Goal: Task Accomplishment & Management: Manage account settings

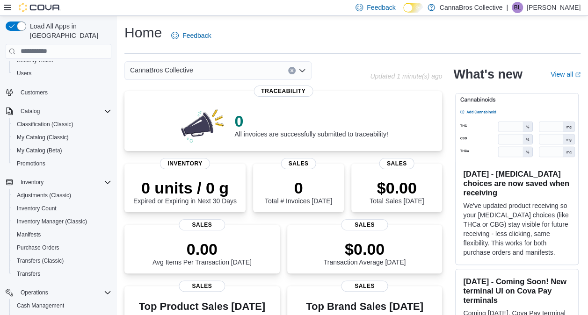
scroll to position [155, 0]
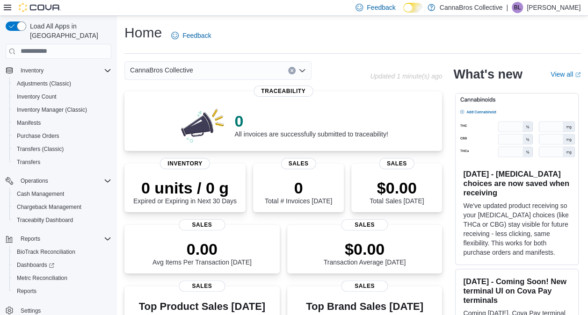
click at [27, 307] on button "Settings" at bounding box center [58, 311] width 113 height 14
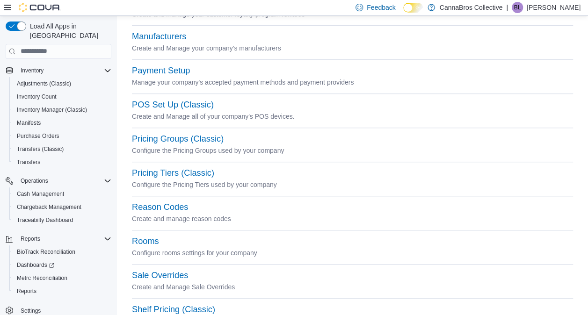
scroll to position [369, 0]
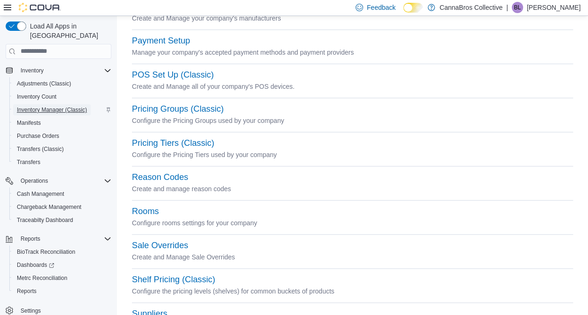
click at [53, 106] on span "Inventory Manager (Classic)" at bounding box center [52, 109] width 70 height 7
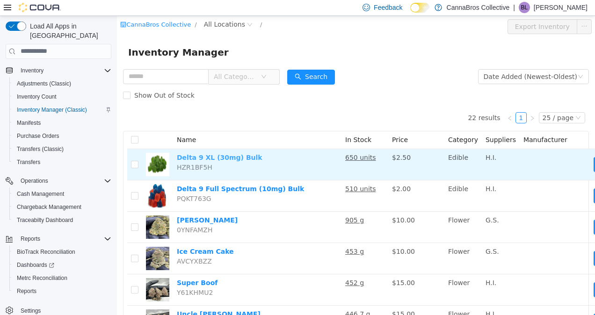
click at [221, 155] on link "Delta 9 XL (30mg) Bulk" at bounding box center [220, 156] width 86 height 7
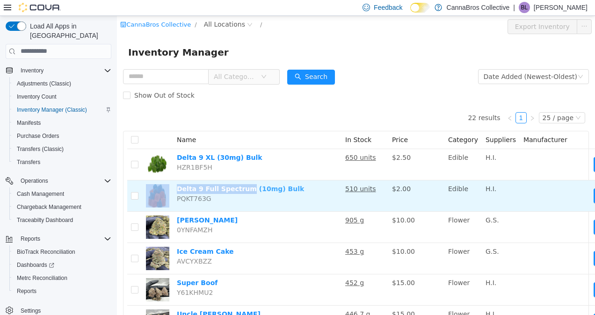
drag, startPoint x: 172, startPoint y: 187, endPoint x: 240, endPoint y: 186, distance: 67.9
click at [240, 186] on tr "Delta 9 Full Spectrum (10mg) Bulk PQKT763G 510 units $2.00 Edible H.I. Move" at bounding box center [392, 195] width 531 height 31
copy tr "Delta 9 Full Spectrum"
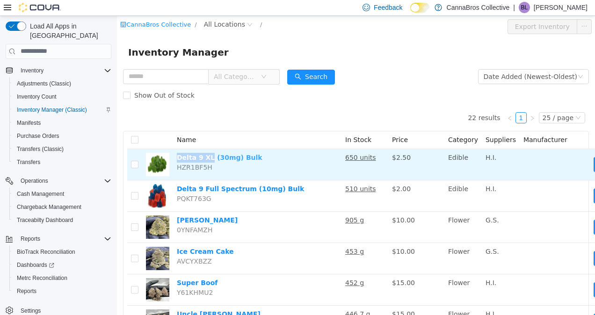
drag, startPoint x: 173, startPoint y: 158, endPoint x: 206, endPoint y: 161, distance: 33.3
click at [206, 161] on td "Delta 9 XL (30mg) Bulk HZR1BF5H" at bounding box center [257, 164] width 168 height 31
copy link "Delta 9 XL"
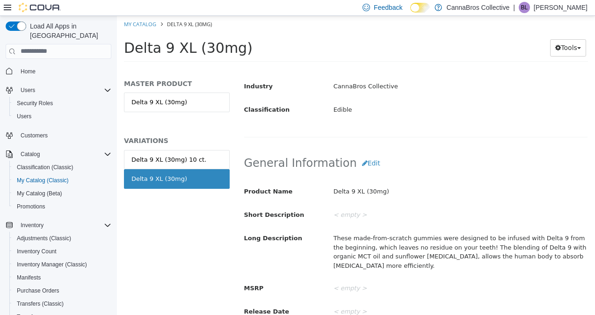
scroll to position [222, 0]
click at [189, 156] on div "Delta 9 XL (30mg) 10 ct." at bounding box center [168, 159] width 75 height 9
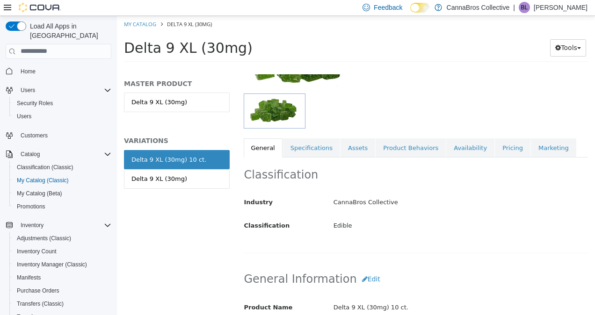
scroll to position [105, 0]
click at [495, 145] on link "Pricing" at bounding box center [513, 149] width 36 height 20
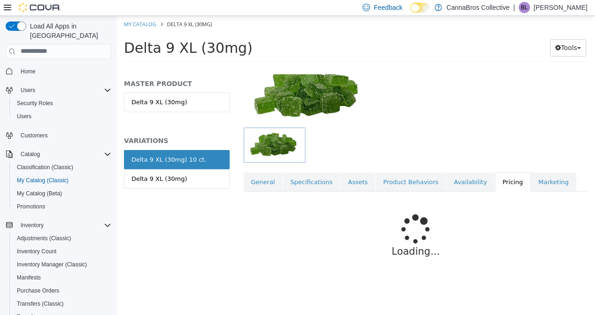
scroll to position [77, 0]
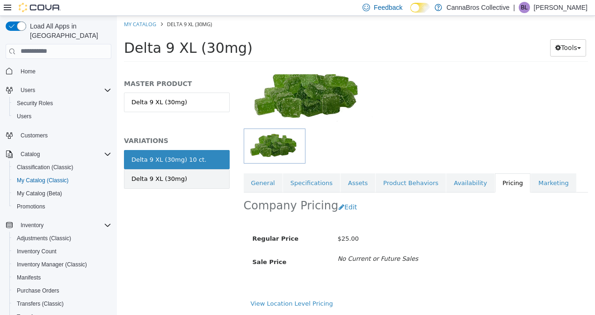
click at [197, 170] on link "Delta 9 XL (30mg)" at bounding box center [177, 179] width 106 height 20
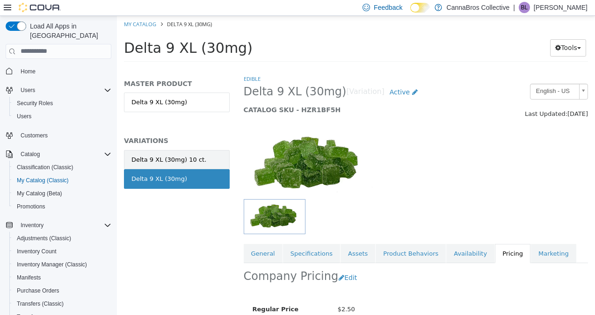
click at [212, 156] on link "Delta 9 XL (30mg) 10 ct." at bounding box center [177, 160] width 106 height 20
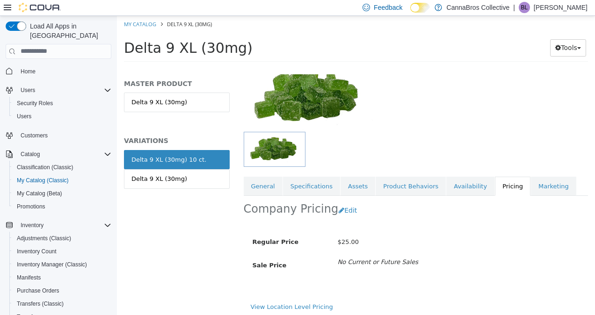
scroll to position [77, 0]
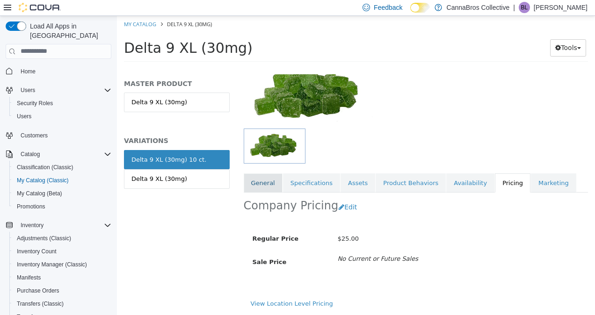
click at [275, 173] on link "General" at bounding box center [263, 183] width 39 height 20
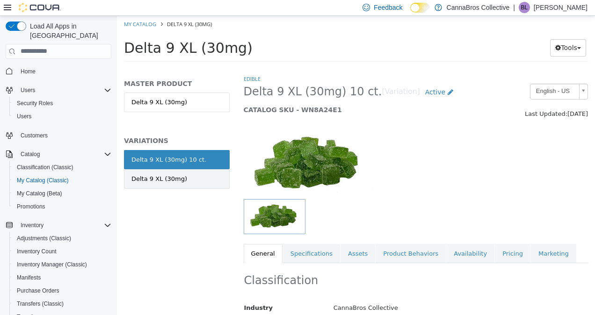
click at [161, 174] on div "Delta 9 XL (30mg)" at bounding box center [159, 178] width 56 height 9
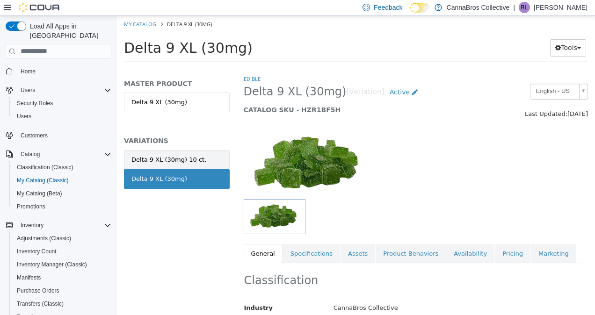
click at [184, 159] on div "Delta 9 XL (30mg) 10 ct." at bounding box center [168, 159] width 75 height 9
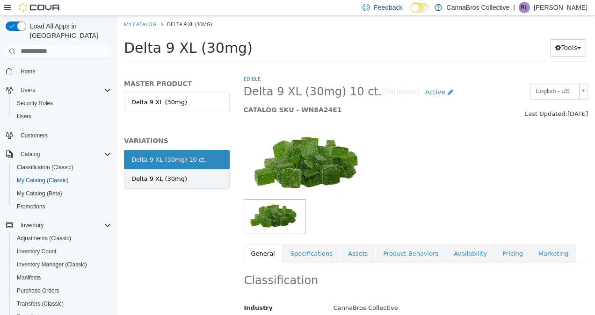
click at [196, 179] on link "Delta 9 XL (30mg)" at bounding box center [177, 179] width 106 height 20
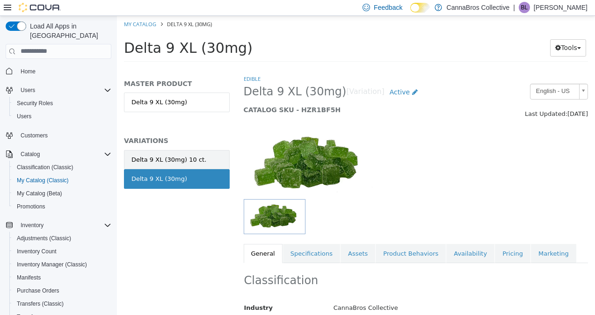
click at [176, 155] on div "Delta 9 XL (30mg) 10 ct." at bounding box center [168, 159] width 75 height 9
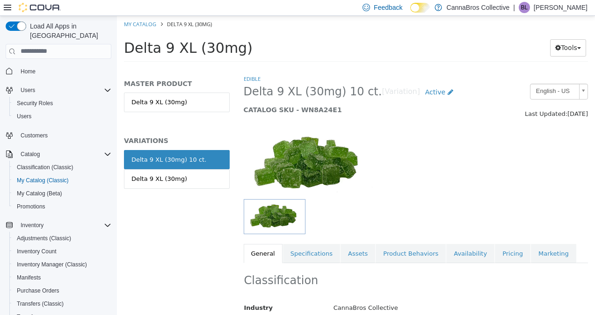
click at [174, 172] on link "Delta 9 XL (30mg)" at bounding box center [177, 179] width 106 height 20
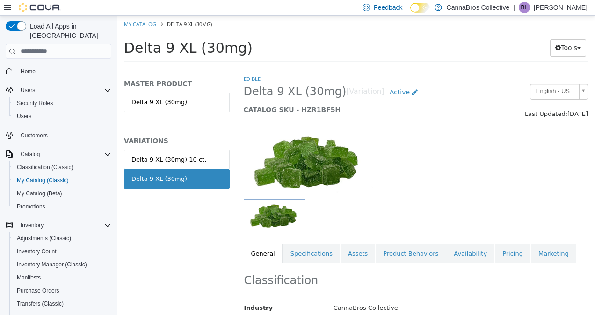
click at [135, 29] on ol "My Catalog Delta 9 XL (30mg)" at bounding box center [356, 23] width 478 height 17
click at [149, 26] on link "My Catalog" at bounding box center [140, 23] width 32 height 7
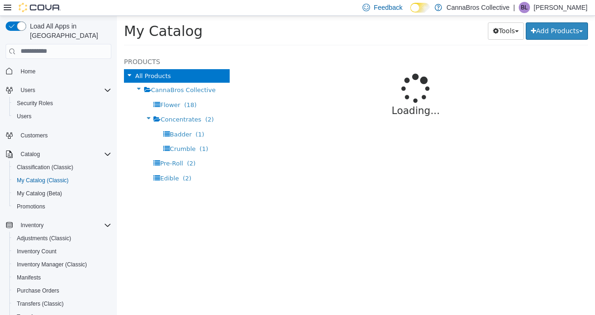
select select "**********"
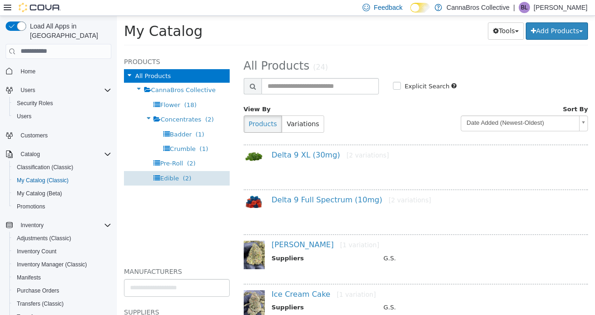
click at [179, 179] on span "Edible (2)" at bounding box center [175, 178] width 31 height 7
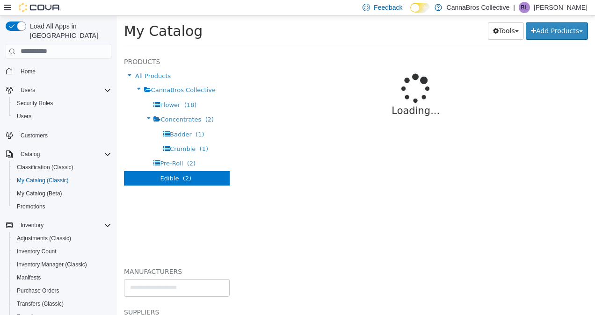
select select "**********"
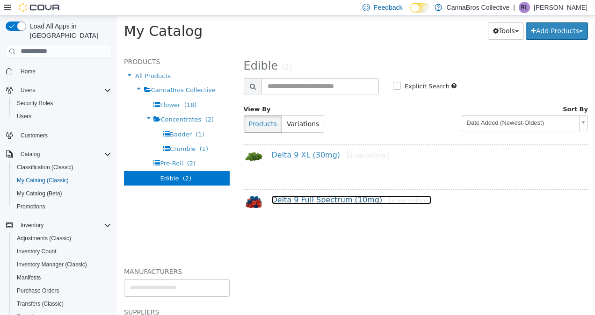
click at [325, 200] on link "Delta 9 Full Spectrum (10mg) [2 variations]" at bounding box center [352, 199] width 160 height 9
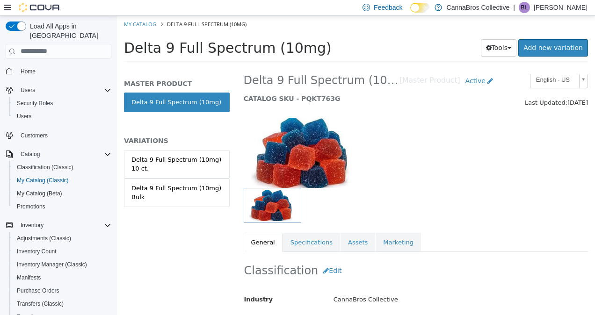
scroll to position [13, 0]
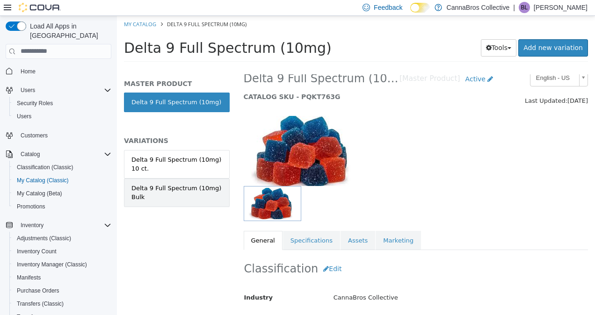
click at [205, 195] on div "Delta 9 Full Spectrum (10mg) Bulk" at bounding box center [176, 192] width 91 height 18
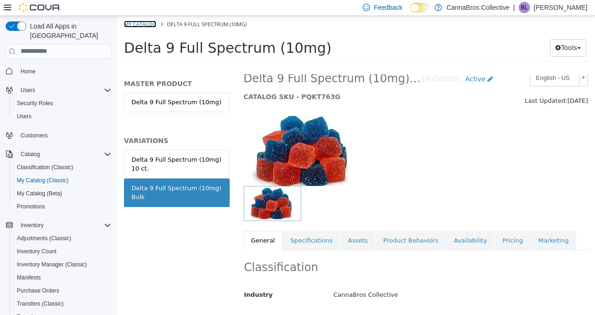
click at [148, 23] on link "My Catalog" at bounding box center [140, 23] width 32 height 7
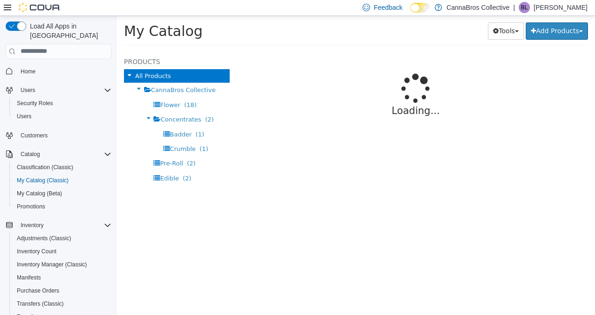
select select "**********"
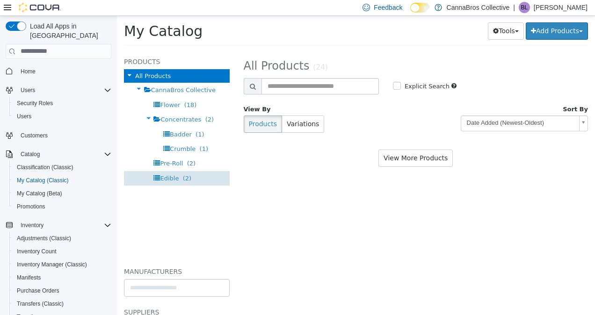
click at [195, 171] on div "Edible (2)" at bounding box center [177, 178] width 106 height 15
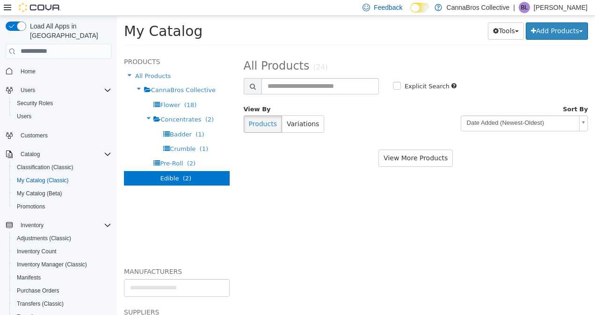
select select "**********"
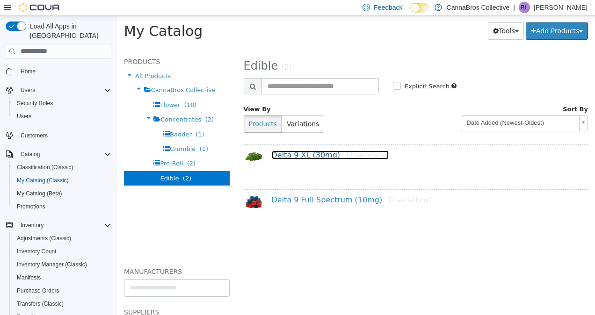
click at [323, 156] on link "Delta 9 XL (30mg) [2 variations]" at bounding box center [330, 154] width 117 height 9
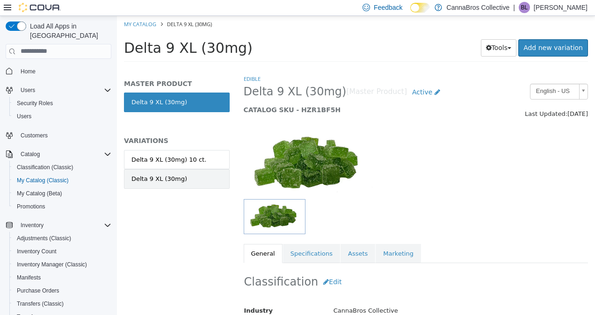
click at [171, 176] on div "Delta 9 XL (30mg)" at bounding box center [159, 178] width 56 height 9
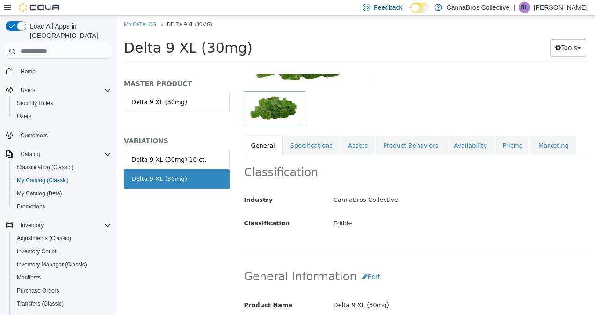
scroll to position [114, 0]
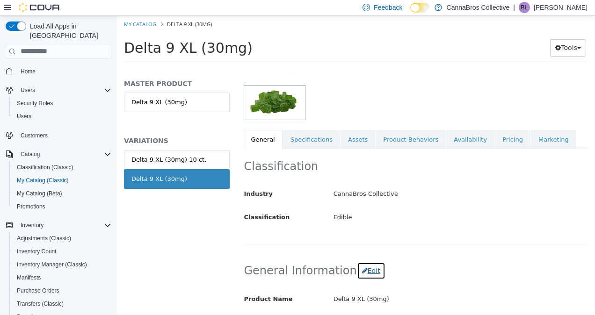
click at [358, 266] on button "Edit" at bounding box center [371, 270] width 29 height 17
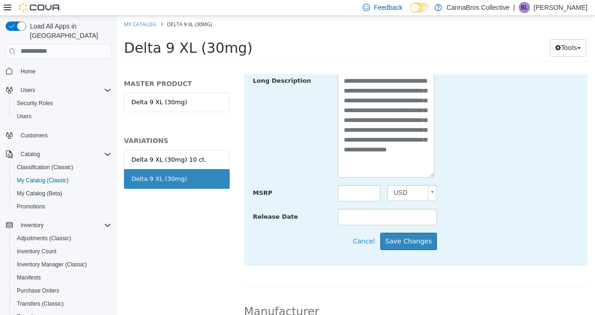
scroll to position [428, 0]
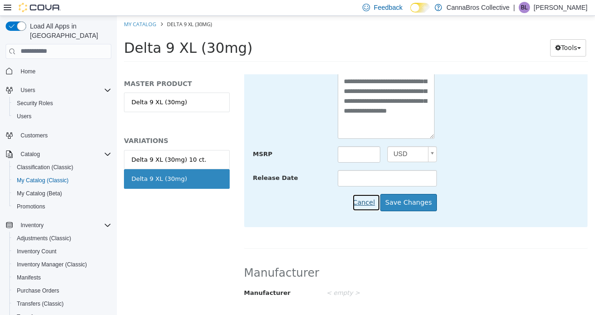
click at [364, 201] on button "Cancel" at bounding box center [366, 202] width 28 height 17
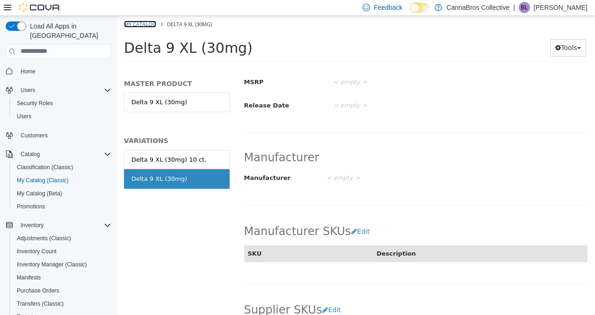
click at [142, 20] on link "My Catalog" at bounding box center [140, 23] width 32 height 7
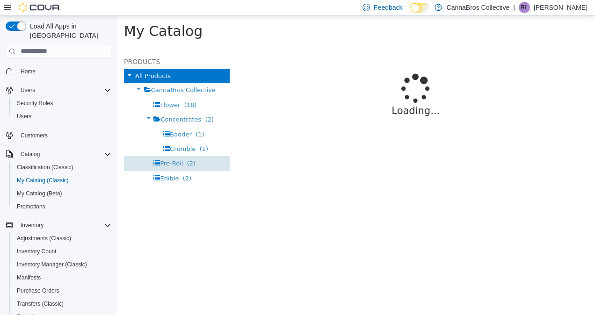
select select "**********"
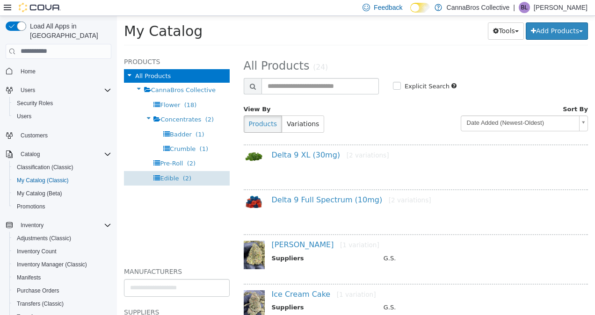
click at [183, 176] on span "(2)" at bounding box center [187, 178] width 8 height 7
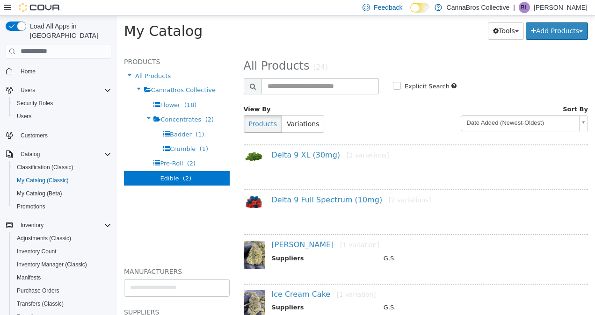
select select "**********"
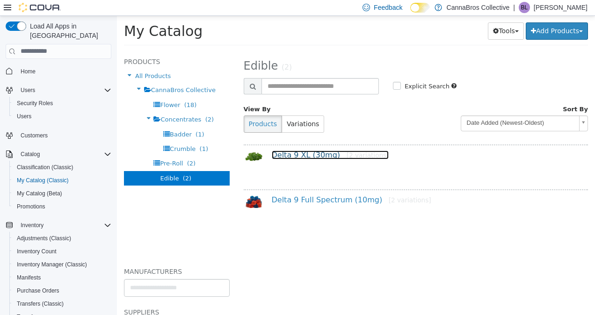
click at [305, 156] on link "Delta 9 XL (30mg) [2 variations]" at bounding box center [330, 154] width 117 height 9
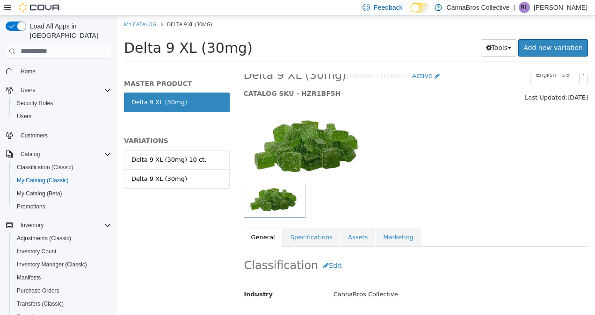
scroll to position [18, 0]
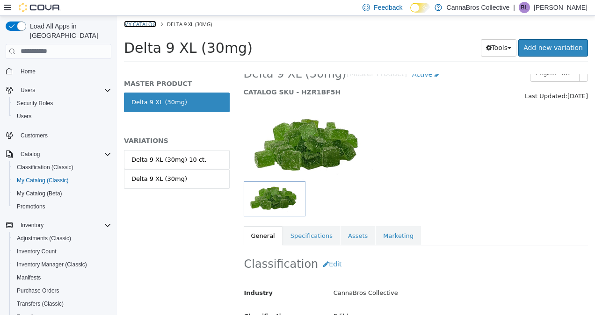
click at [147, 21] on link "My Catalog" at bounding box center [140, 23] width 32 height 7
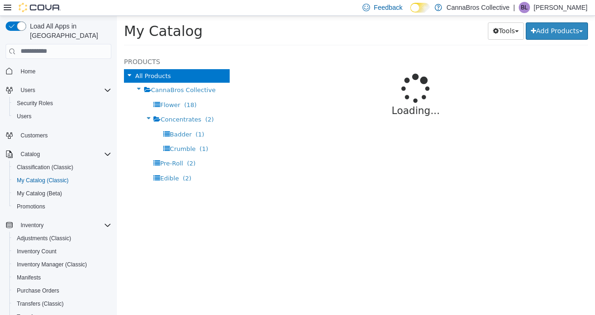
select select "**********"
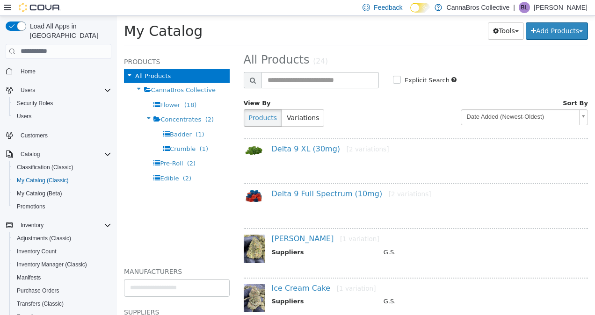
scroll to position [7, 0]
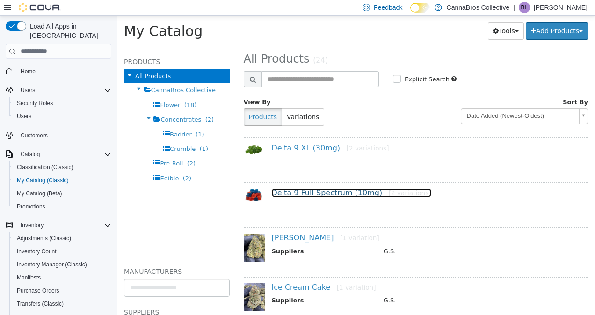
click at [306, 193] on link "Delta 9 Full Spectrum (10mg) [2 variations]" at bounding box center [352, 192] width 160 height 9
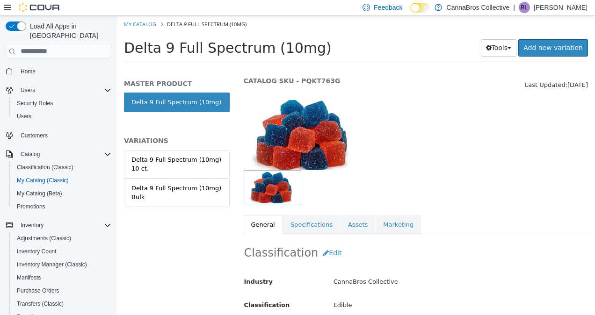
scroll to position [30, 0]
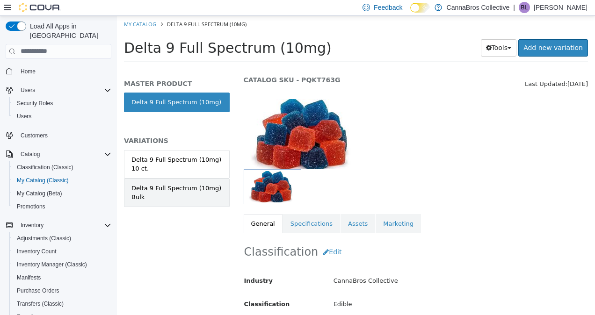
click at [186, 178] on link "Delta 9 Full Spectrum (10mg) Bulk" at bounding box center [177, 192] width 106 height 29
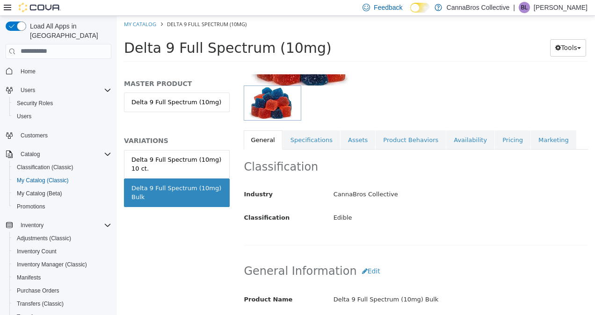
scroll to position [115, 0]
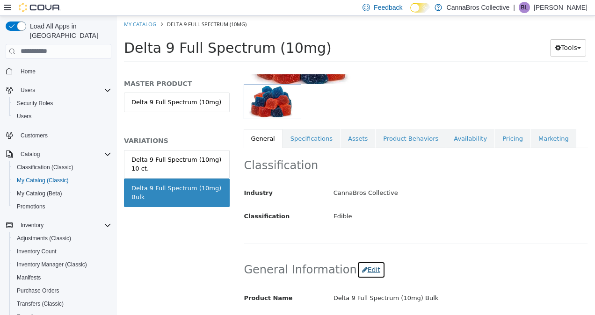
click at [361, 269] on button "Edit" at bounding box center [371, 269] width 29 height 17
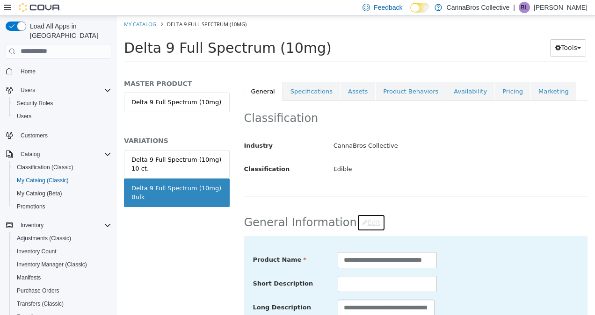
scroll to position [163, 0]
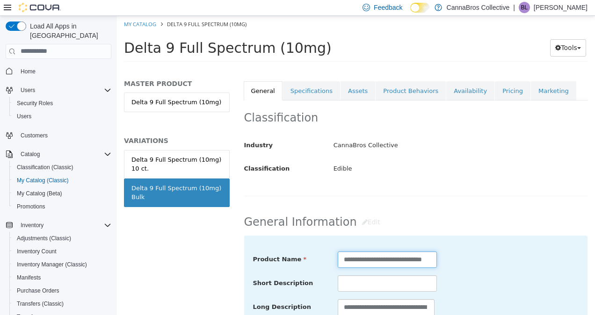
click at [423, 260] on input "**********" at bounding box center [387, 259] width 99 height 16
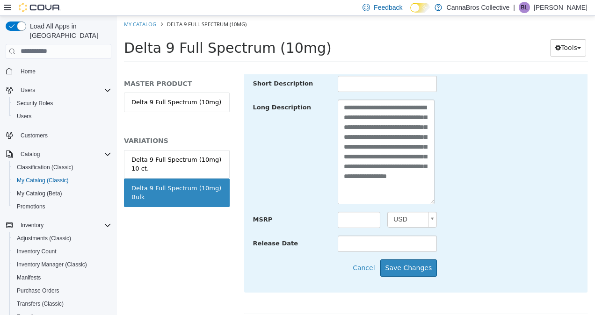
scroll to position [365, 0]
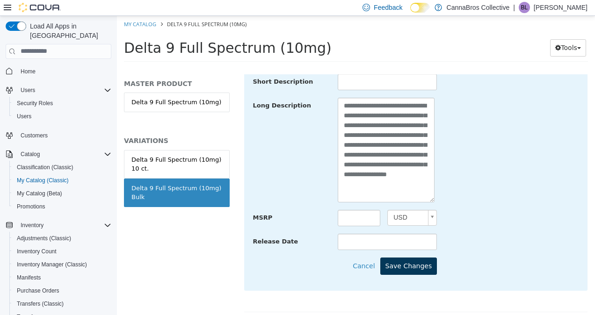
type input "**********"
click at [419, 263] on button "Save Changes" at bounding box center [408, 265] width 57 height 17
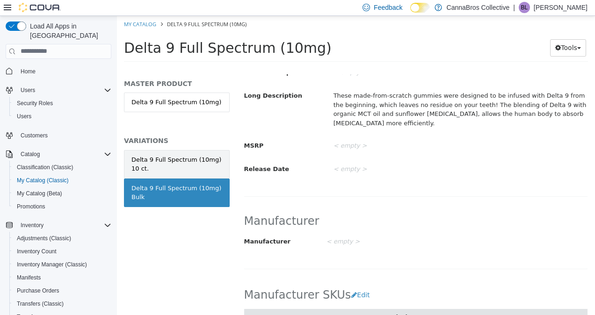
click at [203, 157] on div "Delta 9 Full Spectrum (10mg) 10 ct." at bounding box center [176, 164] width 91 height 18
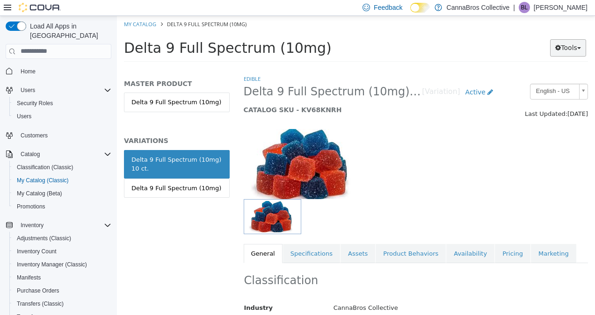
click at [565, 49] on button "Tools" at bounding box center [568, 47] width 36 height 17
click at [470, 96] on link "Active" at bounding box center [479, 91] width 38 height 17
click at [479, 67] on body "Saving Bulk Changes... × My Catalog Delta 9 Full Spectrum (10mg) Delta 9 Full S…" at bounding box center [356, 41] width 478 height 52
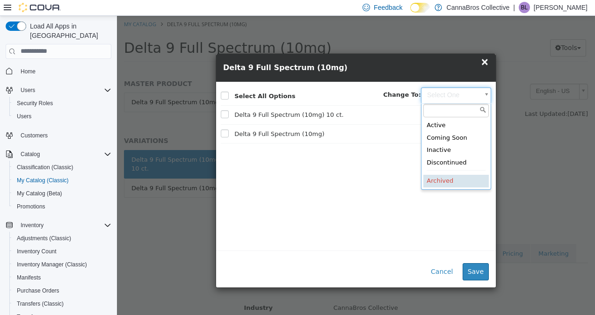
type input "********"
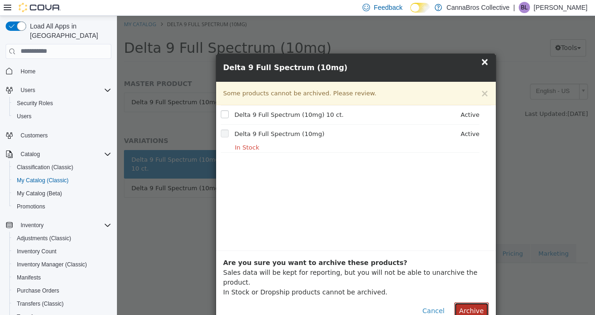
click at [475, 307] on button "Archive" at bounding box center [471, 310] width 35 height 17
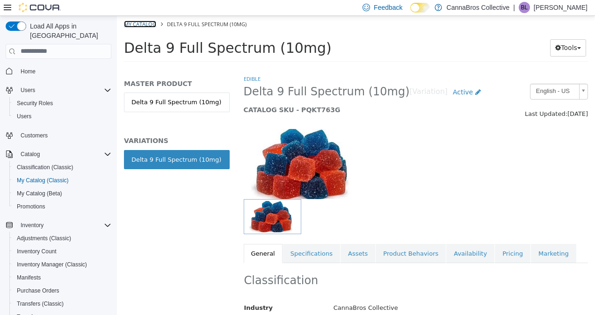
click at [142, 22] on link "My Catalog" at bounding box center [140, 23] width 32 height 7
select select "**********"
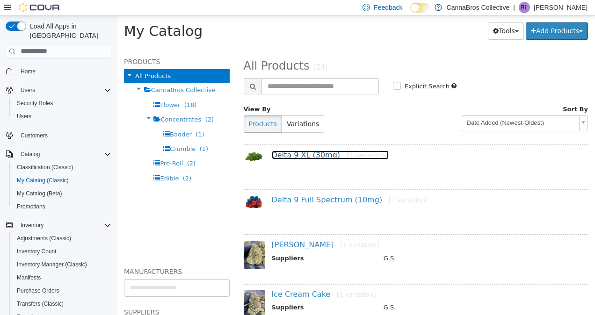
click at [314, 150] on link "Delta 9 XL (30mg) [2 variations]" at bounding box center [330, 154] width 117 height 9
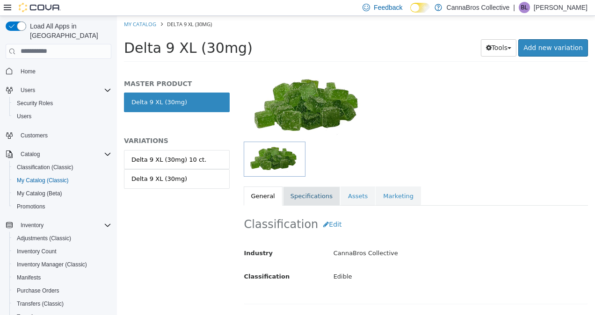
scroll to position [58, 0]
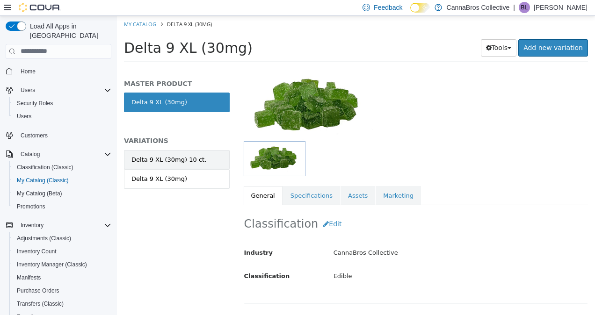
click at [212, 161] on link "Delta 9 XL (30mg) 10 ct." at bounding box center [177, 160] width 106 height 20
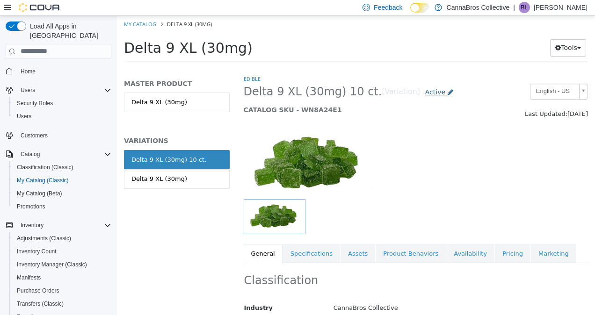
click at [420, 97] on link "Active" at bounding box center [439, 91] width 38 height 17
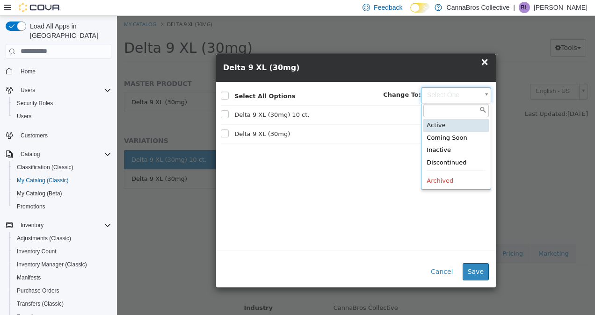
click at [455, 67] on body "Saving Bulk Changes... × My Catalog Delta 9 XL (30mg) Delta 9 XL (30mg) Tools M…" at bounding box center [356, 41] width 478 height 52
type input "********"
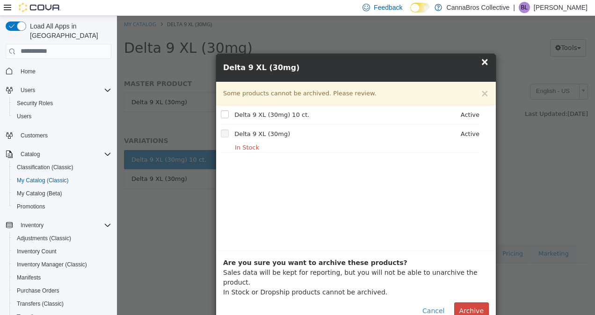
click at [482, 291] on div "Are you sure you want to archive these products? Sales data will be kept for re…" at bounding box center [356, 288] width 280 height 76
click at [479, 302] on button "Archive" at bounding box center [471, 310] width 35 height 17
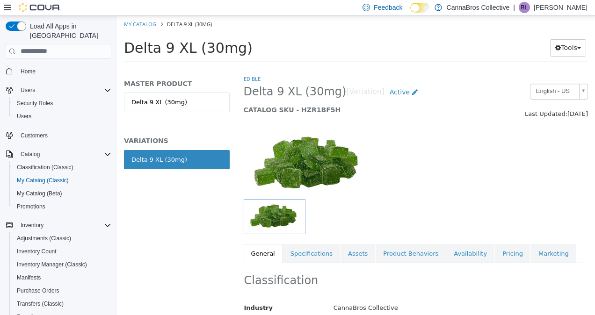
click at [479, 295] on div "Industry CannaBros Collective Classification Edible Cancel Save Changes" at bounding box center [416, 316] width 344 height 47
drag, startPoint x: 145, startPoint y: 19, endPoint x: 150, endPoint y: 32, distance: 14.1
click at [150, 32] on div "My Catalog Delta 9 XL (30mg) Delta 9 XL (30mg) Tools Move Variations Print Labe…" at bounding box center [356, 41] width 478 height 52
click at [145, 22] on link "My Catalog" at bounding box center [140, 23] width 32 height 7
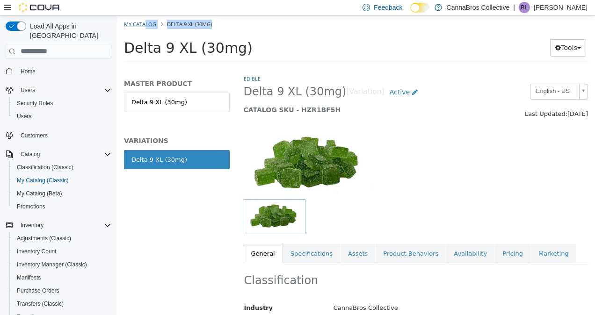
select select "**********"
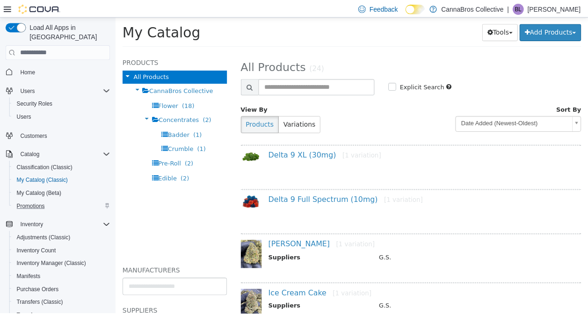
scroll to position [155, 0]
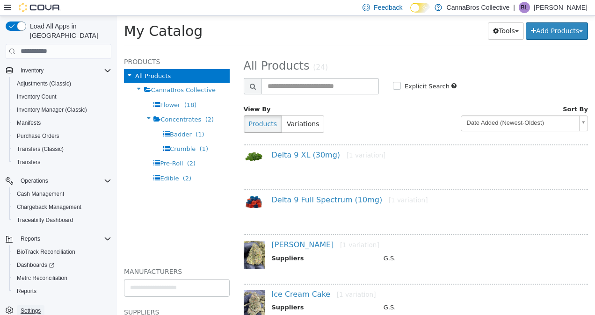
click at [37, 307] on span "Settings" at bounding box center [31, 310] width 20 height 7
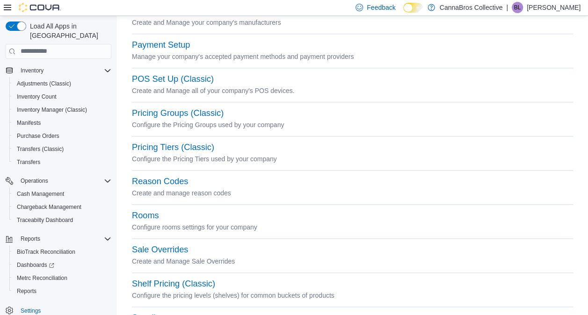
scroll to position [348, 0]
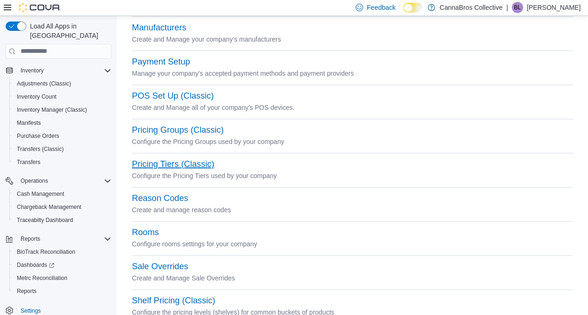
click at [171, 168] on button "Pricing Tiers (Classic)" at bounding box center [173, 165] width 82 height 10
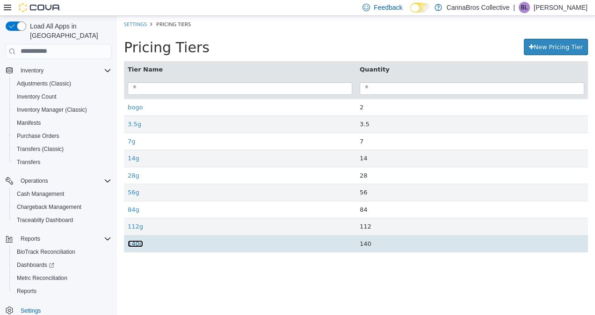
click at [137, 242] on link "140g" at bounding box center [135, 243] width 15 height 7
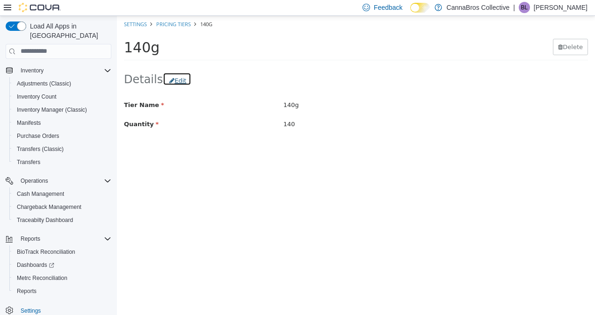
click at [174, 75] on button "Edit" at bounding box center [177, 79] width 29 height 14
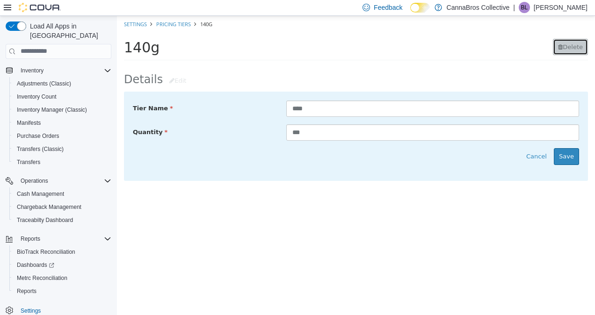
click at [568, 38] on button "Delete" at bounding box center [570, 46] width 35 height 17
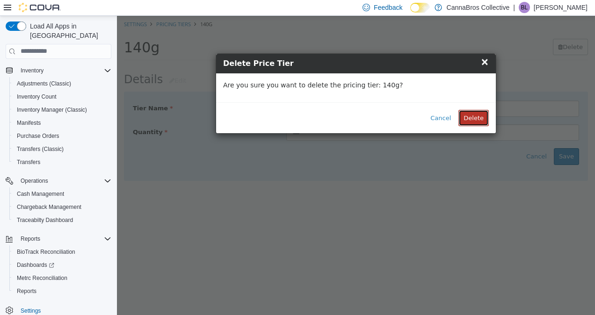
click at [472, 116] on button "Delete" at bounding box center [474, 118] width 30 height 17
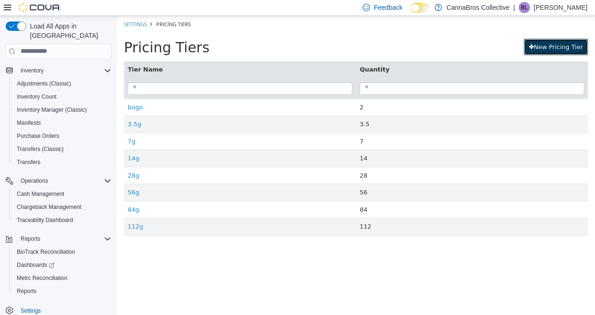
click at [577, 48] on link "New Pricing Tier" at bounding box center [556, 46] width 64 height 17
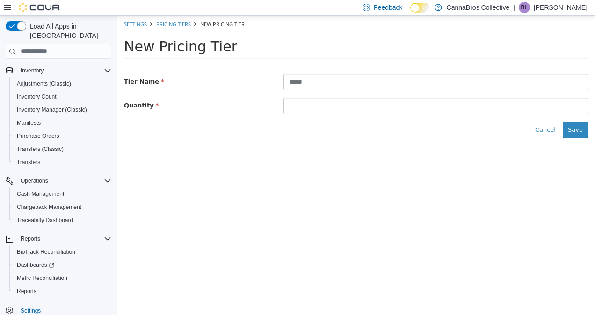
type input "*****"
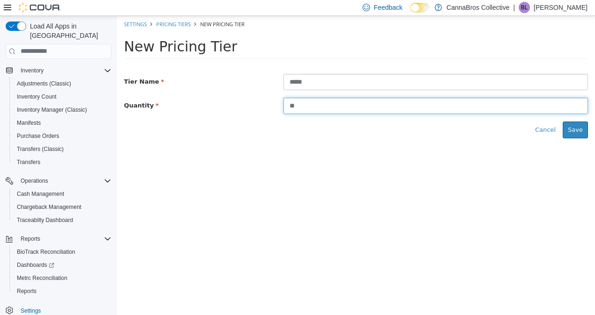
type input "**"
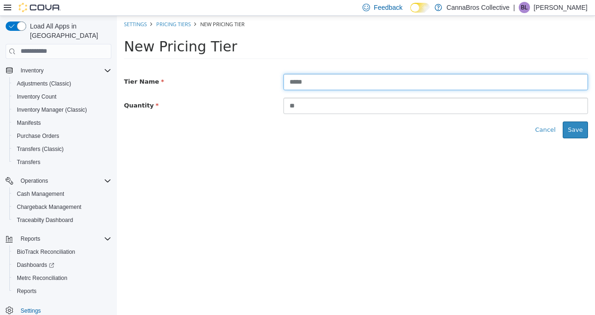
click at [380, 81] on input "*****" at bounding box center [436, 81] width 305 height 16
type input "****"
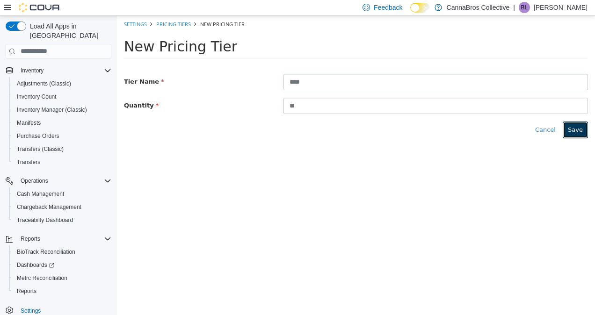
click at [580, 128] on button "Save" at bounding box center [575, 129] width 25 height 17
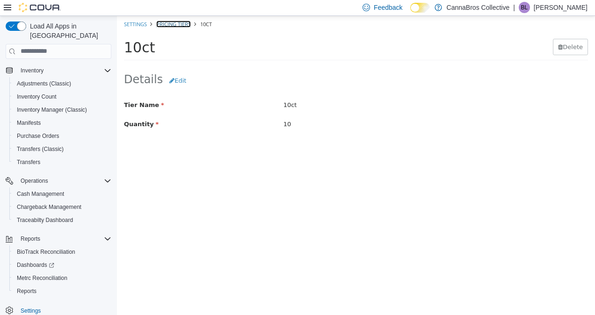
click at [182, 25] on link "Pricing Tiers" at bounding box center [173, 23] width 35 height 7
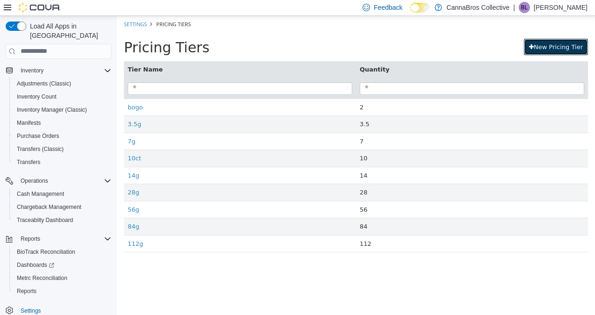
click at [560, 50] on link "New Pricing Tier" at bounding box center [556, 46] width 64 height 17
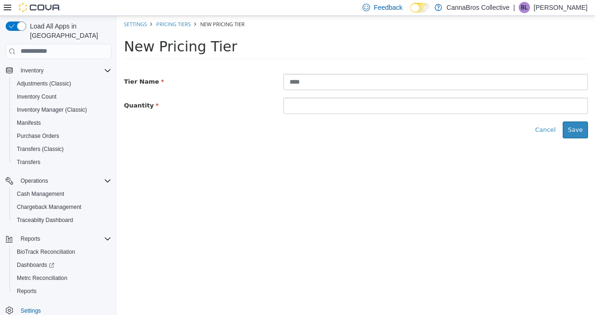
type input "****"
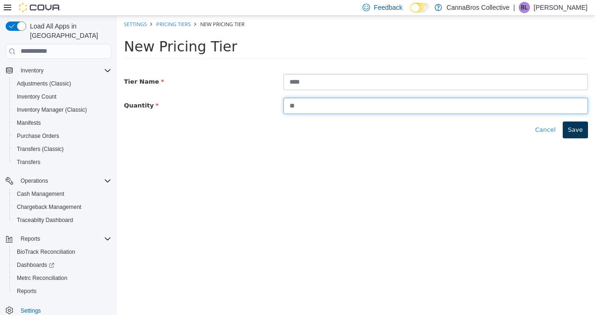
type input "**"
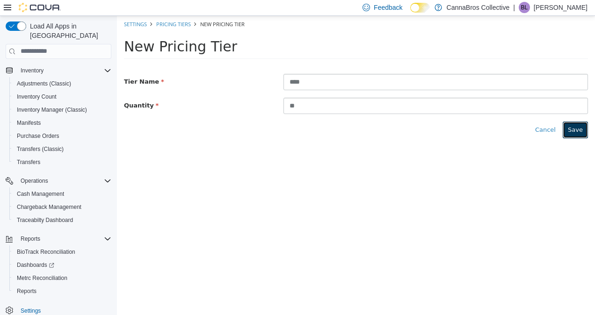
click at [579, 130] on button "Save" at bounding box center [575, 129] width 25 height 17
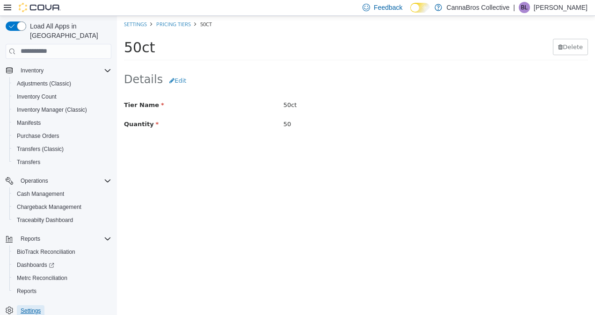
click at [29, 307] on span "Settings" at bounding box center [31, 310] width 20 height 7
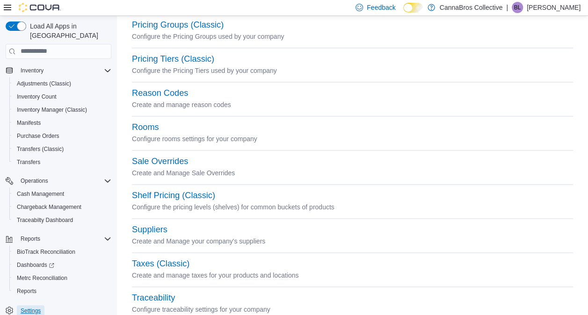
scroll to position [480, 0]
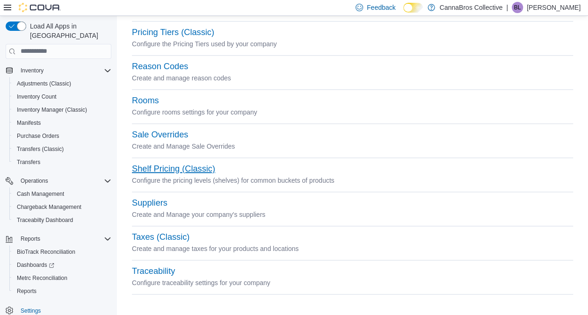
click at [189, 170] on button "Shelf Pricing (Classic)" at bounding box center [173, 169] width 83 height 10
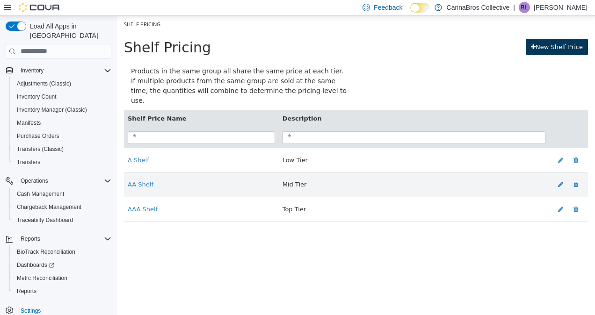
click at [548, 49] on link "New Shelf Price" at bounding box center [557, 46] width 62 height 17
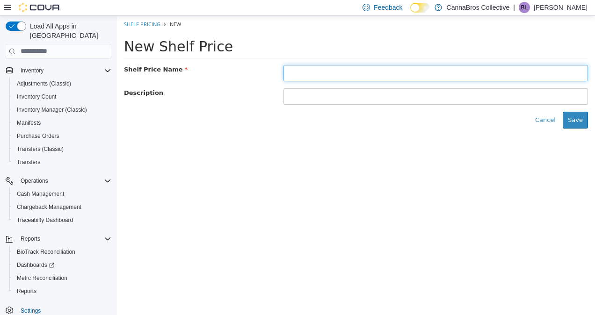
click at [421, 76] on input "text" at bounding box center [436, 73] width 305 height 16
type input "*"
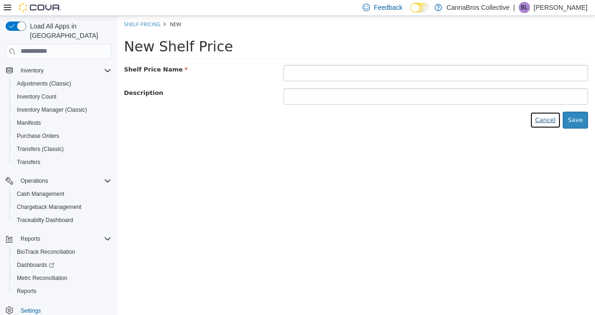
click at [547, 121] on button "Cancel" at bounding box center [545, 119] width 31 height 17
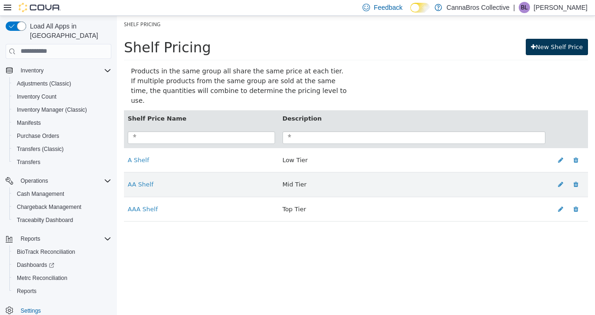
click at [581, 44] on link "New Shelf Price" at bounding box center [557, 46] width 62 height 17
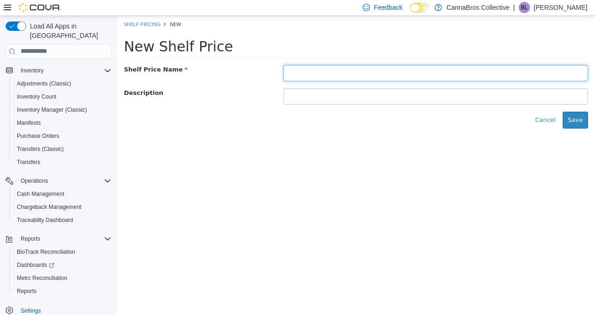
click at [460, 73] on input "text" at bounding box center [436, 73] width 305 height 16
type input "*******"
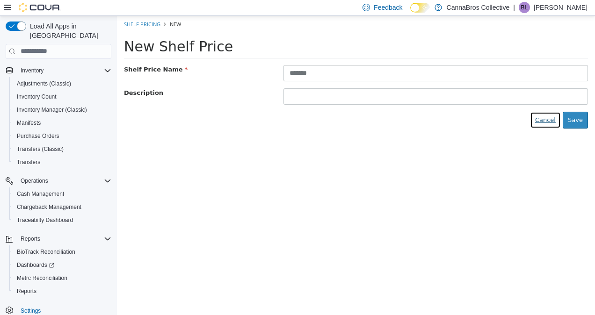
click at [548, 120] on button "Cancel" at bounding box center [545, 119] width 31 height 17
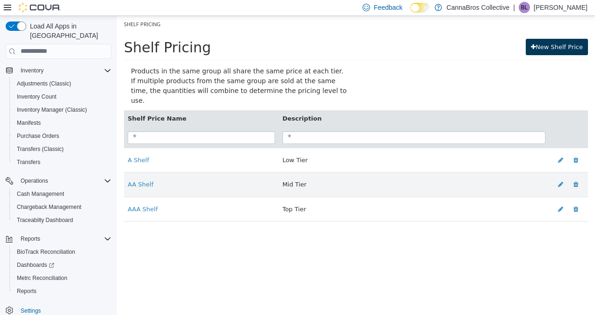
click at [564, 45] on link "New Shelf Price" at bounding box center [557, 46] width 62 height 17
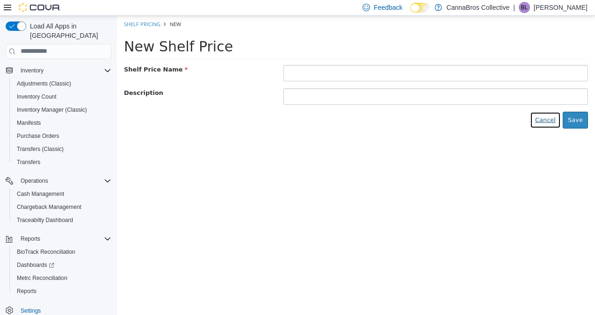
click at [553, 117] on button "Cancel" at bounding box center [545, 119] width 31 height 17
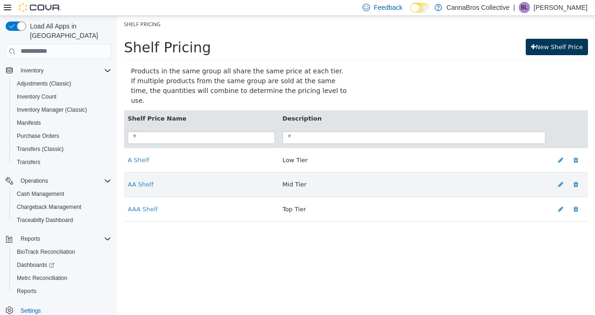
click at [568, 47] on link "New Shelf Price" at bounding box center [557, 46] width 62 height 17
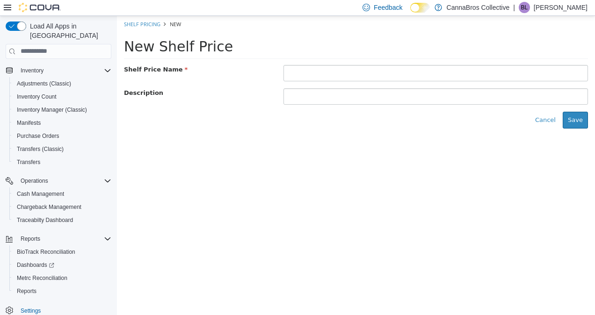
drag, startPoint x: 533, startPoint y: 82, endPoint x: 538, endPoint y: 76, distance: 8.0
click at [538, 76] on form "Shelf Price Name Description Cancel Save" at bounding box center [356, 97] width 464 height 64
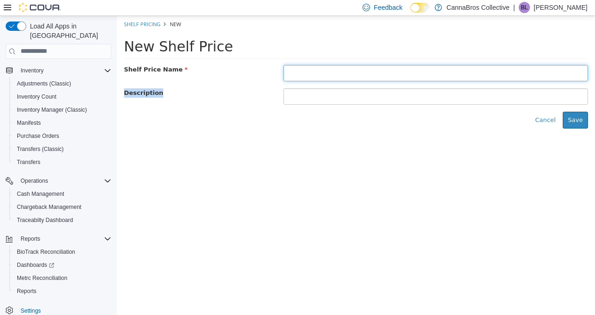
click at [538, 76] on input "text" at bounding box center [436, 73] width 305 height 16
type input "*******"
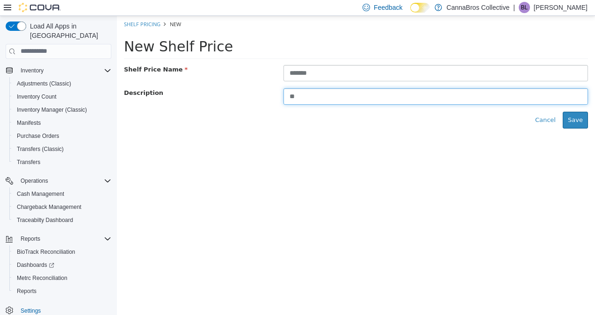
type input "*"
type input "**********"
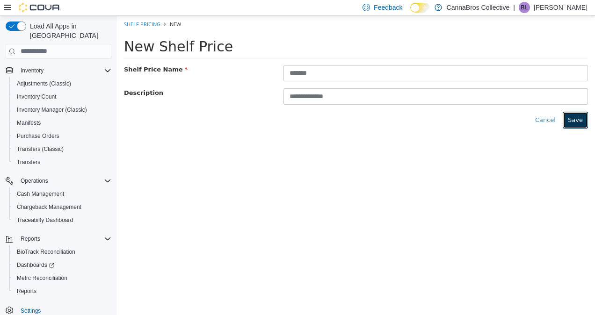
click at [582, 120] on button "Save" at bounding box center [575, 119] width 25 height 17
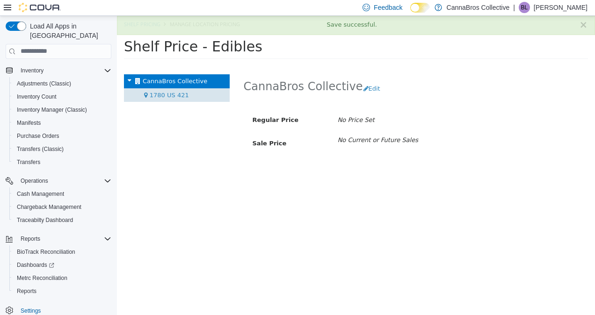
click at [168, 95] on span "1780 US 421" at bounding box center [169, 94] width 39 height 7
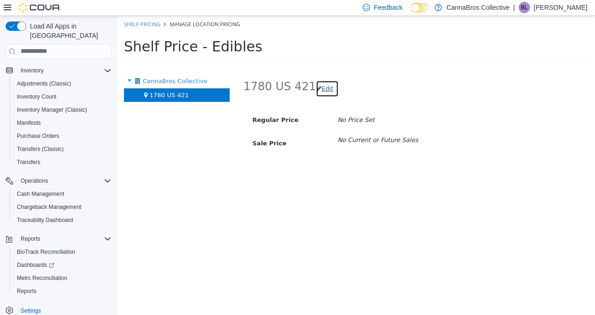
click at [318, 88] on button "Edit" at bounding box center [327, 88] width 22 height 17
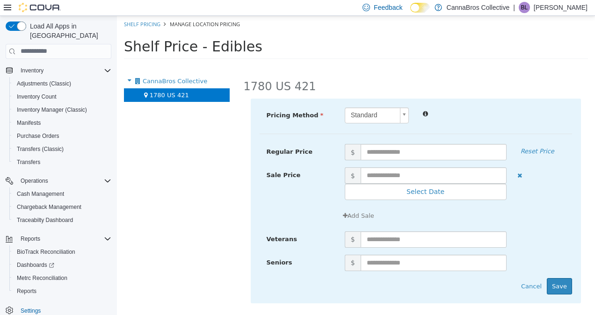
click at [403, 65] on body "× Save successful. Shelf Pricing Manage Location Pricing Shelf Price - Edibles …" at bounding box center [356, 39] width 478 height 49
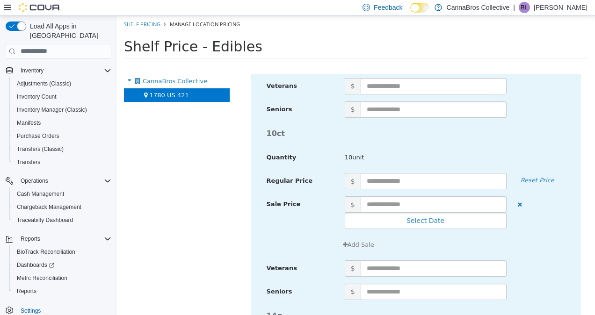
scroll to position [753, 0]
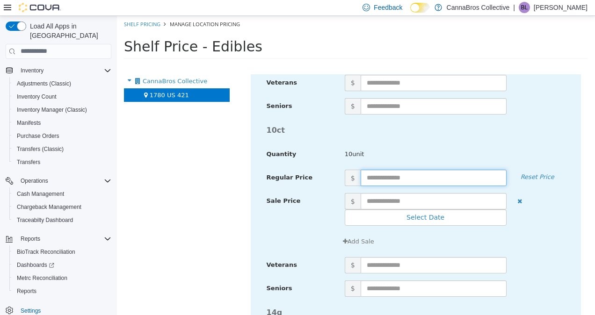
click at [392, 175] on input "text" at bounding box center [434, 177] width 146 height 16
type input "****"
click at [400, 134] on div "10ct" at bounding box center [416, 130] width 313 height 18
click at [390, 179] on input "****" at bounding box center [413, 177] width 105 height 16
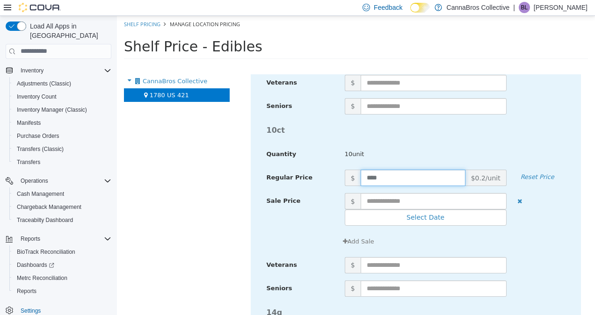
click at [390, 179] on input "****" at bounding box center [413, 177] width 105 height 16
type input "**"
click at [447, 128] on h4 "10ct" at bounding box center [416, 130] width 313 height 8
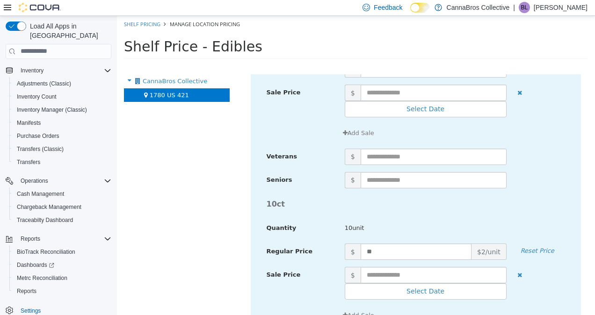
scroll to position [687, 0]
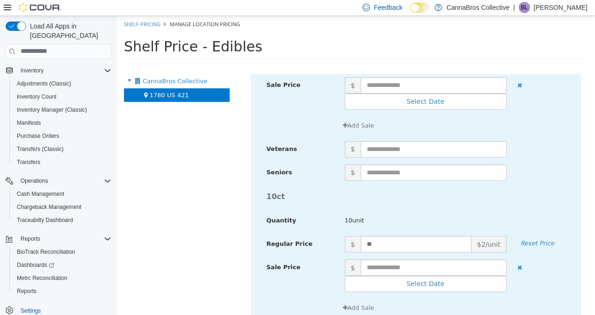
click at [314, 121] on div at bounding box center [299, 121] width 78 height 9
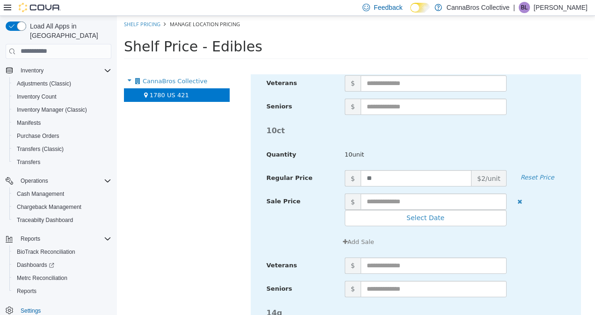
scroll to position [754, 0]
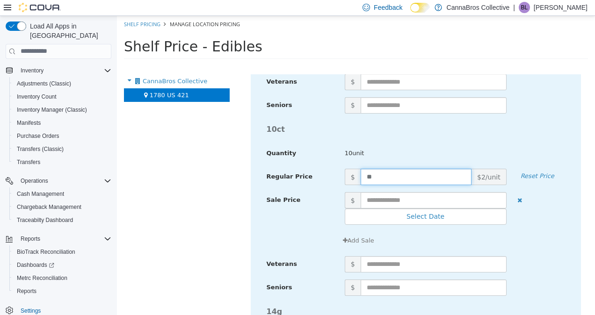
click at [387, 176] on input "**" at bounding box center [416, 176] width 111 height 16
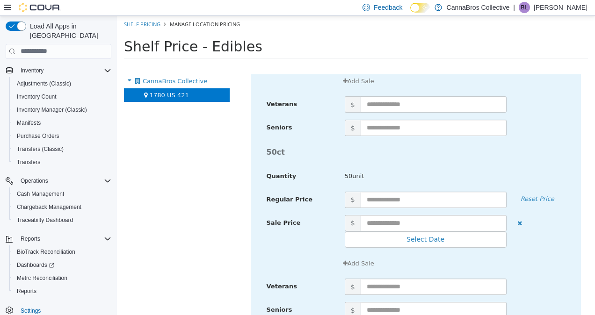
scroll to position [1288, 0]
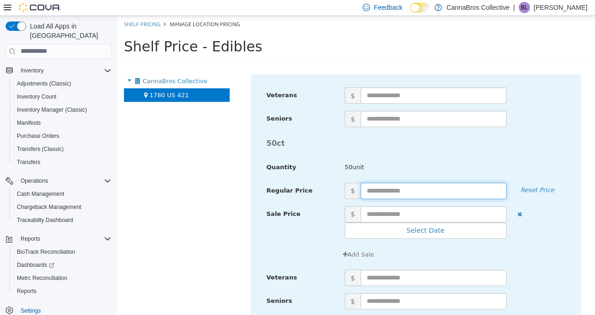
click at [457, 188] on input "text" at bounding box center [434, 191] width 146 height 16
click at [455, 188] on input "text" at bounding box center [434, 191] width 146 height 16
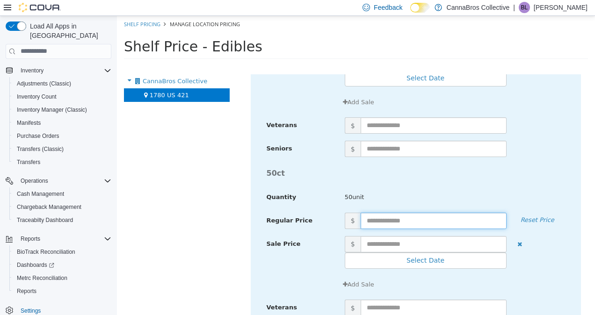
scroll to position [1258, 0]
type input "**"
click at [540, 163] on div "50ct" at bounding box center [416, 172] width 313 height 18
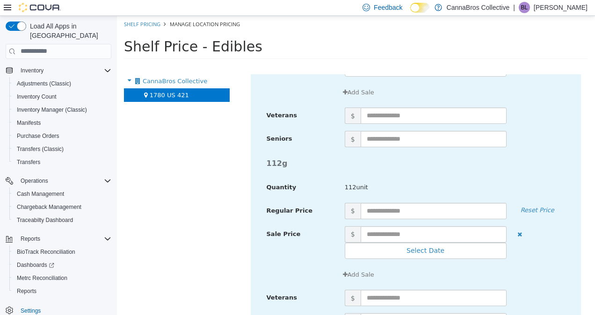
scroll to position [1868, 0]
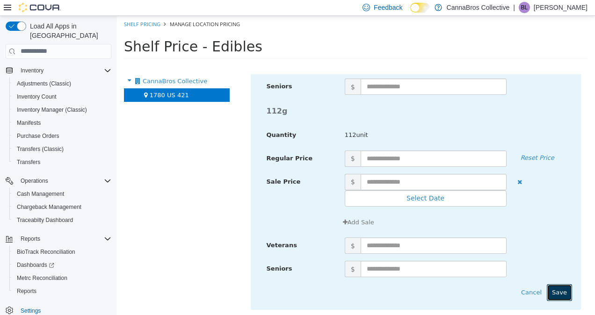
click at [555, 287] on button "Save" at bounding box center [559, 292] width 25 height 17
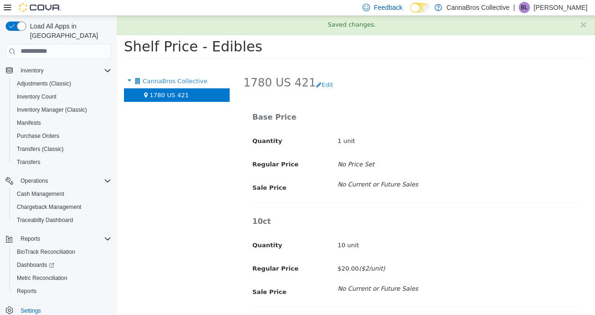
scroll to position [0, 0]
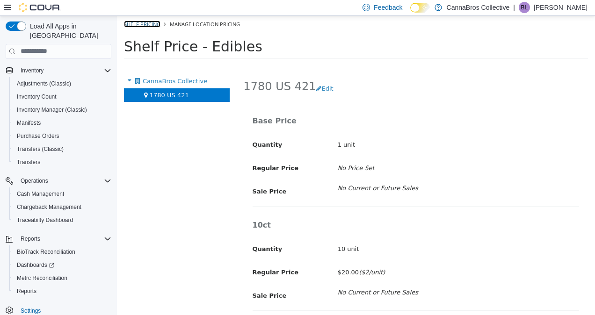
click at [155, 22] on link "Shelf Pricing" at bounding box center [142, 23] width 37 height 7
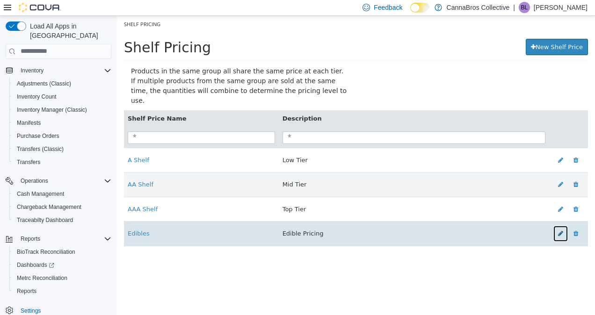
click at [562, 230] on icon at bounding box center [560, 233] width 5 height 6
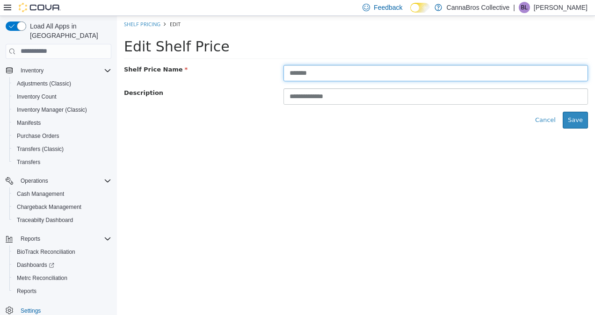
click at [399, 71] on input "*******" at bounding box center [436, 73] width 305 height 16
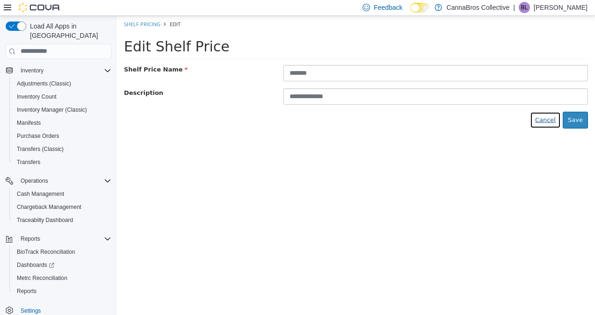
click at [548, 120] on button "Cancel" at bounding box center [545, 119] width 31 height 17
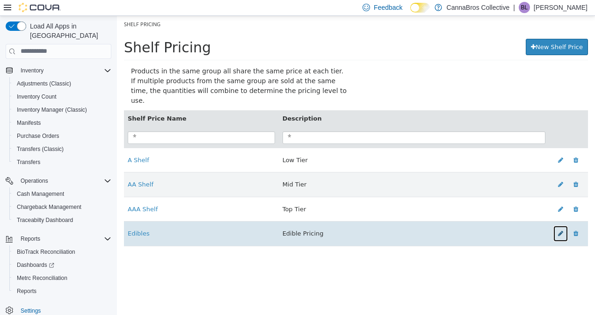
click at [562, 230] on icon at bounding box center [560, 233] width 5 height 6
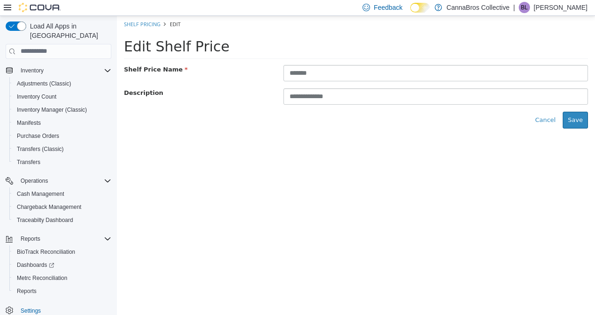
click at [434, 83] on form "**********" at bounding box center [356, 97] width 464 height 64
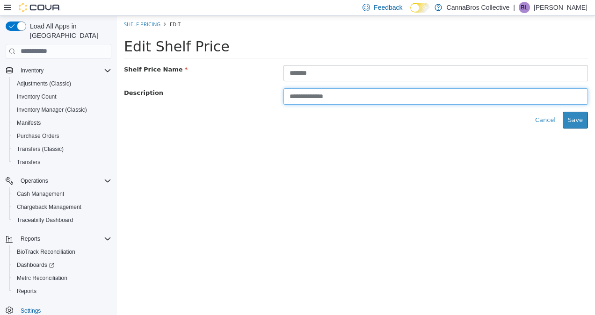
click at [431, 96] on input "**********" at bounding box center [436, 96] width 305 height 16
type input "*"
type input "****"
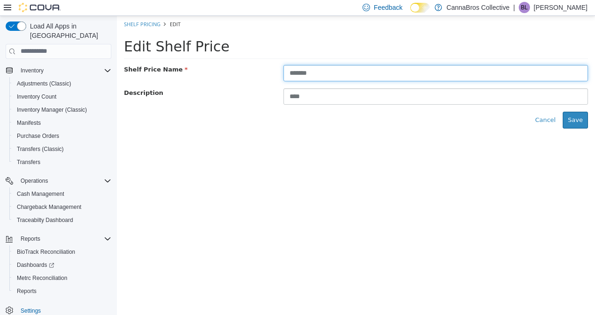
click at [425, 74] on input "*******" at bounding box center [436, 73] width 305 height 16
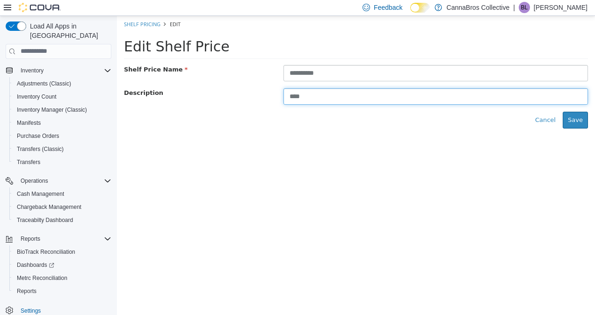
click at [446, 96] on input "****" at bounding box center [436, 96] width 305 height 16
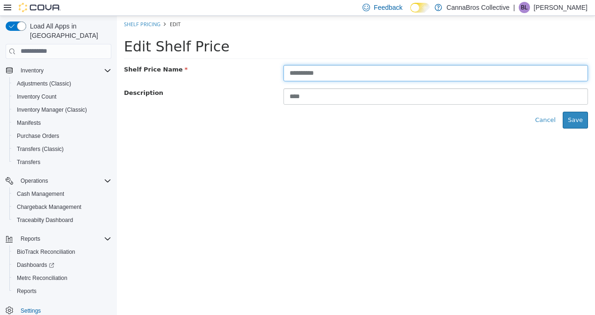
click at [326, 70] on input "**********" at bounding box center [436, 73] width 305 height 16
type input "**********"
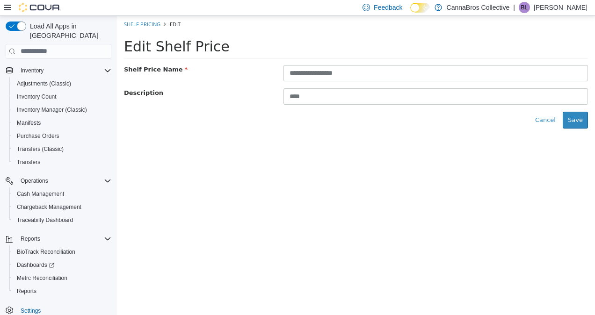
click at [338, 135] on html "**********" at bounding box center [356, 75] width 478 height 120
click at [569, 117] on button "Save" at bounding box center [575, 119] width 25 height 17
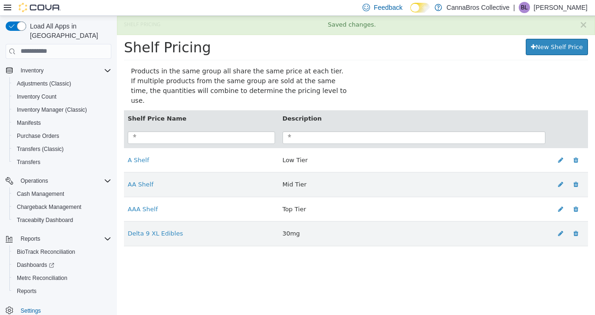
click at [545, 54] on div "Shelf Pricing New Shelf Price" at bounding box center [356, 49] width 464 height 22
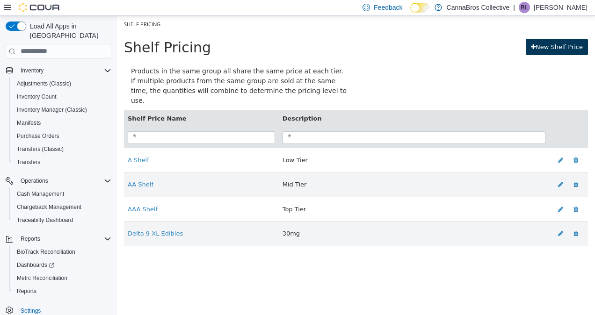
click at [551, 51] on link "New Shelf Price" at bounding box center [557, 46] width 62 height 17
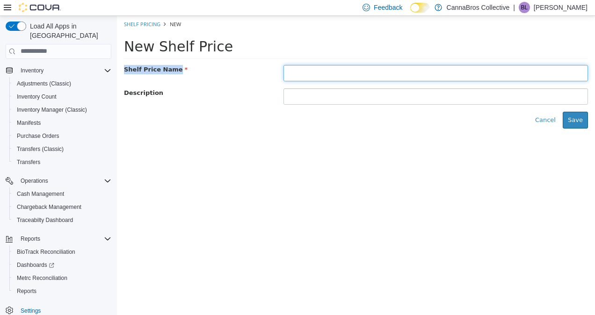
click at [337, 73] on input "text" at bounding box center [436, 73] width 305 height 16
drag, startPoint x: 337, startPoint y: 73, endPoint x: 332, endPoint y: 85, distance: 13.0
click at [332, 85] on form "Shelf Price Name Description Cancel Save" at bounding box center [356, 97] width 464 height 64
click at [331, 79] on input "**********" at bounding box center [436, 73] width 305 height 16
click at [345, 70] on input "**********" at bounding box center [436, 73] width 305 height 16
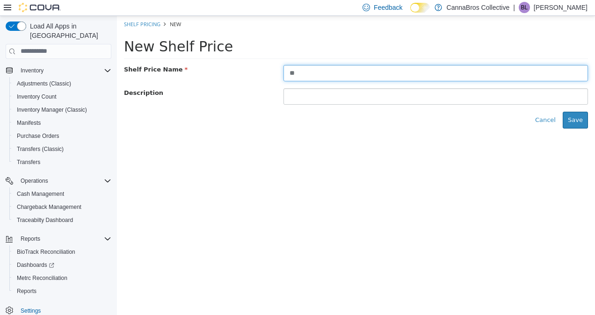
type input "*"
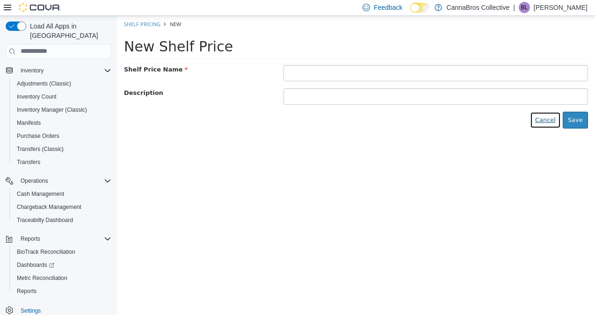
click at [544, 121] on button "Cancel" at bounding box center [545, 119] width 31 height 17
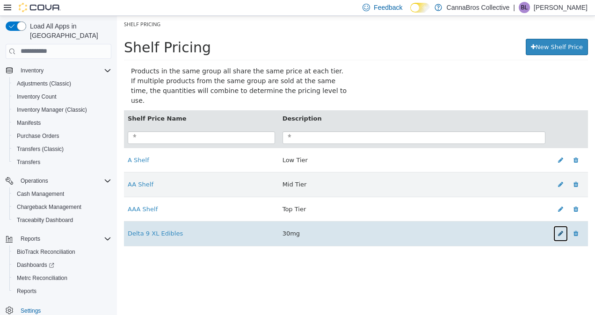
click at [562, 230] on icon at bounding box center [560, 233] width 5 height 6
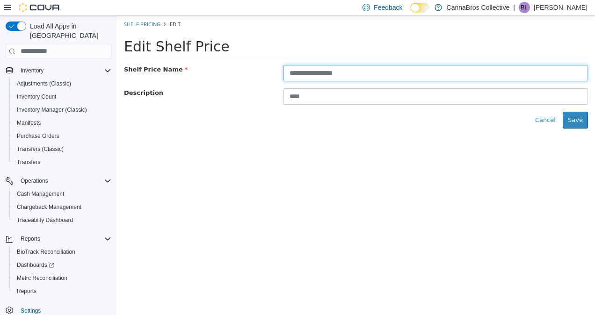
click at [389, 67] on input "**********" at bounding box center [436, 73] width 305 height 16
paste input "***"
click at [389, 67] on input "**********" at bounding box center [436, 73] width 305 height 16
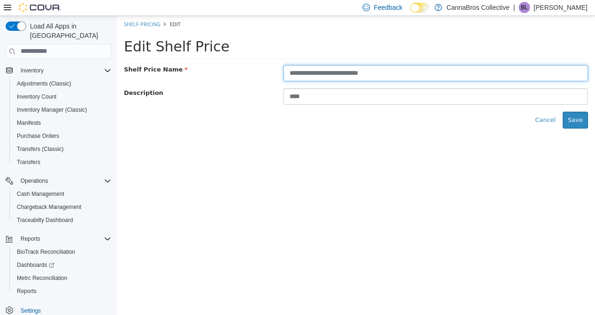
type input "**********"
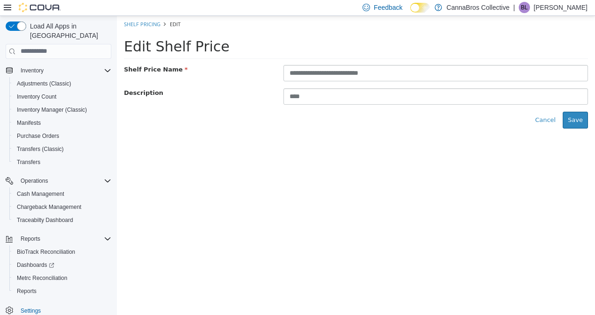
click at [389, 130] on div "**********" at bounding box center [356, 100] width 478 height 71
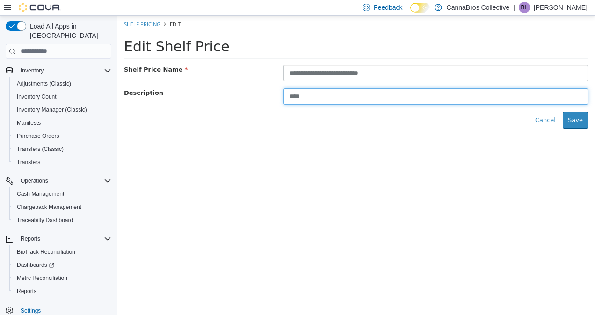
click at [516, 99] on input "****" at bounding box center [436, 96] width 305 height 16
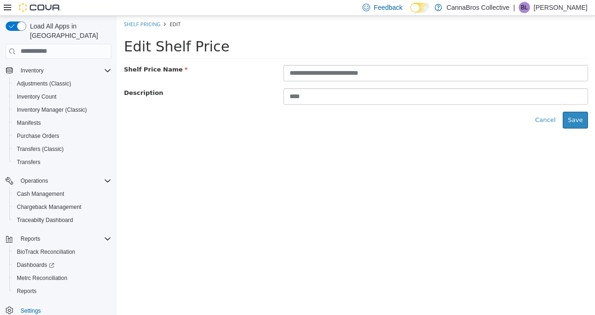
click at [531, 135] on html "**********" at bounding box center [356, 75] width 478 height 120
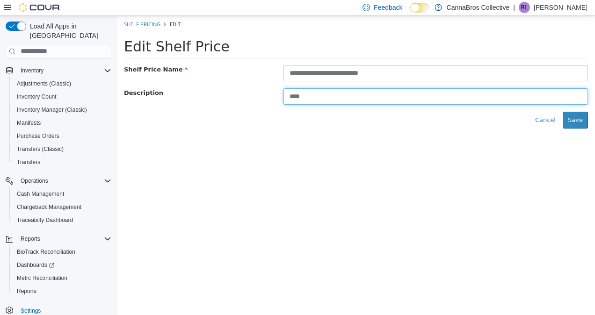
click at [504, 96] on input "****" at bounding box center [436, 96] width 305 height 16
type input "****"
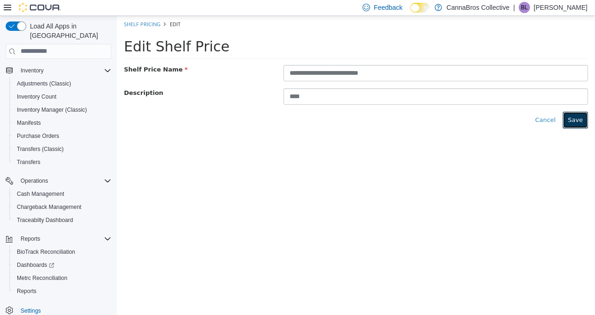
click at [582, 123] on button "Save" at bounding box center [575, 119] width 25 height 17
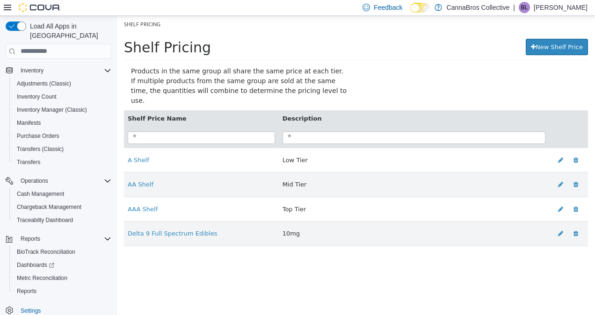
click at [582, 127] on th at bounding box center [568, 137] width 39 height 21
click at [561, 51] on link "New Shelf Price" at bounding box center [557, 46] width 62 height 17
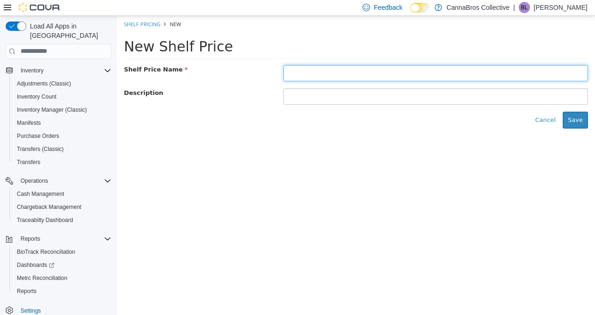
paste input "**********"
click at [331, 74] on input "**********" at bounding box center [436, 73] width 305 height 16
type input "**********"
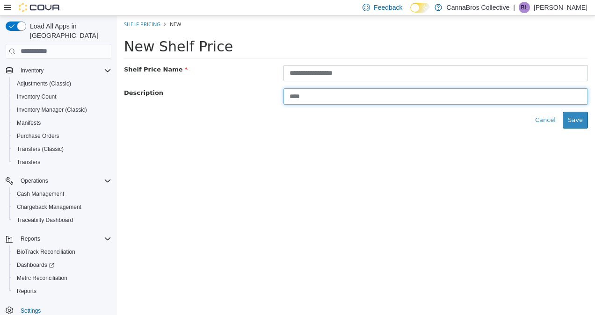
type input "****"
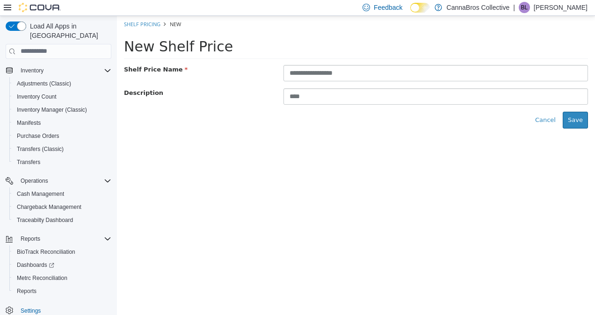
click at [404, 135] on html "**********" at bounding box center [356, 75] width 478 height 120
click at [581, 121] on button "Save" at bounding box center [575, 119] width 25 height 17
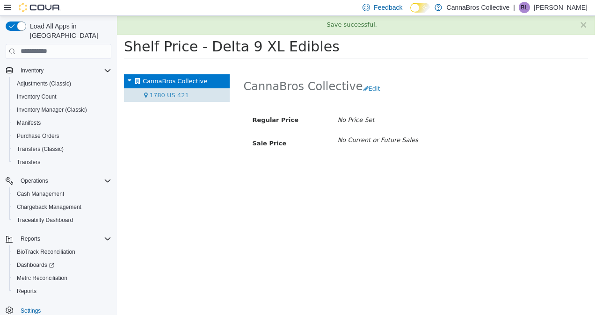
click at [185, 88] on div "1780 US 421" at bounding box center [177, 95] width 106 height 14
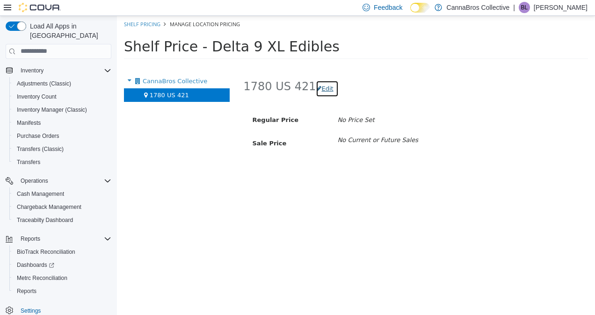
click at [323, 91] on button "Edit" at bounding box center [327, 88] width 22 height 17
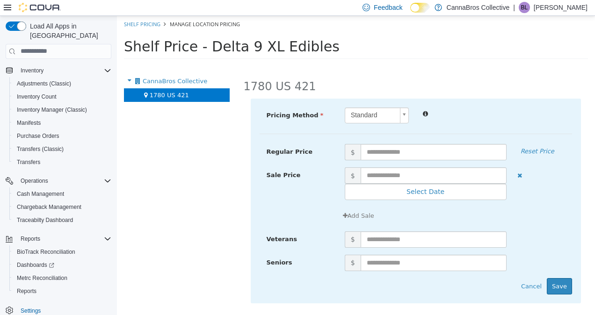
click at [391, 65] on body "× Save successful. Shelf Pricing Manage Location Pricing Shelf Price - Delta 9 …" at bounding box center [356, 39] width 478 height 49
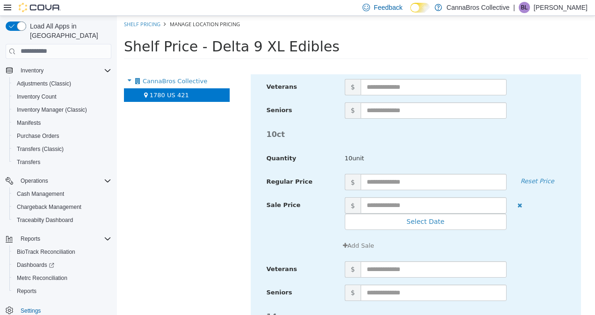
scroll to position [754, 0]
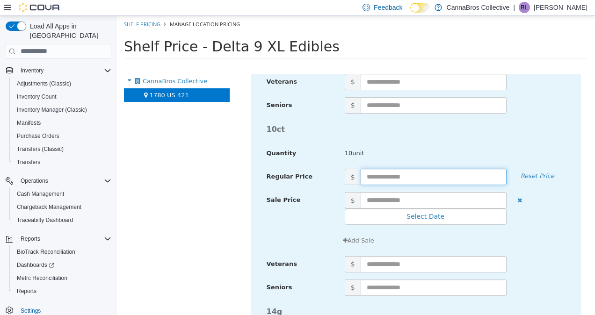
click at [393, 174] on input "text" at bounding box center [434, 176] width 146 height 16
type input "**"
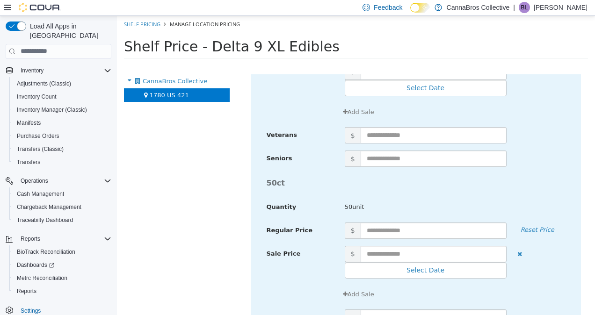
scroll to position [1249, 0]
click at [395, 227] on input "text" at bounding box center [434, 229] width 146 height 16
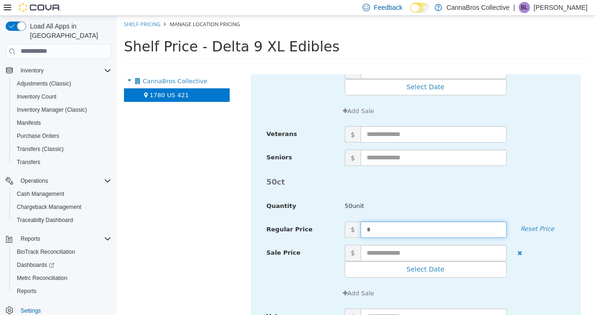
type input "**"
click at [444, 185] on div "50ct" at bounding box center [416, 182] width 313 height 18
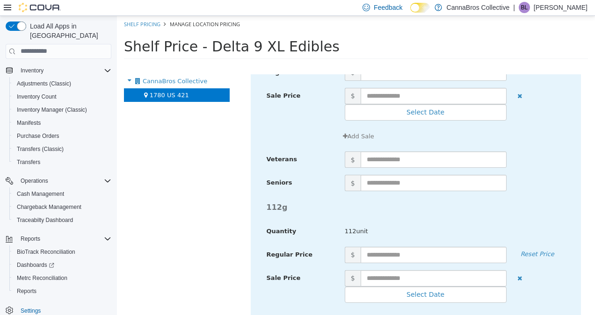
scroll to position [1868, 0]
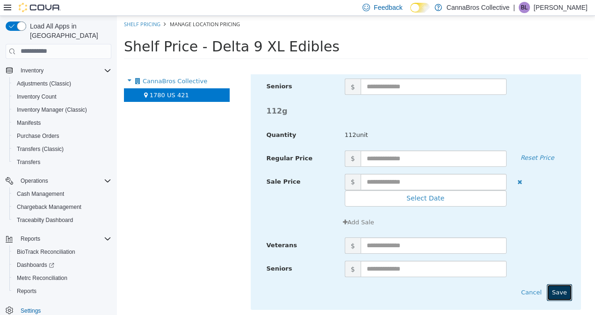
click at [560, 285] on button "Save" at bounding box center [559, 292] width 25 height 17
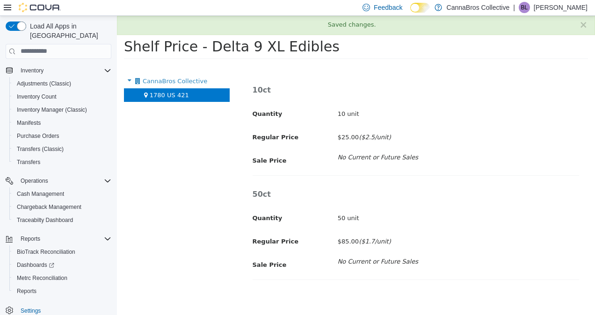
scroll to position [134, 0]
click at [71, 106] on span "Inventory Manager (Classic)" at bounding box center [52, 109] width 70 height 7
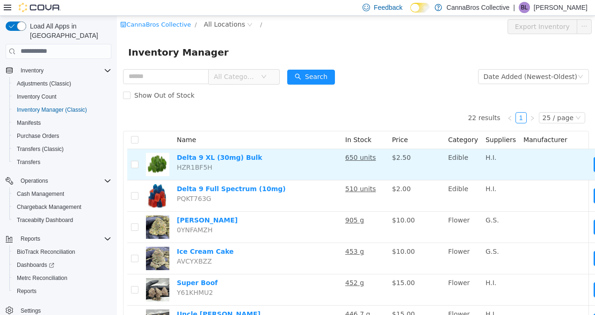
scroll to position [0, 62]
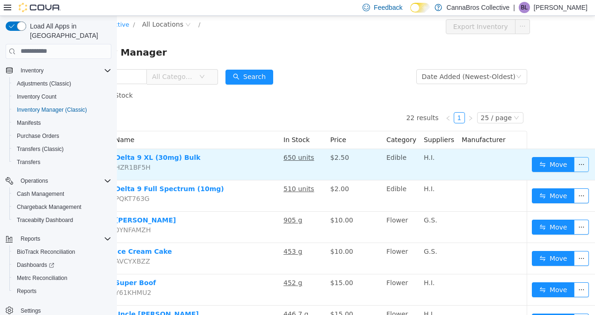
click at [577, 163] on button "button" at bounding box center [581, 164] width 15 height 15
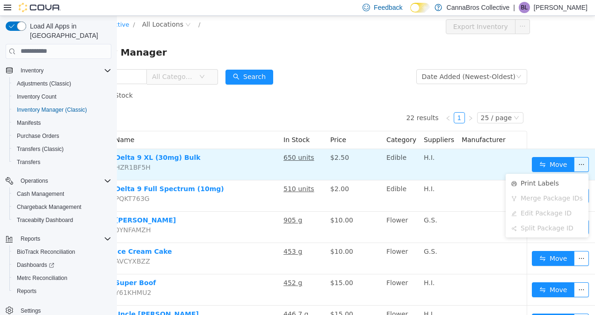
click at [430, 164] on td "H.I." at bounding box center [439, 164] width 38 height 31
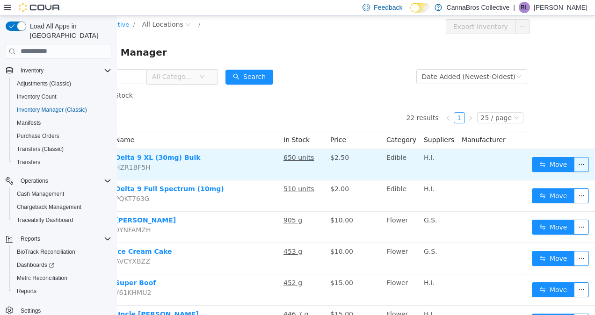
scroll to position [0, 0]
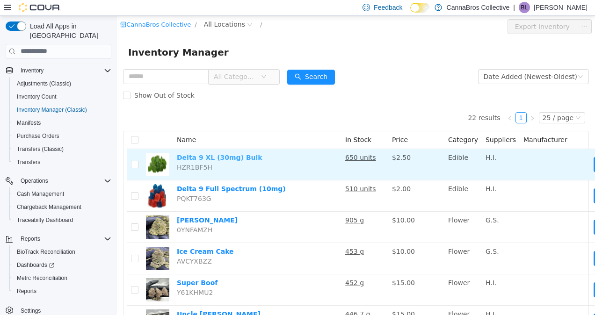
click at [235, 158] on link "Delta 9 XL (30mg) Bulk" at bounding box center [220, 156] width 86 height 7
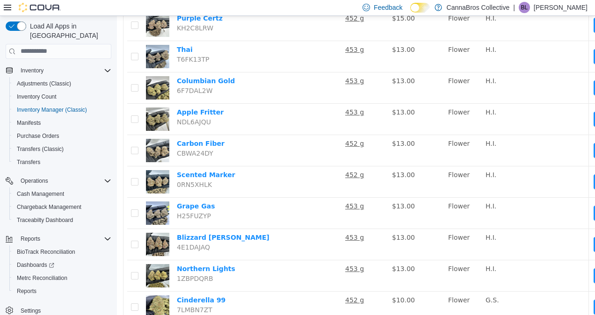
scroll to position [329, 0]
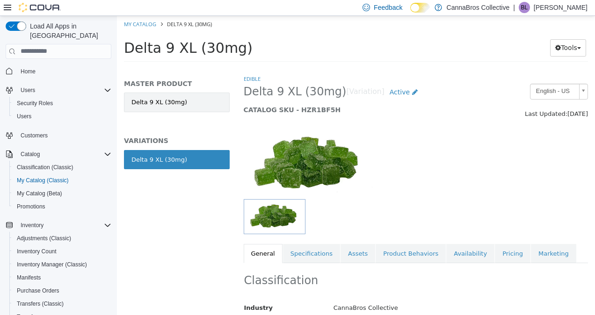
click at [223, 105] on link "Delta 9 XL (30mg)" at bounding box center [177, 102] width 106 height 20
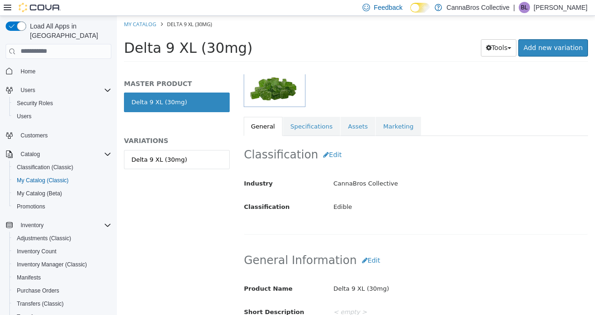
scroll to position [136, 0]
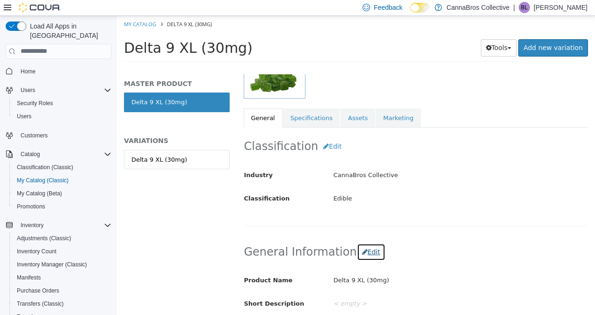
click at [359, 253] on button "Edit" at bounding box center [371, 251] width 29 height 17
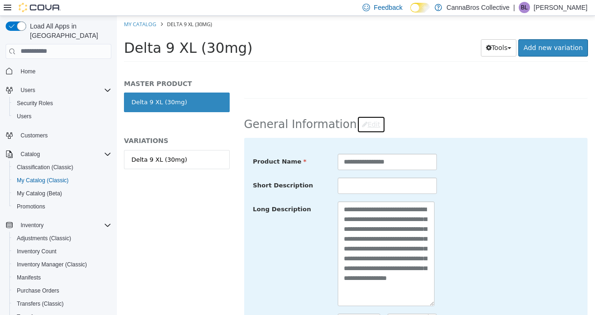
scroll to position [9, 0]
click at [141, 29] on ol "My Catalog Delta 9 XL (30mg)" at bounding box center [356, 23] width 478 height 17
click at [148, 24] on link "My Catalog" at bounding box center [140, 23] width 32 height 7
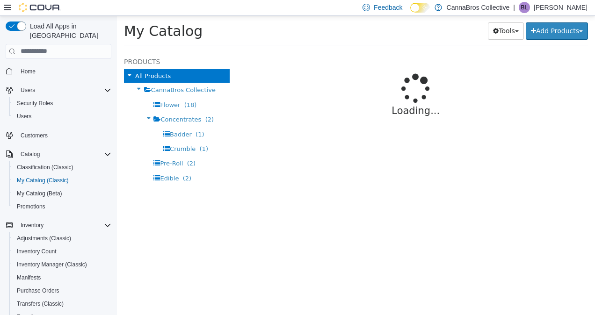
select select "**********"
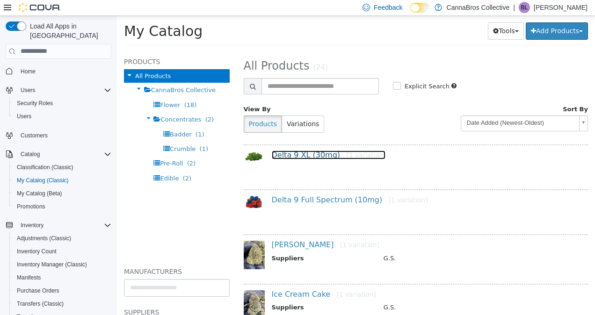
click at [315, 158] on link "Delta 9 XL (30mg) [1 variation]" at bounding box center [329, 154] width 114 height 9
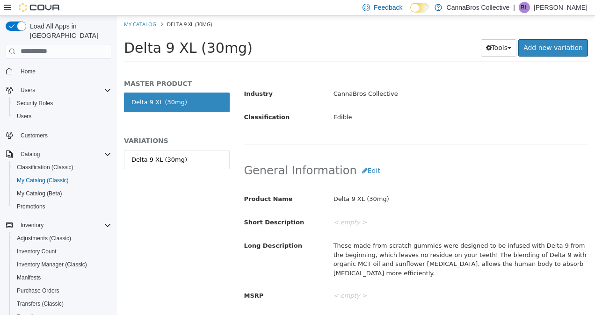
scroll to position [219, 0]
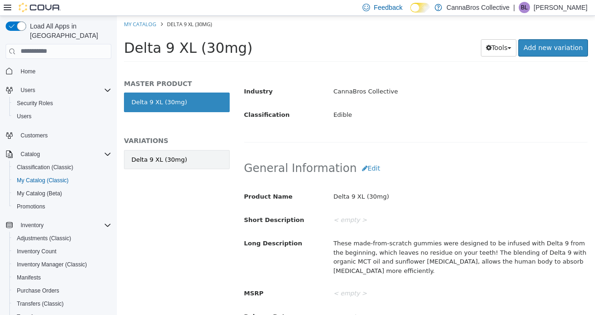
click at [199, 150] on link "Delta 9 XL (30mg)" at bounding box center [177, 160] width 106 height 20
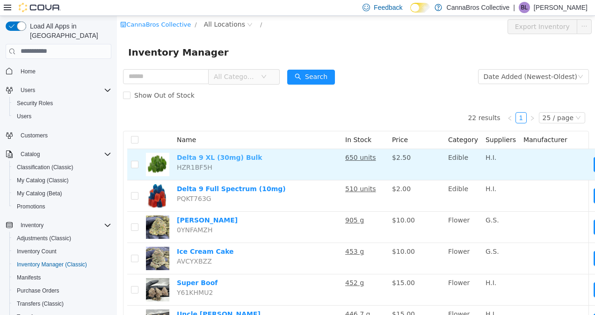
click at [234, 158] on link "Delta 9 XL (30mg) Bulk" at bounding box center [220, 156] width 86 height 7
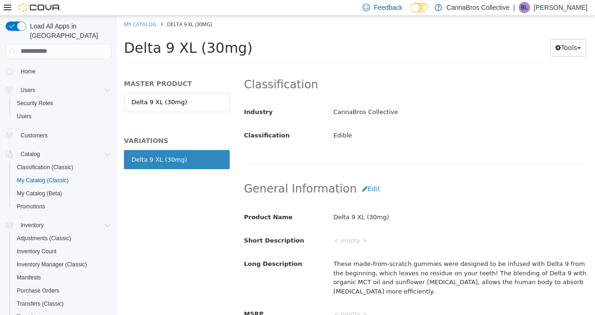
scroll to position [197, 0]
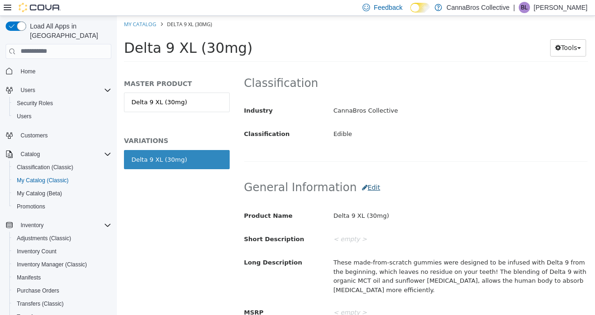
drag, startPoint x: 362, startPoint y: 176, endPoint x: 360, endPoint y: 182, distance: 5.5
click at [360, 182] on div "General Information Edit Product Name Delta 9 XL (30mg) Short Description < emp…" at bounding box center [416, 266] width 345 height 196
click at [360, 182] on button "Edit" at bounding box center [371, 187] width 29 height 17
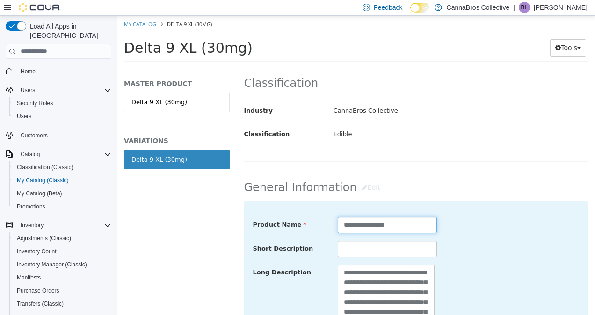
click at [421, 228] on input "**********" at bounding box center [387, 225] width 99 height 16
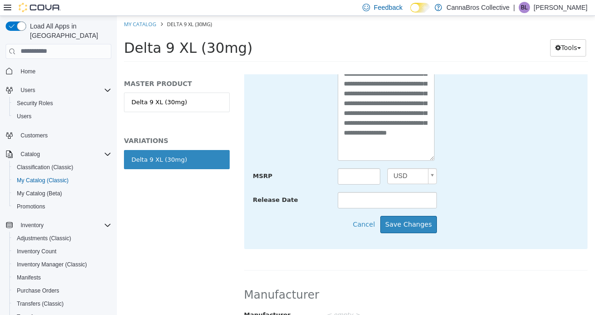
scroll to position [407, 0]
click at [422, 229] on button "Save Changes" at bounding box center [408, 223] width 57 height 17
click at [390, 224] on button "Save Changes" at bounding box center [408, 223] width 57 height 17
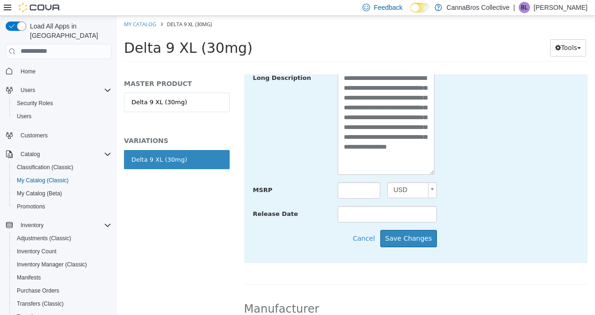
scroll to position [392, 0]
click at [419, 237] on button "Save Changes" at bounding box center [408, 238] width 57 height 17
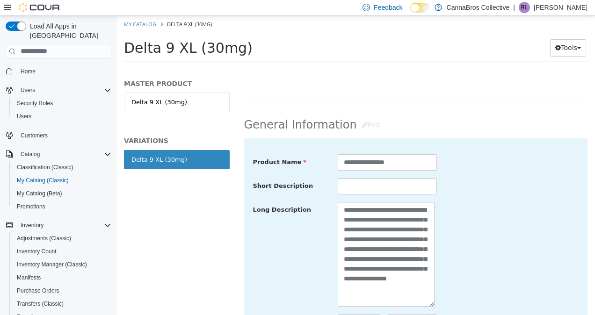
scroll to position [259, 0]
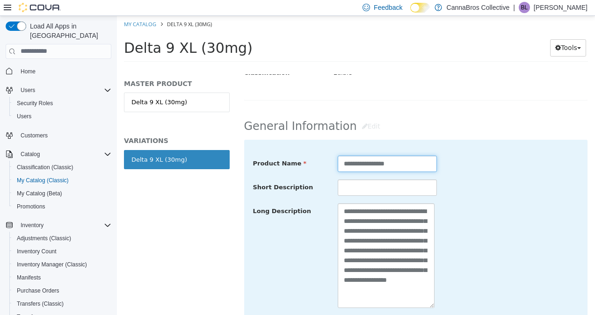
click at [425, 166] on input "**********" at bounding box center [387, 163] width 99 height 16
type input "**********"
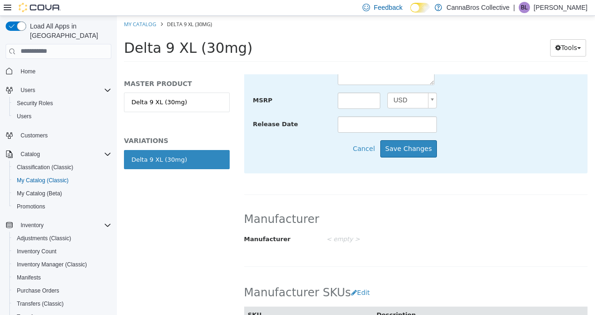
scroll to position [508, 0]
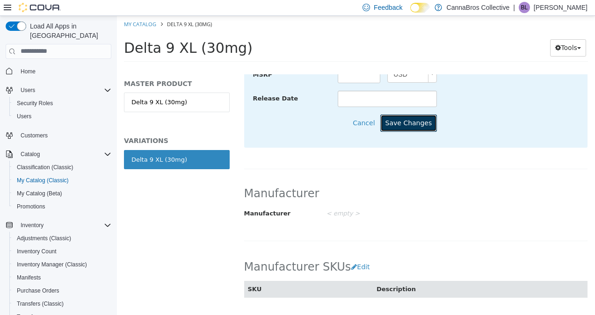
click at [423, 115] on button "Save Changes" at bounding box center [408, 122] width 57 height 17
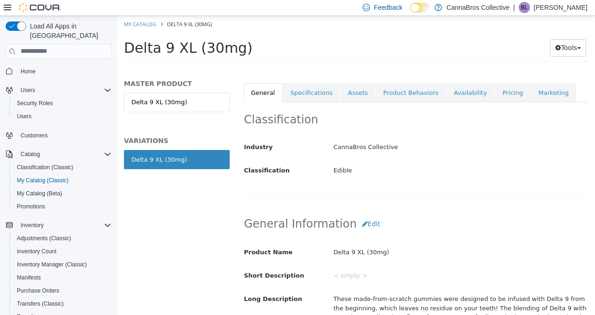
scroll to position [118, 0]
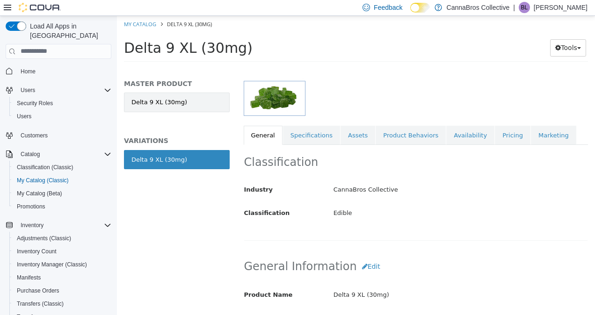
click at [197, 92] on link "Delta 9 XL (30mg)" at bounding box center [177, 102] width 106 height 20
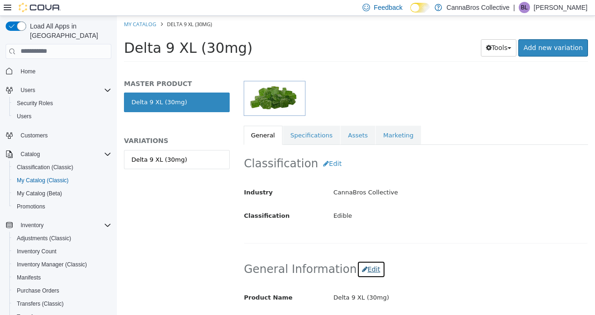
click at [357, 267] on button "Edit" at bounding box center [371, 269] width 29 height 17
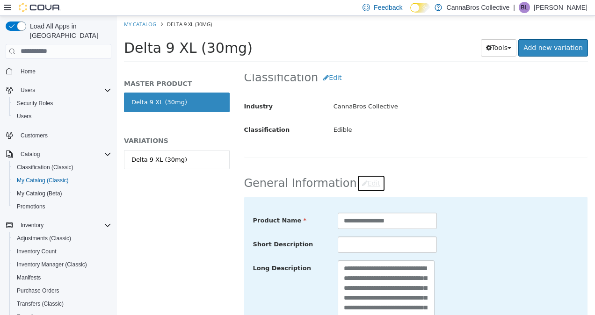
scroll to position [207, 0]
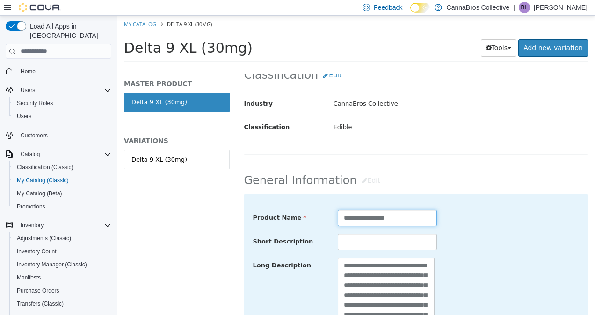
click at [421, 217] on input "**********" at bounding box center [387, 218] width 99 height 16
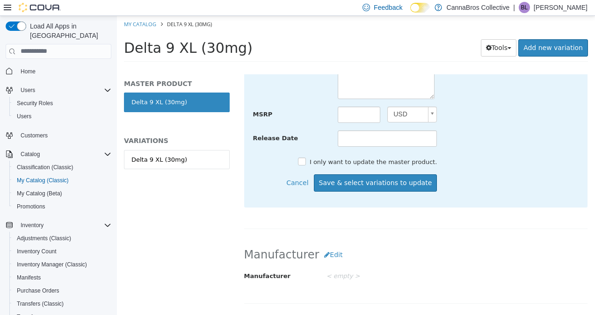
scroll to position [471, 0]
click at [397, 177] on button "Save & select variations to update" at bounding box center [376, 182] width 124 height 17
click at [396, 184] on button "Save & select variations to update" at bounding box center [376, 182] width 124 height 17
click at [417, 128] on div "**********" at bounding box center [416, 46] width 326 height 200
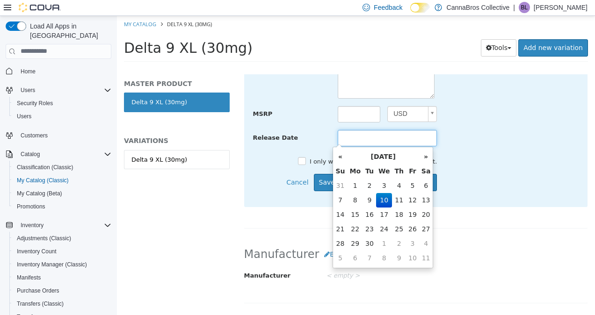
click at [412, 139] on input "text" at bounding box center [387, 138] width 99 height 16
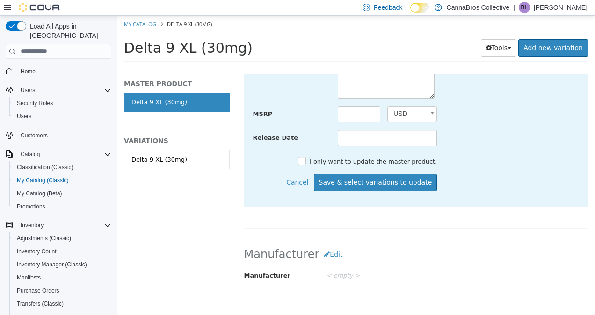
click at [489, 131] on div "Release Date" at bounding box center [416, 138] width 340 height 17
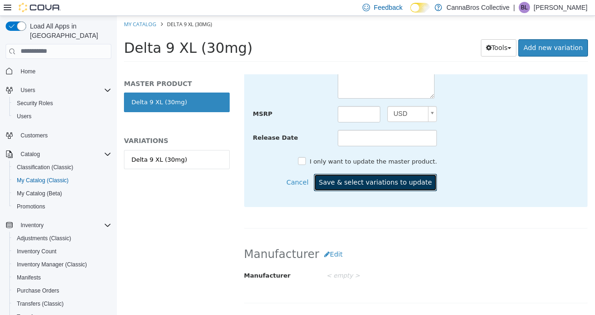
click at [378, 182] on button "Save & select variations to update" at bounding box center [376, 182] width 124 height 17
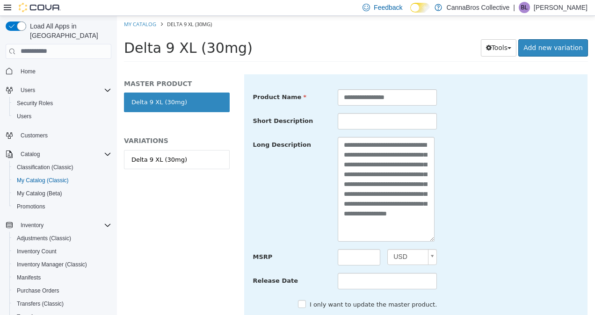
scroll to position [323, 0]
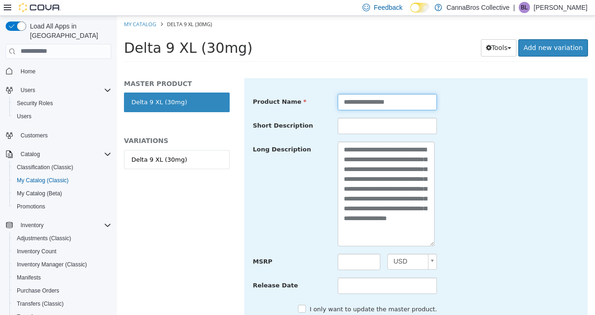
click at [410, 97] on input "**********" at bounding box center [387, 102] width 99 height 16
click at [478, 161] on div "**********" at bounding box center [416, 193] width 340 height 105
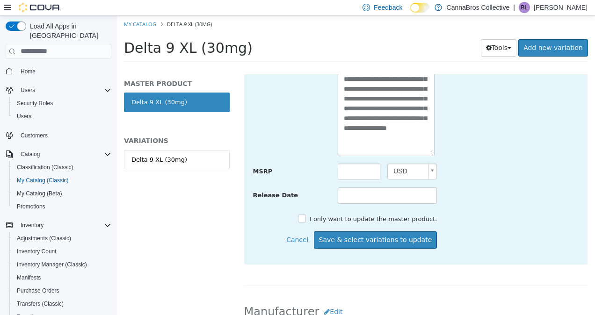
scroll to position [414, 0]
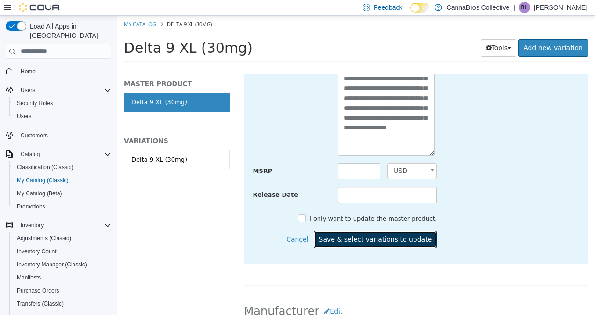
click at [390, 238] on button "Save & select variations to update" at bounding box center [376, 239] width 124 height 17
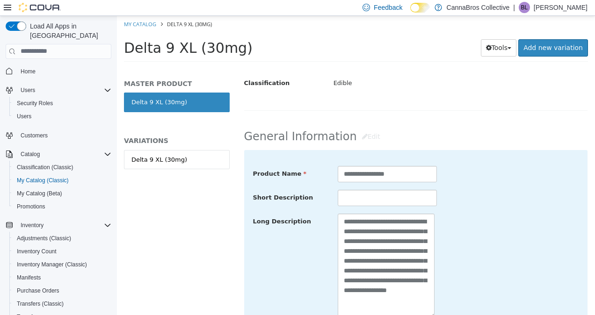
scroll to position [228, 0]
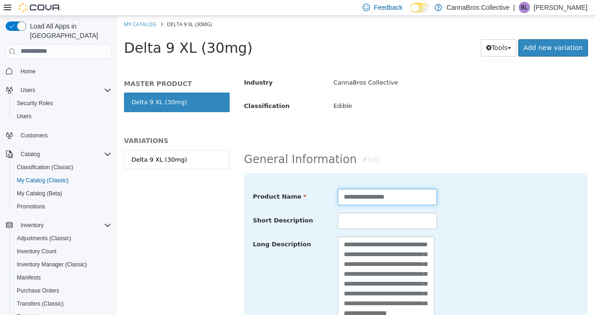
click at [375, 197] on input "**********" at bounding box center [387, 197] width 99 height 16
type input "**********"
click at [384, 202] on input "**********" at bounding box center [387, 197] width 99 height 16
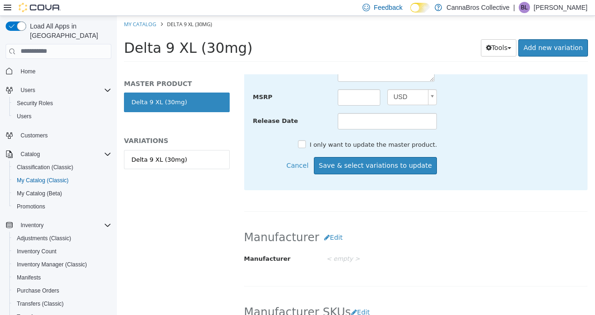
scroll to position [491, 0]
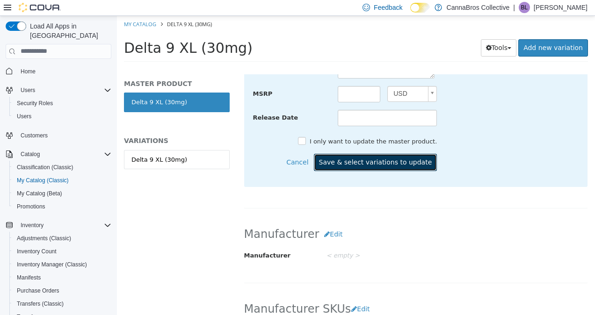
click at [409, 159] on button "Save & select variations to update" at bounding box center [376, 161] width 124 height 17
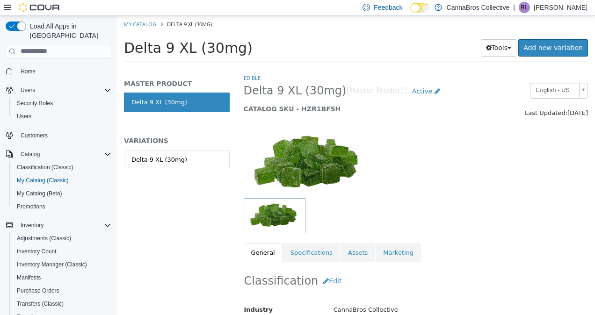
scroll to position [0, 0]
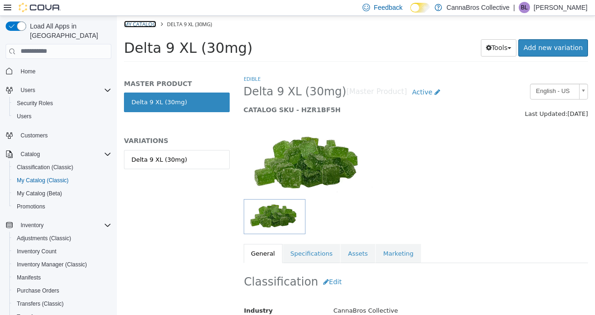
click at [142, 24] on link "My Catalog" at bounding box center [140, 23] width 32 height 7
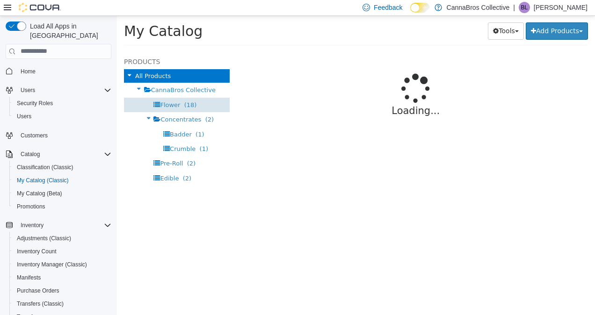
select select "**********"
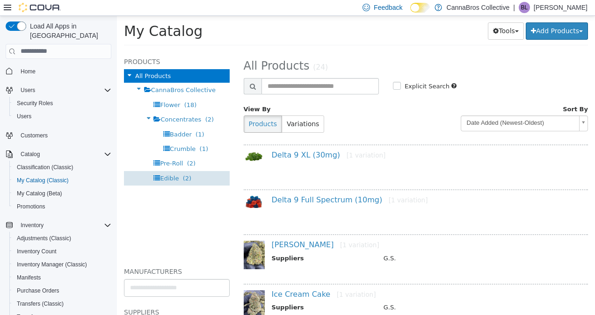
click at [183, 178] on span "(2)" at bounding box center [187, 178] width 8 height 7
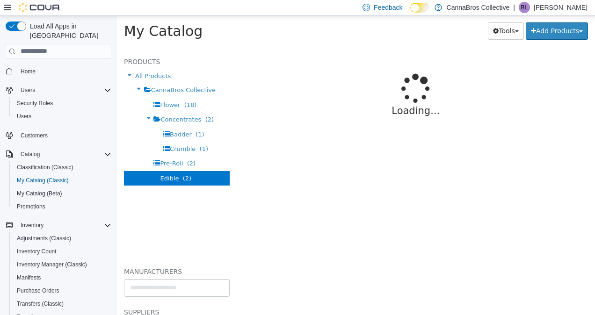
select select "**********"
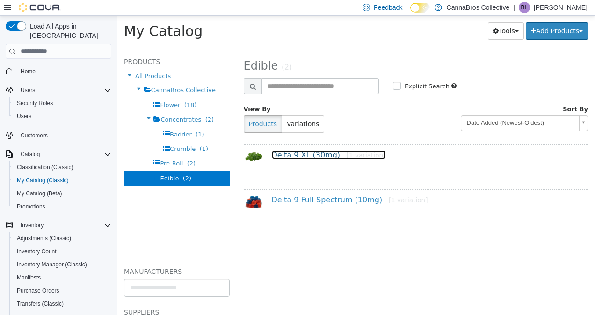
click at [299, 154] on link "Delta 9 XL (30mg) [1 variation]" at bounding box center [329, 154] width 114 height 9
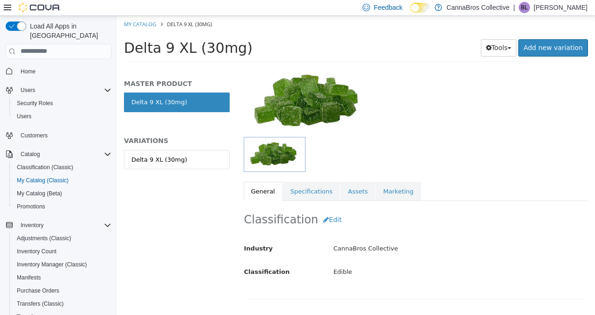
scroll to position [64, 0]
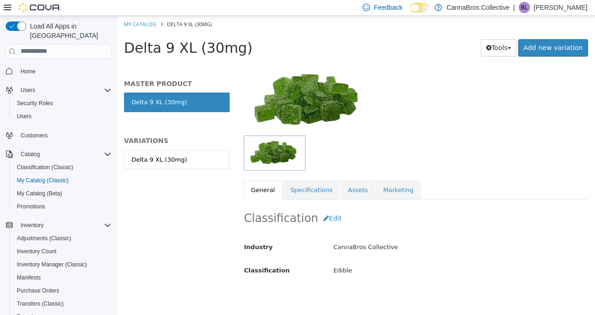
click at [317, 177] on div "Edible Delta 9 XL (30mg) [Master Product] Active CATALOG SKU - HZR1BF5H English…" at bounding box center [416, 104] width 345 height 189
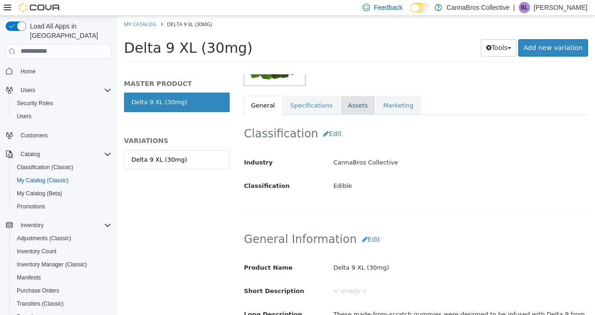
scroll to position [149, 0]
click at [201, 156] on link "Delta 9 XL (30mg)" at bounding box center [177, 160] width 106 height 20
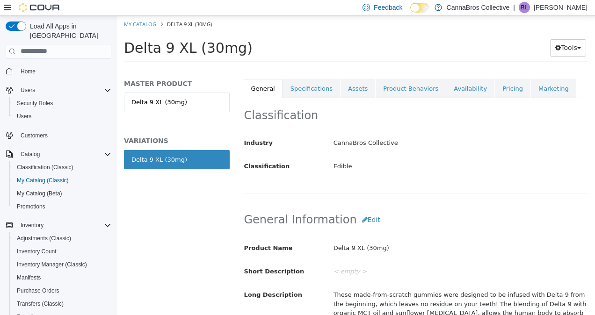
scroll to position [166, 0]
click at [495, 86] on link "Pricing" at bounding box center [513, 88] width 36 height 20
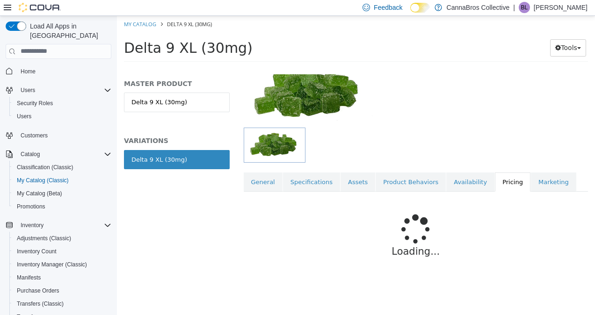
scroll to position [101, 0]
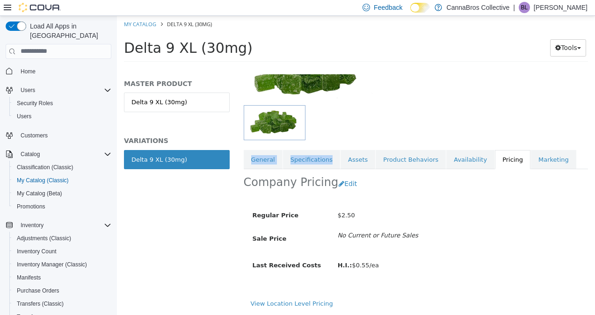
drag, startPoint x: 325, startPoint y: 161, endPoint x: 229, endPoint y: 88, distance: 121.2
click at [229, 67] on div "MASTER PRODUCT Delta 9 XL (30mg) VARIATIONS Delta 9 XL (30mg) Edible Delta 9 XL…" at bounding box center [356, 67] width 478 height 0
click at [431, 131] on div at bounding box center [416, 122] width 345 height 35
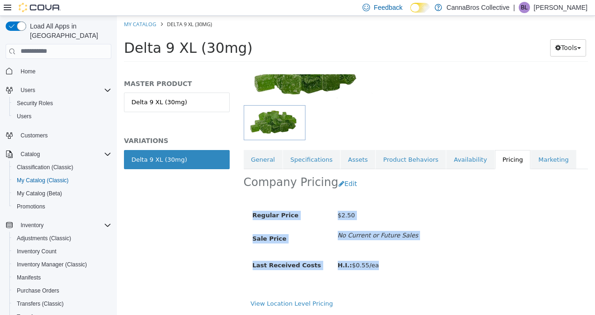
drag, startPoint x: 466, startPoint y: 285, endPoint x: 534, endPoint y: 175, distance: 129.3
click at [534, 175] on div "Company Pricing Edit Regular Price $2.50 Sale Price No Current or Future Sales …" at bounding box center [416, 183] width 345 height 29
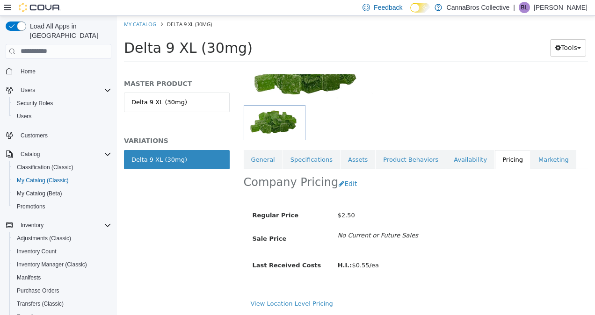
click at [402, 109] on div at bounding box center [416, 122] width 345 height 35
click at [446, 161] on link "Availability" at bounding box center [470, 160] width 48 height 20
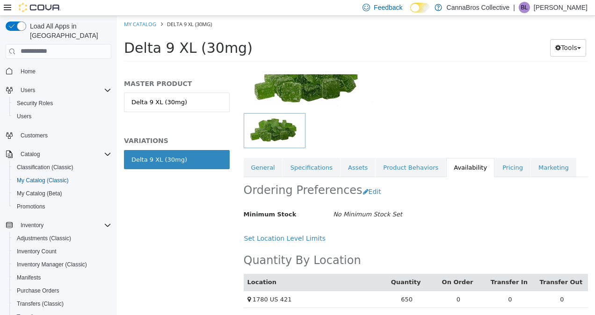
scroll to position [95, 0]
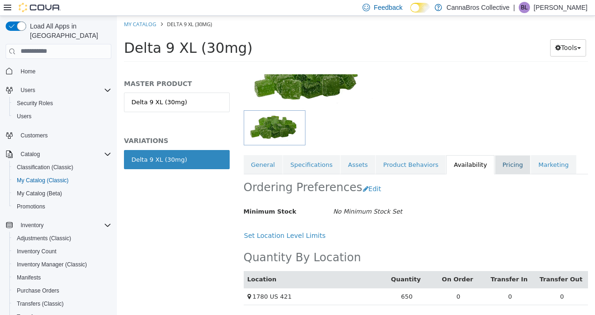
click at [498, 155] on link "Pricing" at bounding box center [513, 165] width 36 height 20
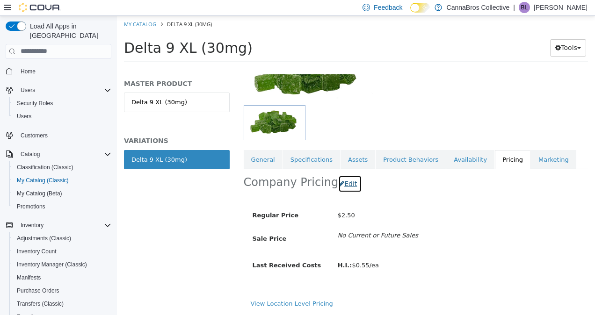
click at [346, 182] on button "Edit" at bounding box center [350, 183] width 24 height 17
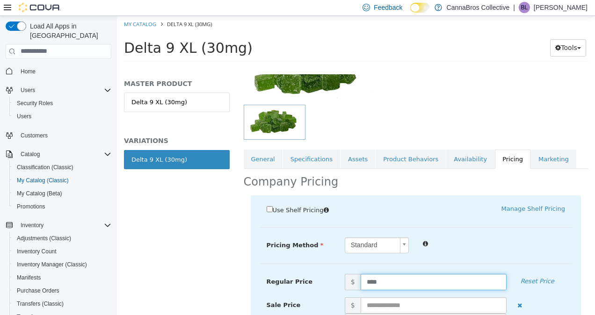
click at [386, 277] on input "****" at bounding box center [434, 282] width 146 height 16
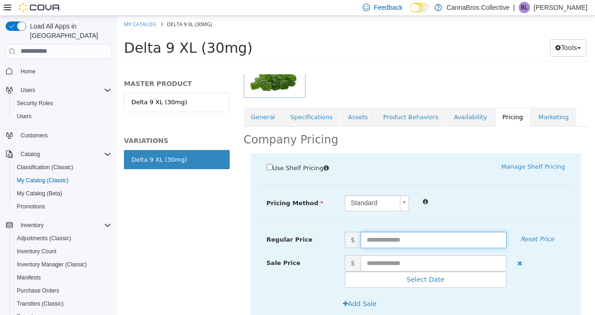
scroll to position [138, 0]
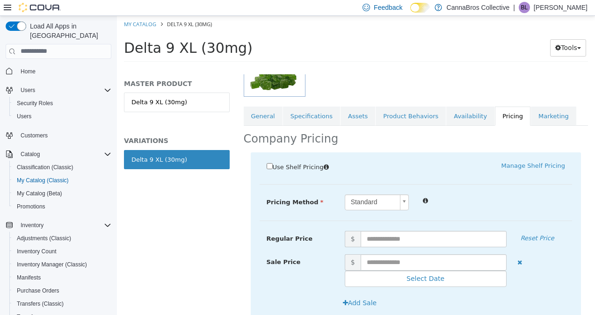
click at [283, 166] on span "Use Shelf Pricing" at bounding box center [298, 166] width 51 height 7
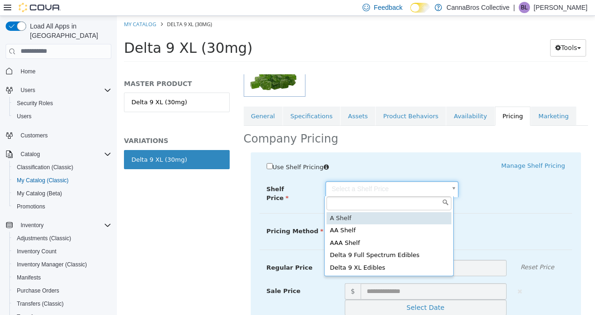
click at [380, 67] on body "Saving Bulk Changes... × My Catalog Delta 9 XL (30mg) Delta 9 XL (30mg) Tools M…" at bounding box center [356, 41] width 478 height 52
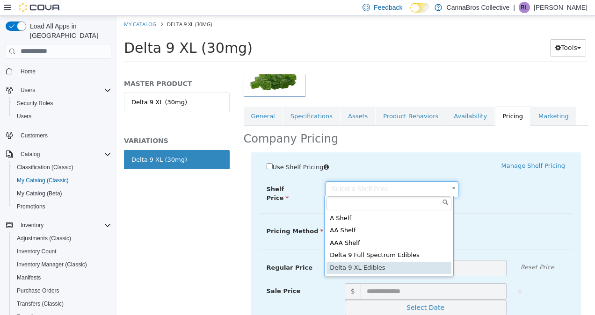
type input "*****"
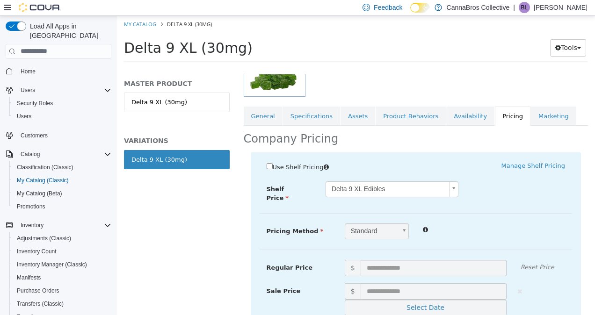
click at [492, 198] on div "Use Shelf Pricing    Manage Shelf Pricing Shelf Price Delta 9 XL Edibles ***** …" at bounding box center [416, 286] width 331 height 269
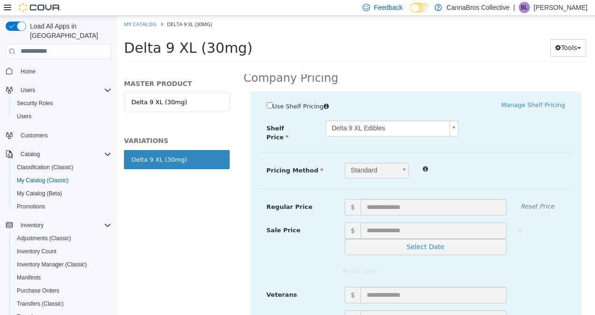
scroll to position [199, 0]
click at [386, 165] on span "Standard" at bounding box center [370, 169] width 51 height 15
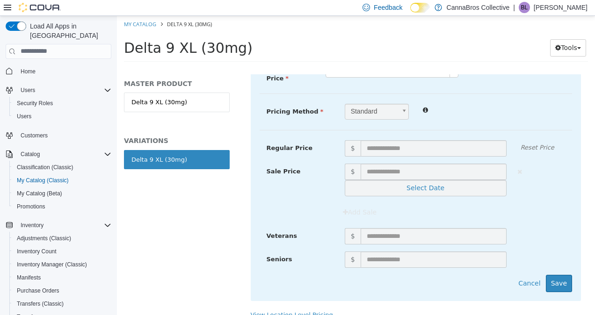
scroll to position [269, 0]
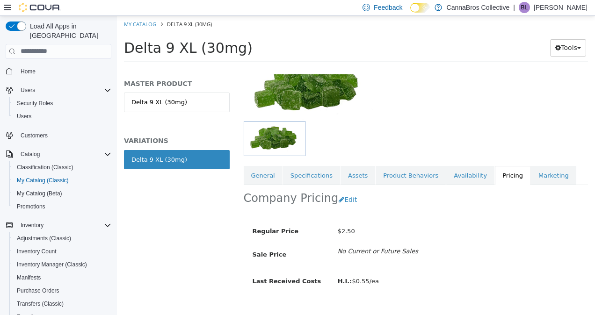
scroll to position [101, 0]
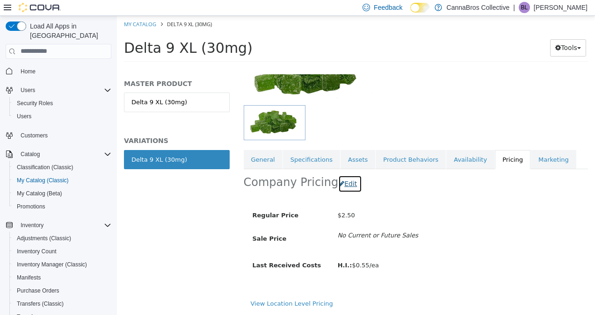
click at [344, 179] on button "Edit" at bounding box center [350, 183] width 24 height 17
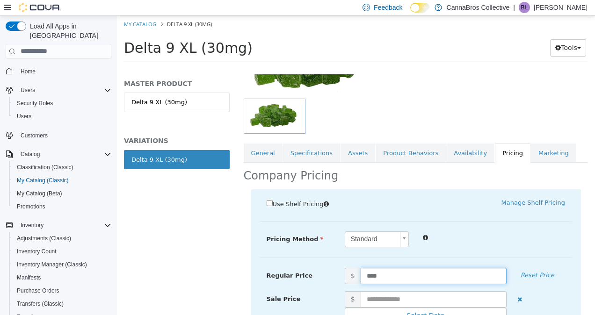
click at [397, 268] on input "****" at bounding box center [434, 276] width 146 height 16
type input "*"
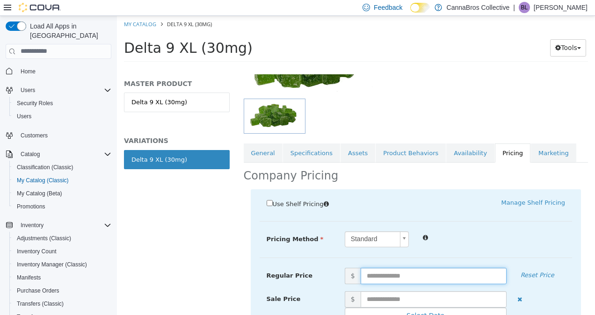
click at [433, 244] on div "Standard *" at bounding box center [455, 239] width 234 height 16
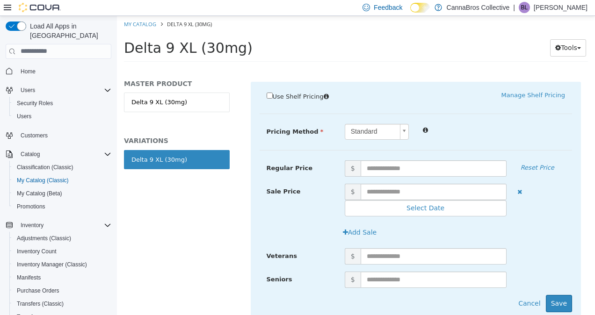
scroll to position [213, 0]
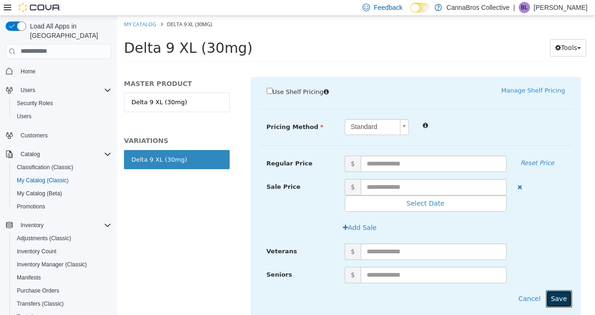
click at [552, 295] on button "Save" at bounding box center [559, 298] width 26 height 17
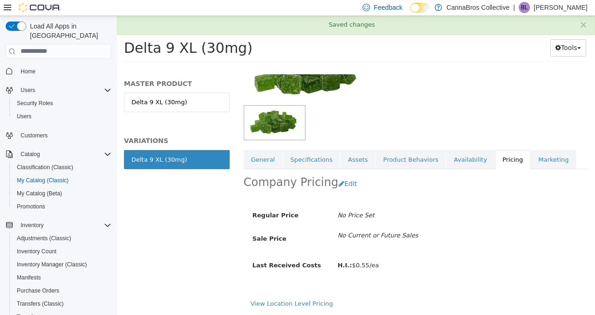
scroll to position [101, 0]
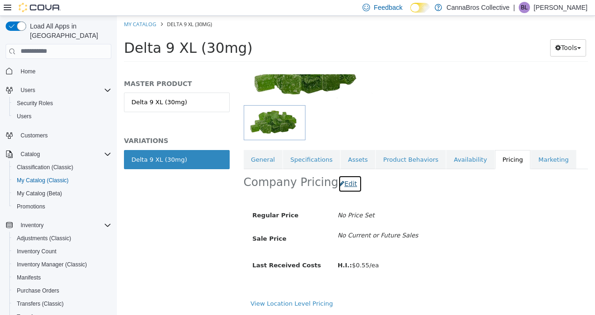
click at [339, 175] on button "Edit" at bounding box center [350, 183] width 24 height 17
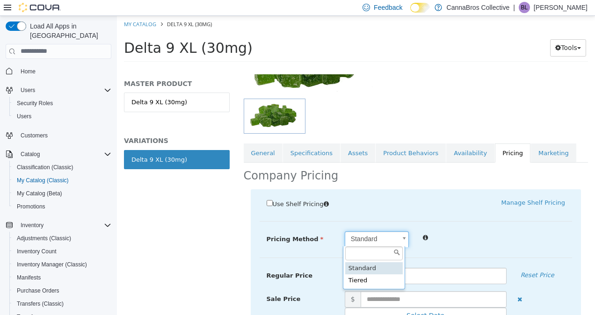
click at [377, 67] on body "Saving Bulk Changes... × Saved changes My Catalog Delta 9 XL (30mg) Delta 9 XL …" at bounding box center [356, 41] width 478 height 52
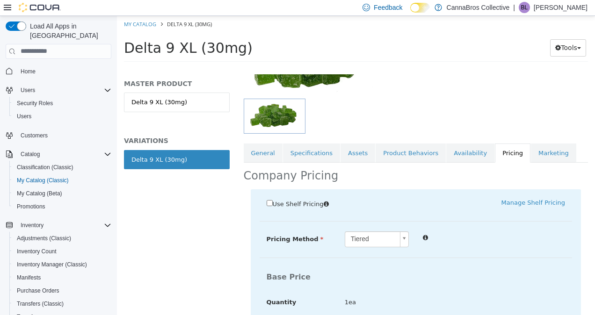
click at [304, 205] on span "Use Shelf Pricing" at bounding box center [298, 203] width 51 height 7
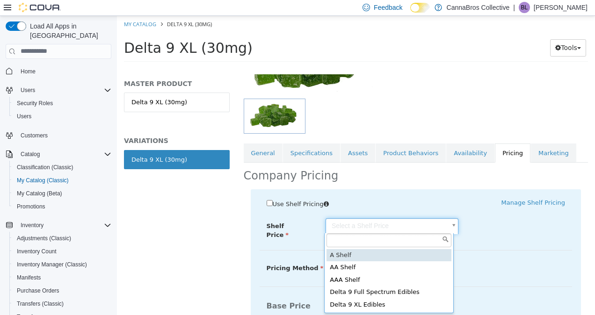
click at [409, 67] on body "Saving Bulk Changes... × Saved changes My Catalog Delta 9 XL (30mg) Delta 9 XL …" at bounding box center [356, 41] width 478 height 52
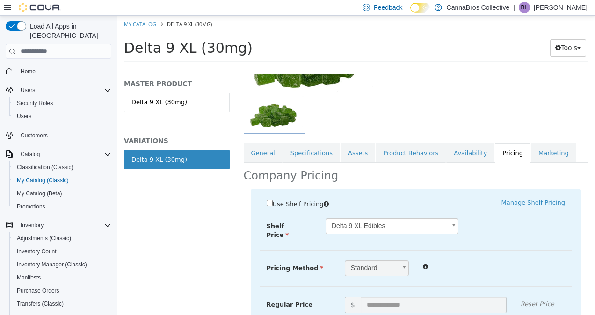
click at [508, 224] on div "Delta 9 XL Edibles *****" at bounding box center [429, 226] width 234 height 16
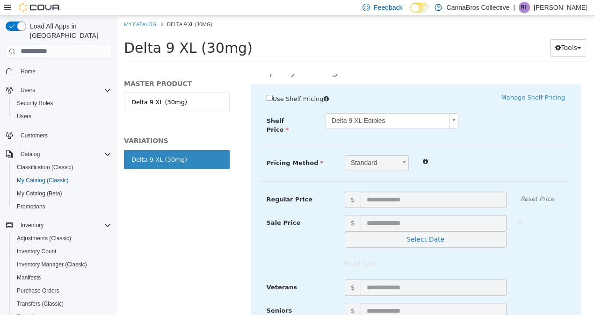
scroll to position [205, 0]
click at [387, 67] on body "Saving Bulk Changes... × Saved changes My Catalog Delta 9 XL (30mg) Delta 9 XL …" at bounding box center [356, 41] width 478 height 52
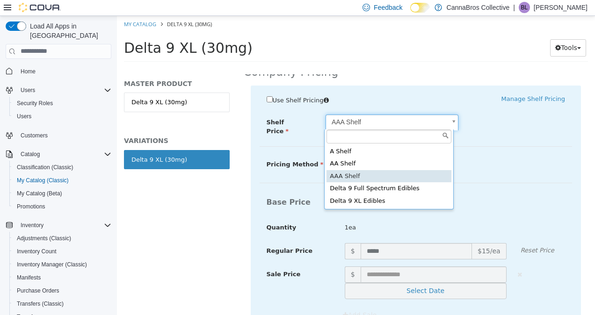
click at [399, 67] on body "Saving Bulk Changes... × Saved changes My Catalog Delta 9 XL (30mg) Delta 9 XL …" at bounding box center [356, 41] width 478 height 52
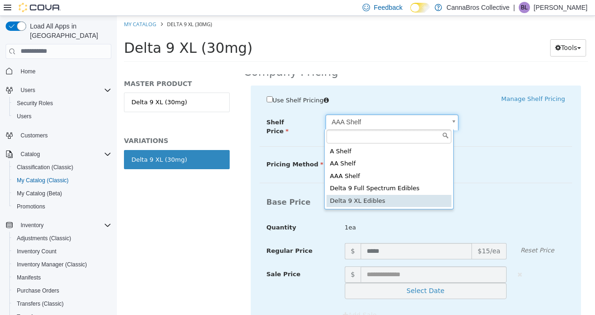
type input "*****"
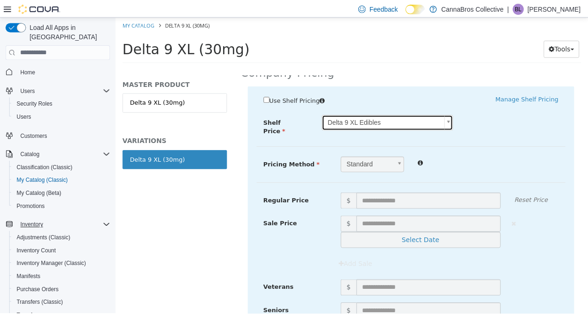
scroll to position [155, 0]
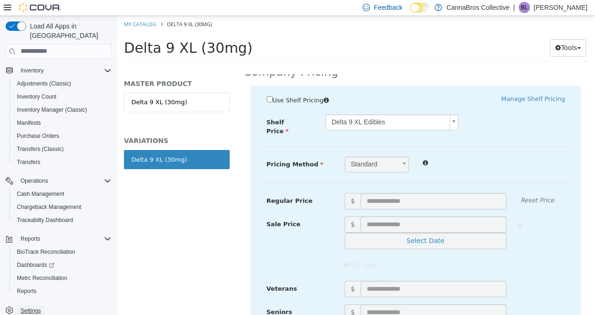
click at [30, 307] on span "Settings" at bounding box center [31, 310] width 20 height 7
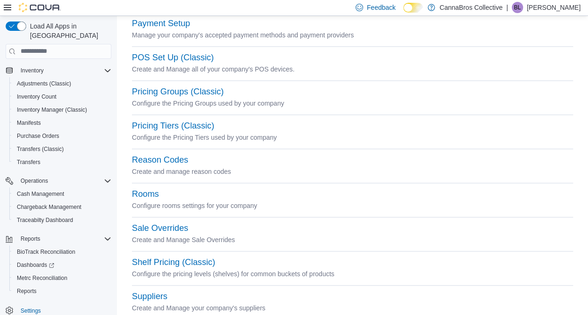
scroll to position [480, 0]
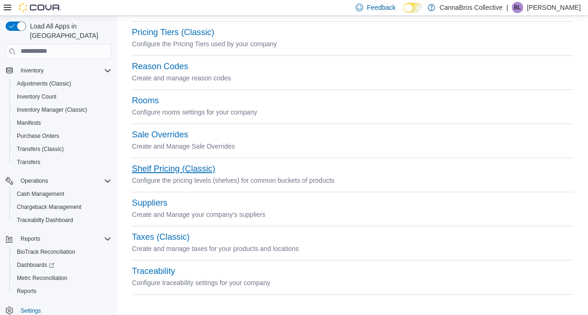
click at [183, 166] on button "Shelf Pricing (Classic)" at bounding box center [173, 169] width 83 height 10
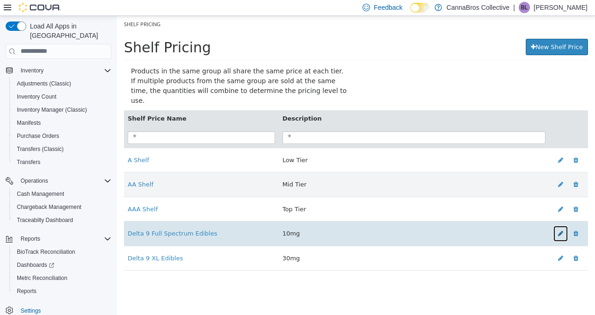
click at [564, 225] on button at bounding box center [560, 233] width 15 height 17
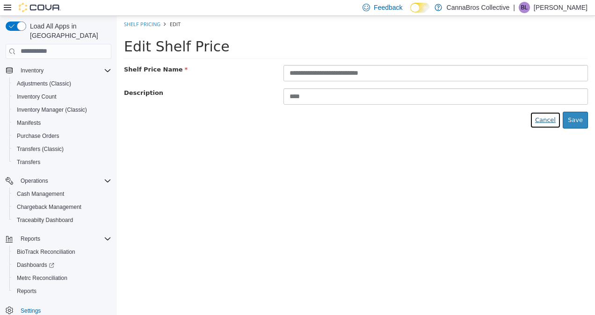
click at [553, 117] on button "Cancel" at bounding box center [545, 119] width 31 height 17
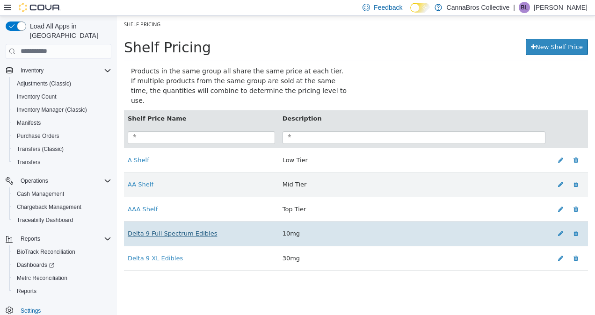
click at [189, 230] on link "Delta 9 Full Spectrum Edibles" at bounding box center [172, 233] width 89 height 7
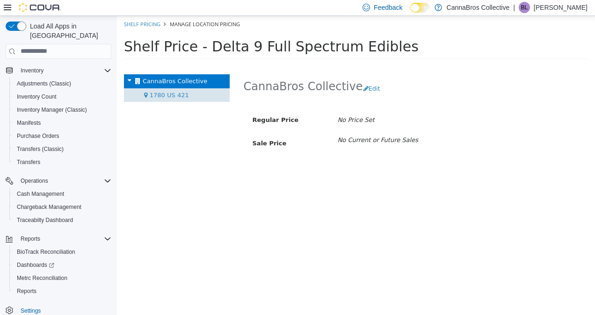
click at [182, 96] on span "1780 US 421" at bounding box center [169, 94] width 39 height 7
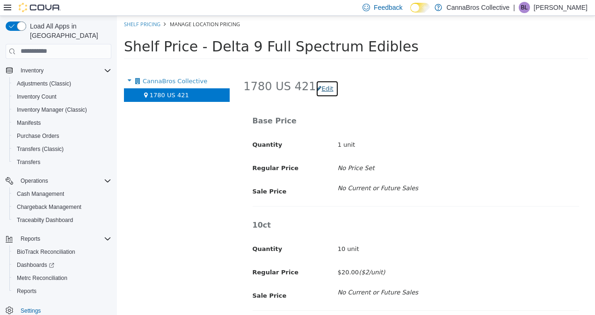
click at [316, 82] on button "Edit" at bounding box center [327, 88] width 22 height 17
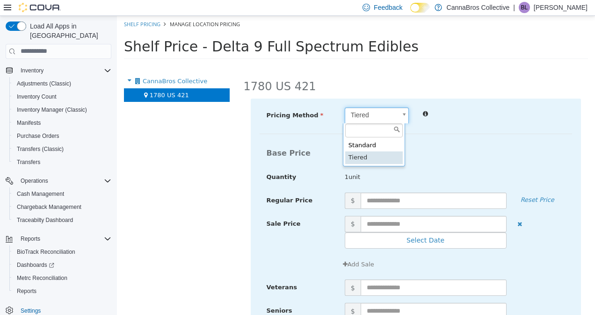
click at [387, 65] on body "× Shelf Pricing Manage Location Pricing Shelf Price - Delta 9 Full Spectrum Edi…" at bounding box center [356, 39] width 478 height 49
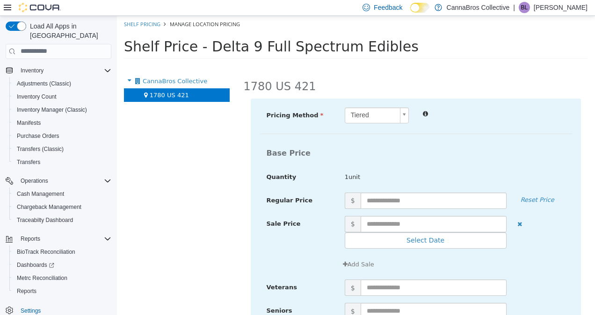
click at [500, 150] on h4 "Base Price" at bounding box center [416, 153] width 313 height 8
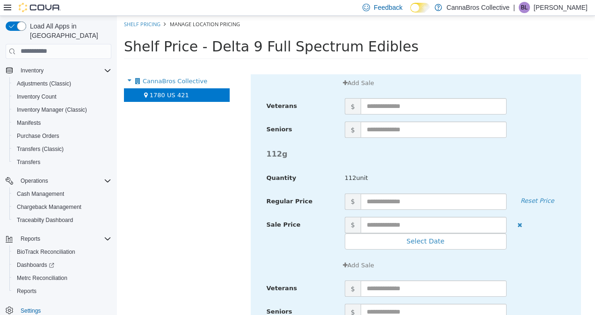
scroll to position [1868, 0]
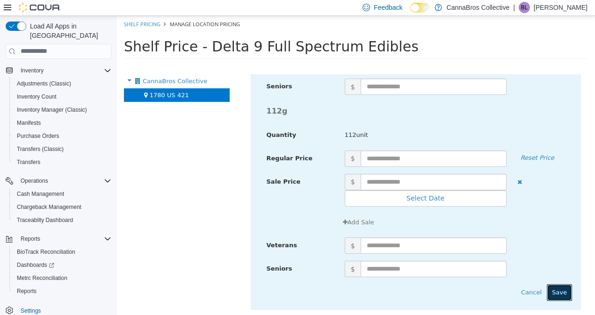
click at [556, 289] on button "Save" at bounding box center [559, 292] width 25 height 17
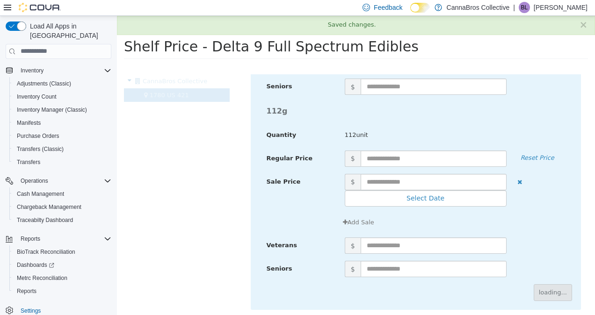
scroll to position [134, 0]
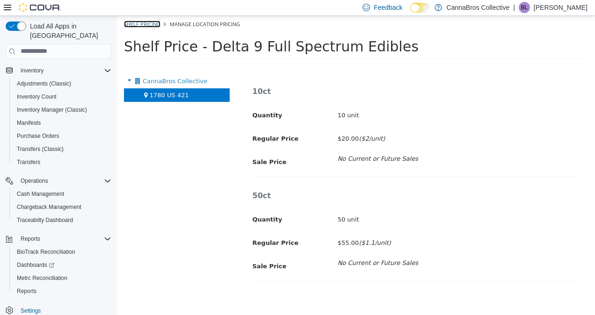
click at [140, 23] on link "Shelf Pricing" at bounding box center [142, 23] width 37 height 7
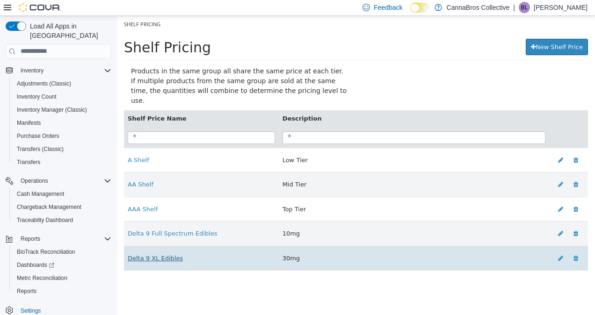
click at [154, 255] on link "Delta 9 XL Edibles" at bounding box center [155, 258] width 55 height 7
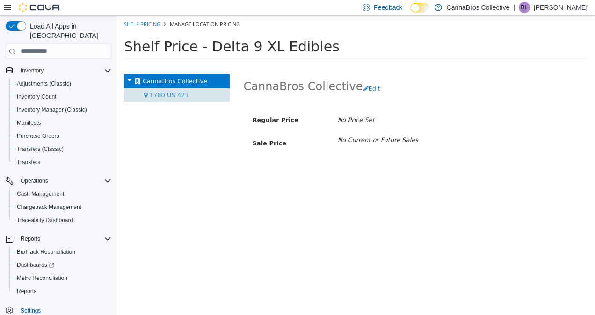
click at [140, 95] on div "1780 US 421" at bounding box center [177, 95] width 106 height 14
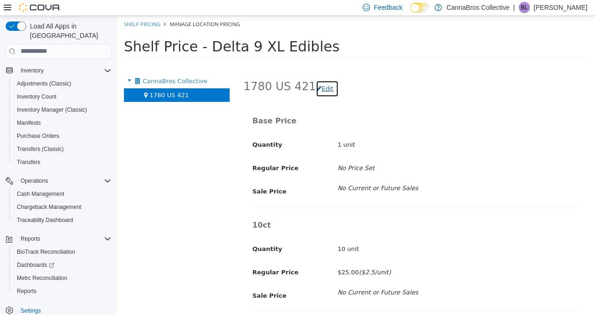
click at [316, 84] on button "Edit" at bounding box center [327, 88] width 22 height 17
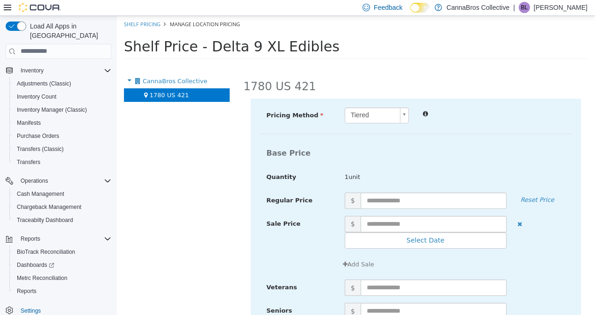
click at [397, 65] on body "× Saved changes. Shelf Pricing Manage Location Pricing Shelf Price - Delta 9 XL…" at bounding box center [356, 39] width 478 height 49
click at [151, 21] on body "× Saved changes. Shelf Pricing Manage Location Pricing Shelf Price - Delta 9 XL…" at bounding box center [356, 39] width 478 height 49
click at [146, 29] on ol "Shelf Pricing Manage Location Pricing" at bounding box center [356, 23] width 478 height 17
click at [149, 24] on link "Shelf Pricing" at bounding box center [142, 23] width 37 height 7
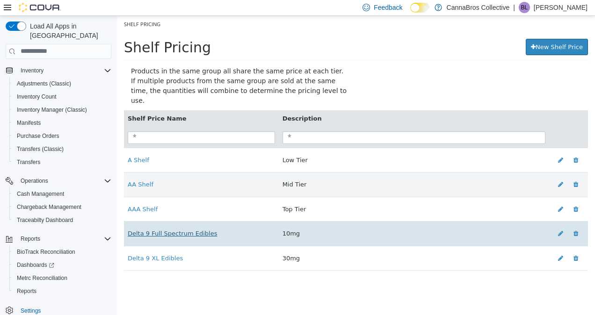
click at [184, 230] on link "Delta 9 Full Spectrum Edibles" at bounding box center [172, 233] width 89 height 7
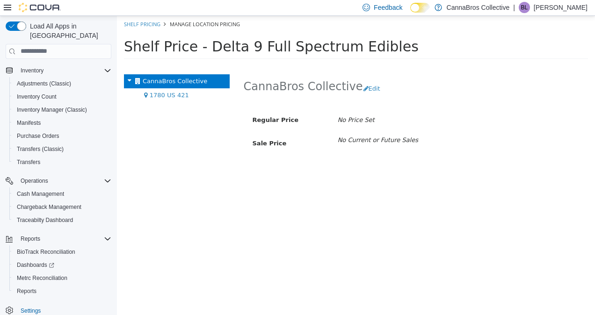
click at [201, 87] on div "CannaBros Collective" at bounding box center [177, 81] width 106 height 14
click at [200, 94] on div "1780 US 421" at bounding box center [177, 95] width 106 height 14
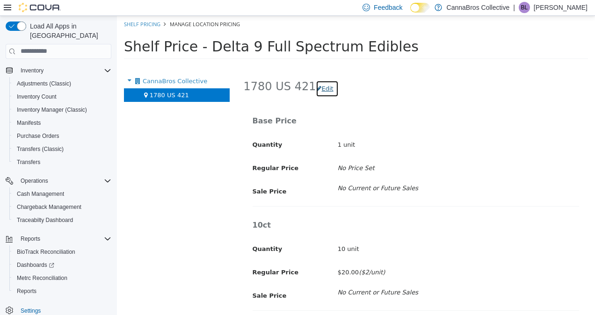
click at [319, 83] on button "Edit" at bounding box center [327, 88] width 22 height 17
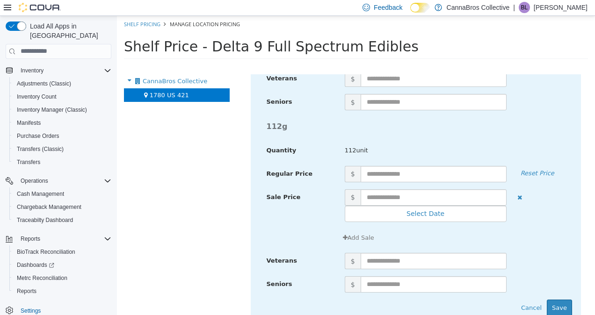
scroll to position [1868, 0]
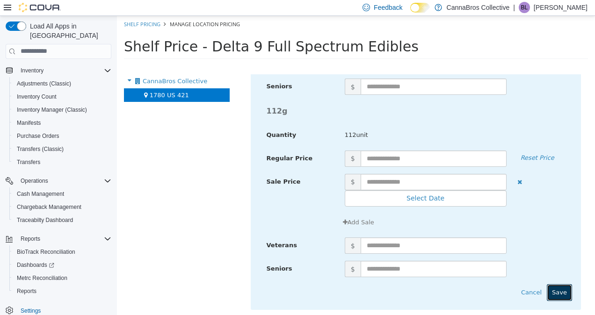
click at [554, 288] on button "Save" at bounding box center [559, 292] width 25 height 17
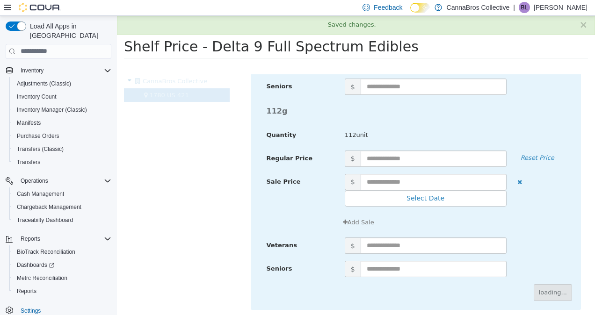
scroll to position [134, 0]
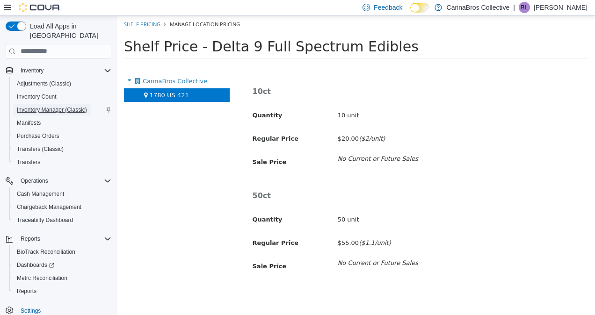
click at [63, 106] on span "Inventory Manager (Classic)" at bounding box center [52, 109] width 70 height 7
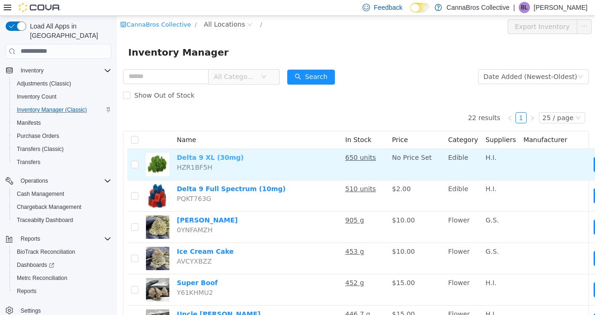
click at [202, 158] on link "Delta 9 XL (30mg)" at bounding box center [210, 156] width 67 height 7
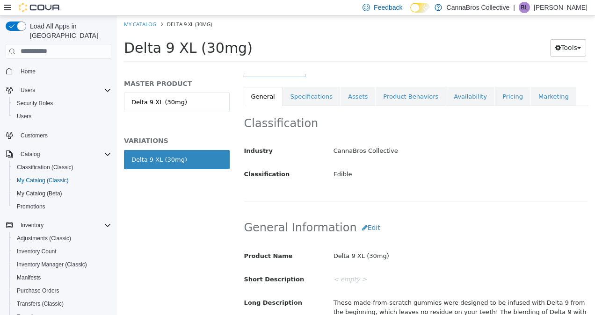
scroll to position [159, 0]
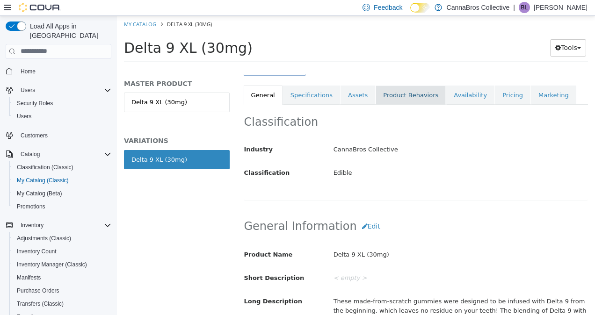
click at [380, 96] on link "Product Behaviors" at bounding box center [411, 95] width 70 height 20
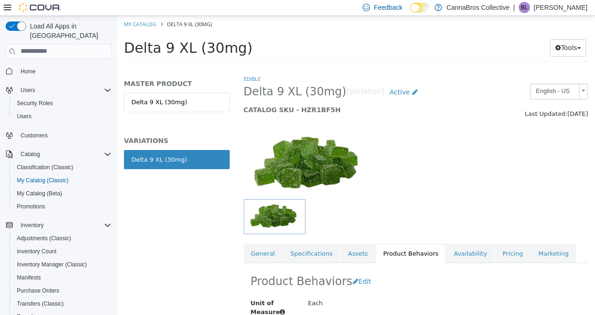
scroll to position [67, 0]
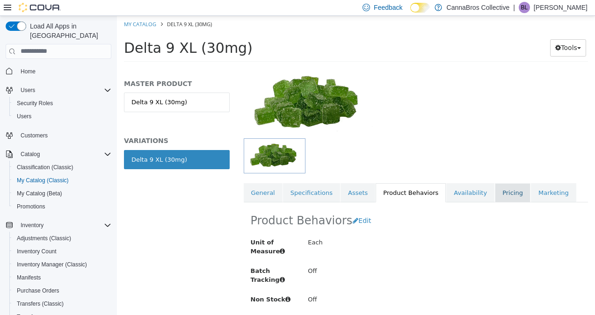
click at [495, 188] on link "Pricing" at bounding box center [513, 193] width 36 height 20
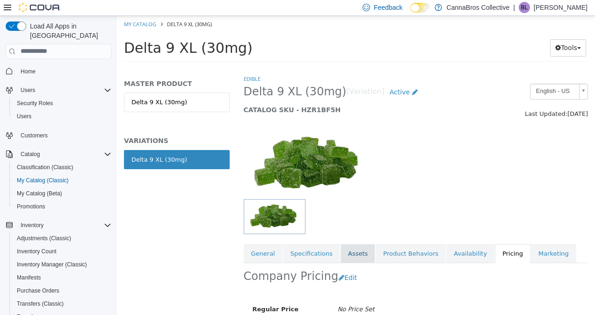
scroll to position [101, 0]
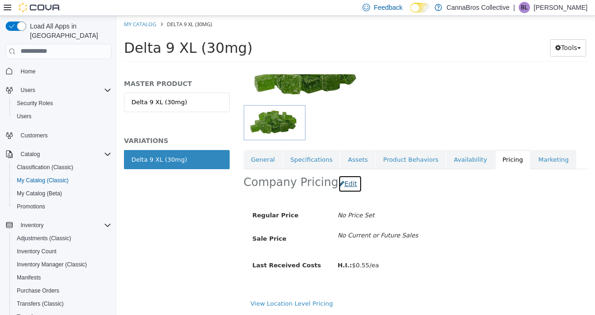
click at [345, 175] on button "Edit" at bounding box center [350, 183] width 24 height 17
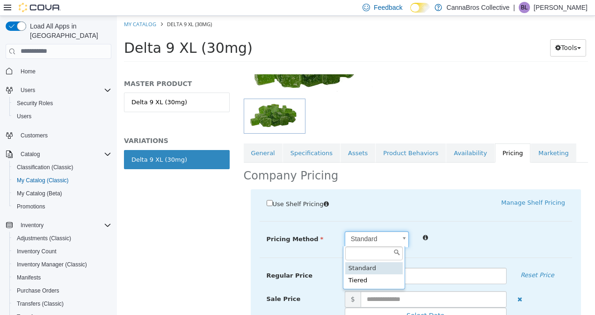
click at [402, 67] on body "Saving Bulk Changes... × My Catalog Delta 9 XL (30mg) Delta 9 XL (30mg) Tools M…" at bounding box center [356, 41] width 478 height 52
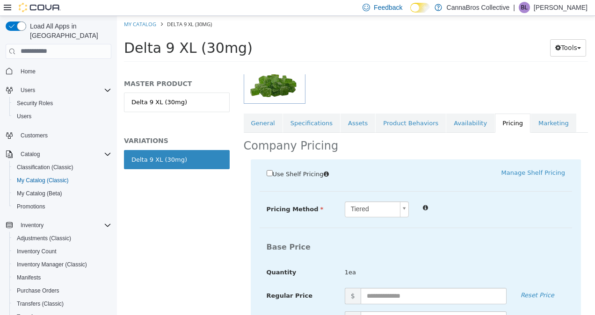
scroll to position [126, 0]
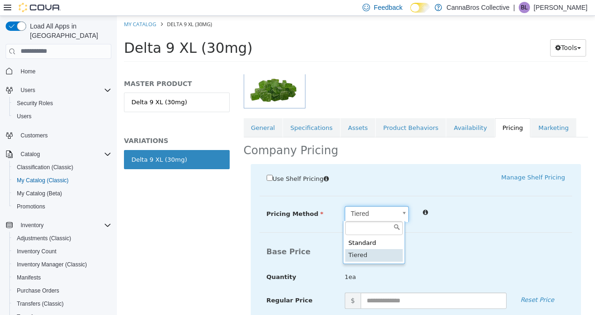
click at [386, 67] on body "Saving Bulk Changes... × My Catalog Delta 9 XL (30mg) Delta 9 XL (30mg) Tools M…" at bounding box center [356, 41] width 478 height 52
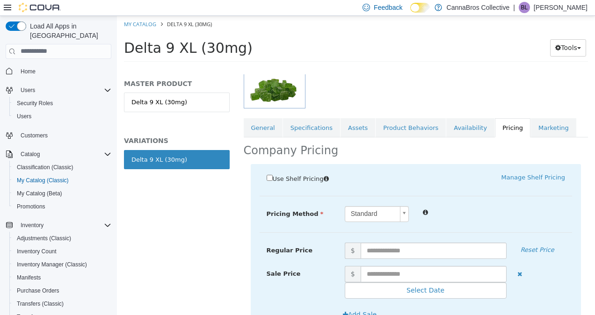
click at [388, 182] on div "Use Shelf Pricing" at bounding box center [338, 179] width 156 height 13
click at [264, 174] on div "Use Shelf Pricing" at bounding box center [338, 179] width 156 height 13
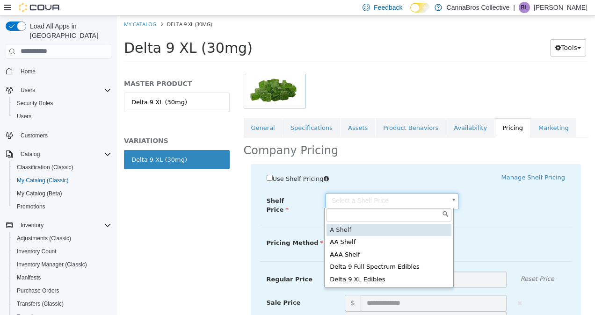
click at [394, 67] on body "Saving Bulk Changes... × My Catalog Delta 9 XL (30mg) Delta 9 XL (30mg) Tools M…" at bounding box center [356, 41] width 478 height 52
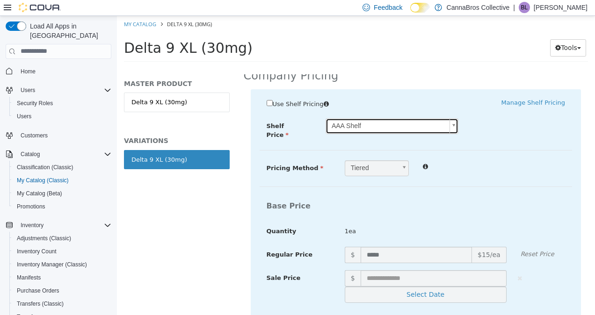
scroll to position [200, 0]
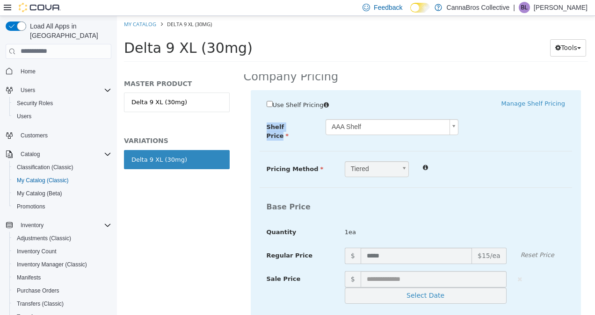
drag, startPoint x: 403, startPoint y: 116, endPoint x: 400, endPoint y: 121, distance: 6.5
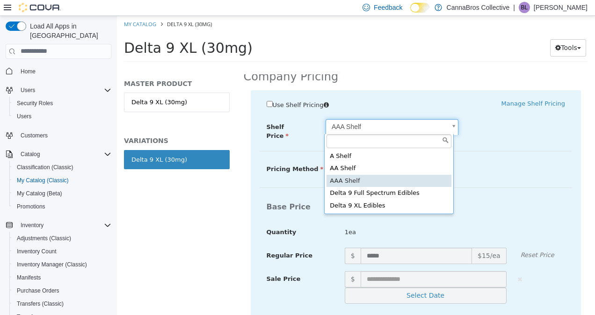
click at [400, 67] on body "Saving Bulk Changes... × My Catalog Delta 9 XL (30mg) Delta 9 XL (30mg) Tools M…" at bounding box center [356, 41] width 478 height 52
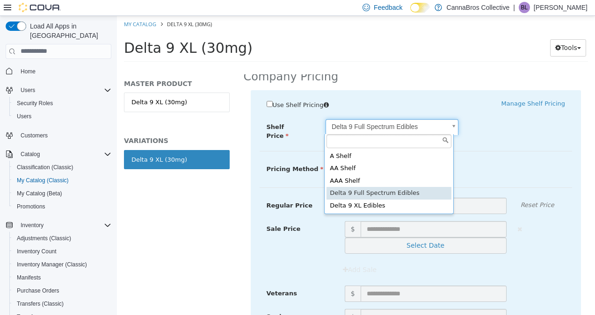
click at [403, 67] on body "Saving Bulk Changes... × My Catalog Delta 9 XL (30mg) Delta 9 XL (30mg) Tools M…" at bounding box center [356, 41] width 478 height 52
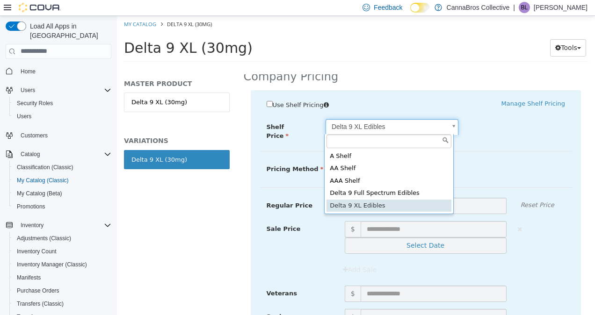
click at [442, 67] on body "Saving Bulk Changes... × My Catalog Delta 9 XL (30mg) Delta 9 XL (30mg) Tools M…" at bounding box center [356, 41] width 478 height 52
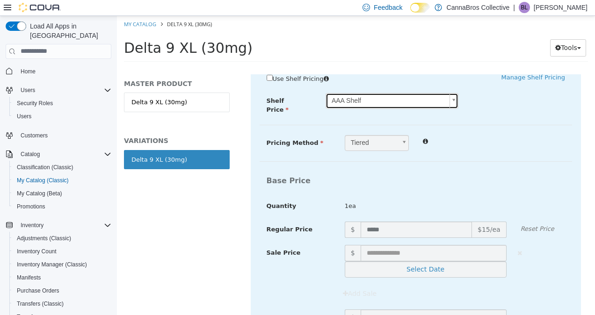
scroll to position [202, 0]
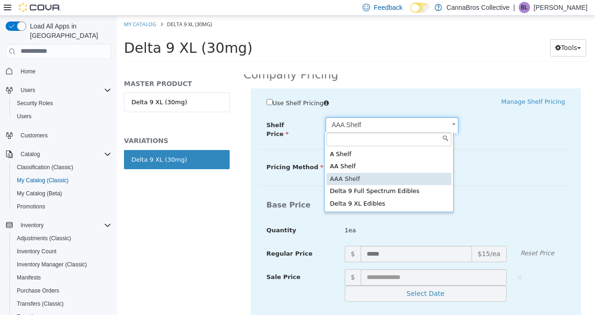
click at [410, 67] on body "Saving Bulk Changes... × My Catalog Delta 9 XL (30mg) Delta 9 XL (30mg) Tools M…" at bounding box center [356, 41] width 478 height 52
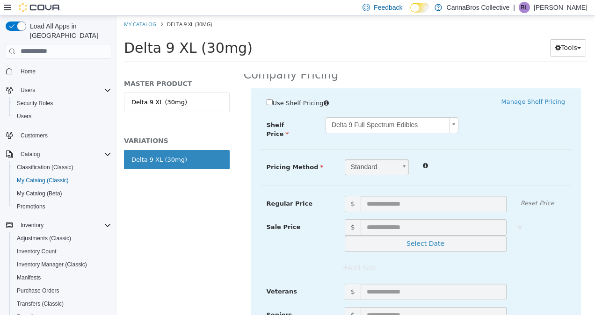
click at [466, 161] on div at bounding box center [494, 164] width 156 height 11
click at [400, 164] on span at bounding box center [404, 167] width 8 height 15
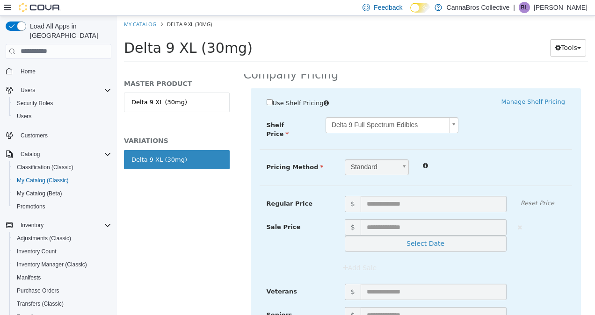
drag, startPoint x: 396, startPoint y: 164, endPoint x: 483, endPoint y: 167, distance: 87.1
click at [483, 167] on div "Standard *" at bounding box center [455, 167] width 234 height 16
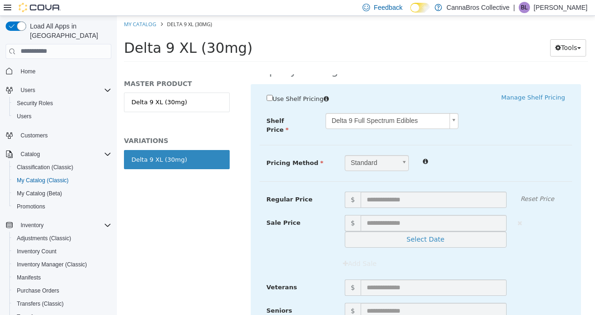
scroll to position [205, 0]
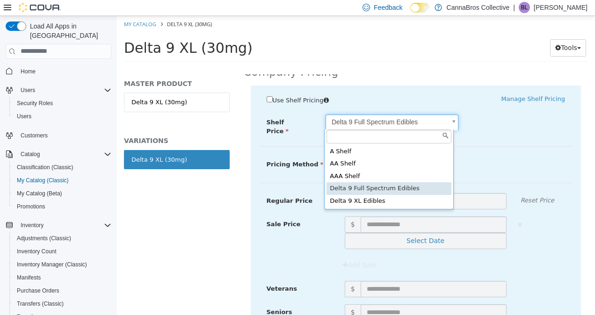
click at [436, 67] on body "Saving Bulk Changes... × My Catalog Delta 9 XL (30mg) Delta 9 XL (30mg) Tools M…" at bounding box center [356, 41] width 478 height 52
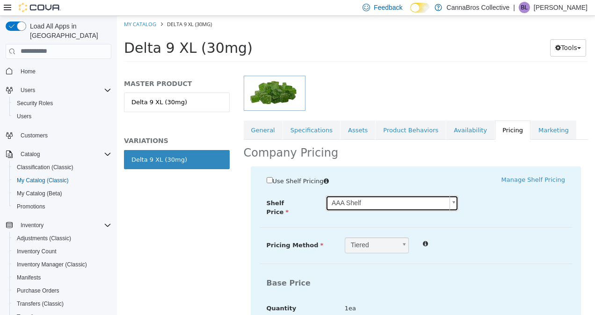
scroll to position [117, 0]
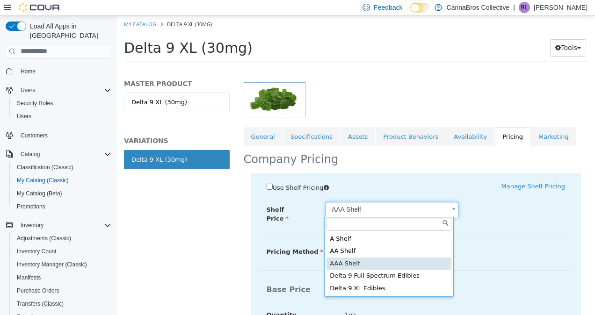
click at [407, 67] on body "Saving Bulk Changes... × My Catalog Delta 9 XL (30mg) Delta 9 XL (30mg) Tools M…" at bounding box center [356, 41] width 478 height 52
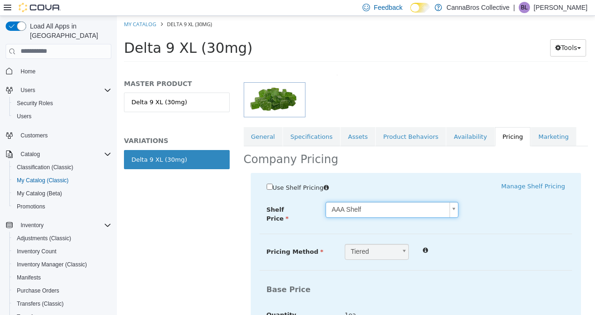
click at [407, 67] on body "Saving Bulk Changes... × My Catalog Delta 9 XL (30mg) Delta 9 XL (30mg) Tools M…" at bounding box center [356, 41] width 478 height 52
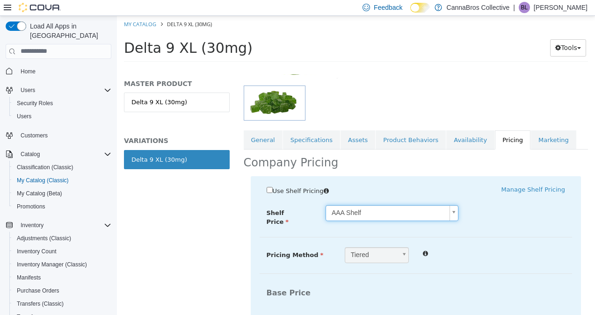
scroll to position [113, 0]
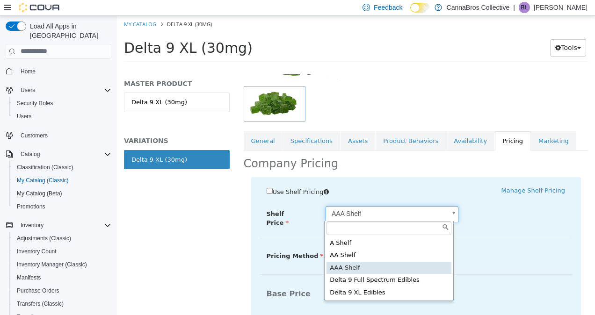
click at [371, 67] on body "Saving Bulk Changes... × My Catalog Delta 9 XL (30mg) Delta 9 XL (30mg) Tools M…" at bounding box center [356, 41] width 478 height 52
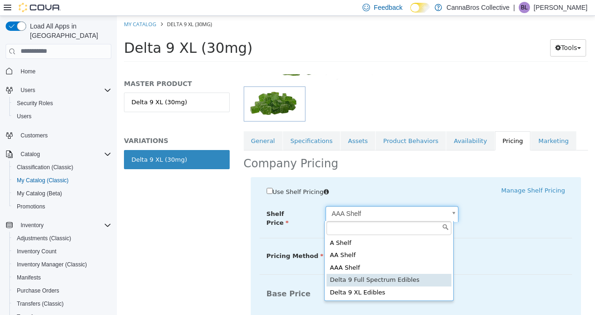
type input "*****"
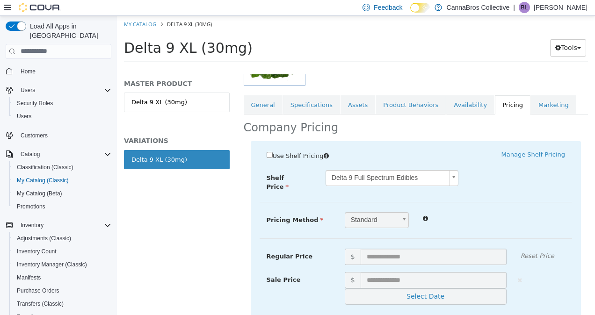
scroll to position [149, 0]
click at [394, 217] on link "Standard" at bounding box center [377, 220] width 64 height 16
click at [409, 67] on body "Saving Bulk Changes... × My Catalog Delta 9 XL (30mg) Delta 9 XL (30mg) Tools M…" at bounding box center [356, 41] width 478 height 52
click at [303, 67] on body "Saving Bulk Changes... × My Catalog Delta 9 XL (30mg) Delta 9 XL (30mg) Tools M…" at bounding box center [356, 41] width 478 height 52
click at [305, 152] on span "Use Shelf Pricing" at bounding box center [298, 155] width 51 height 7
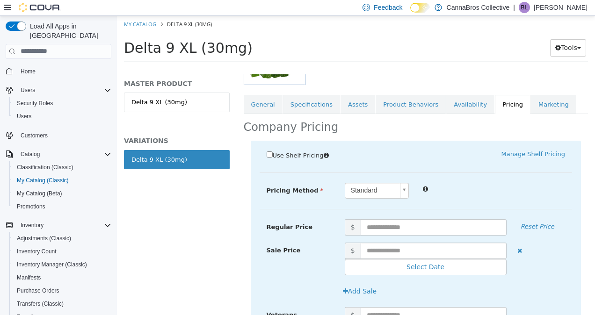
click at [382, 67] on body "Saving Bulk Changes... × My Catalog Delta 9 XL (30mg) Delta 9 XL (30mg) Tools M…" at bounding box center [356, 41] width 478 height 52
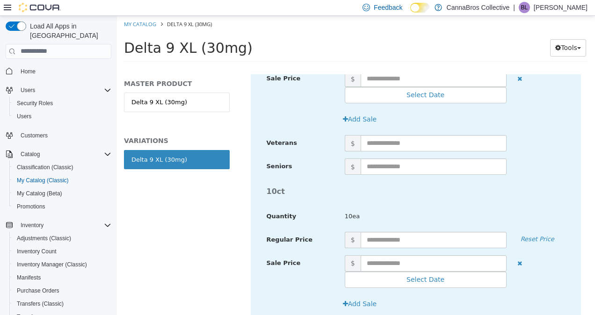
scroll to position [930, 0]
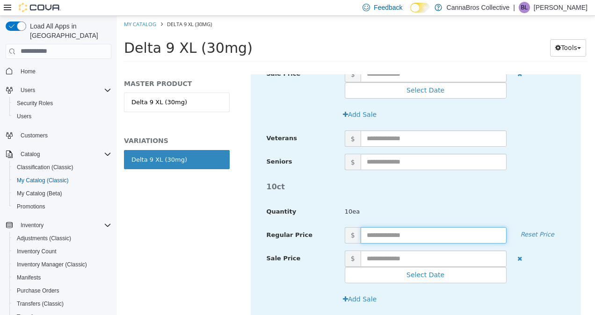
click at [419, 230] on input "text" at bounding box center [434, 235] width 146 height 16
type input "**"
click at [514, 199] on div "10ct Quantity 10ea" at bounding box center [416, 202] width 313 height 50
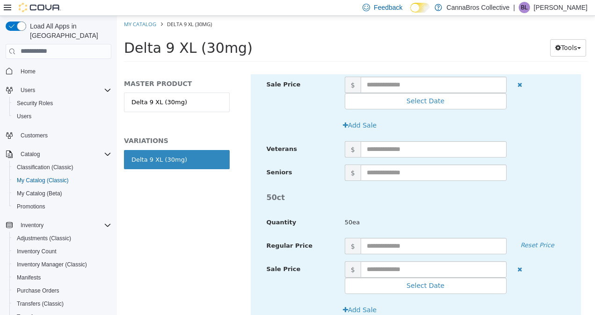
scroll to position [1475, 0]
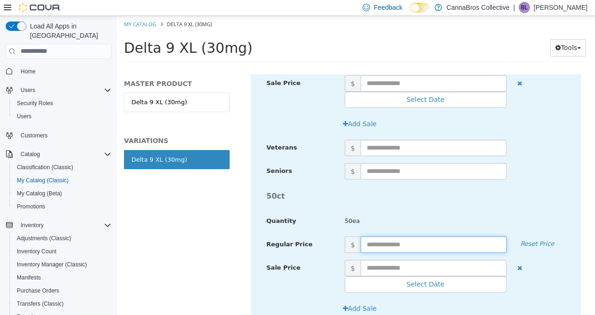
click at [387, 243] on input "text" at bounding box center [434, 244] width 146 height 16
type input "**"
click at [459, 196] on h4 "50ct" at bounding box center [416, 196] width 313 height 10
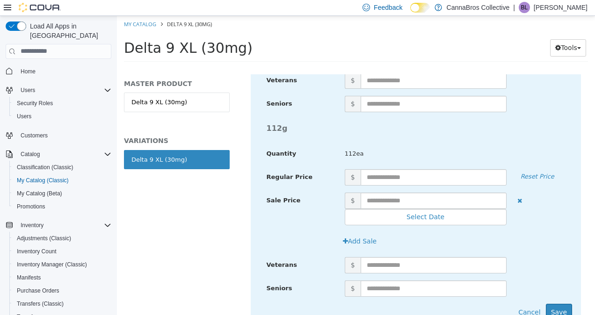
scroll to position [2140, 0]
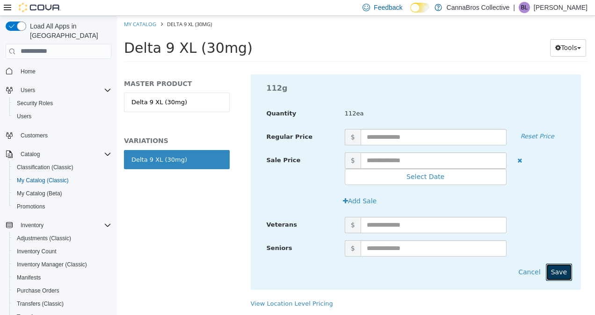
click at [551, 270] on button "Save" at bounding box center [559, 271] width 26 height 17
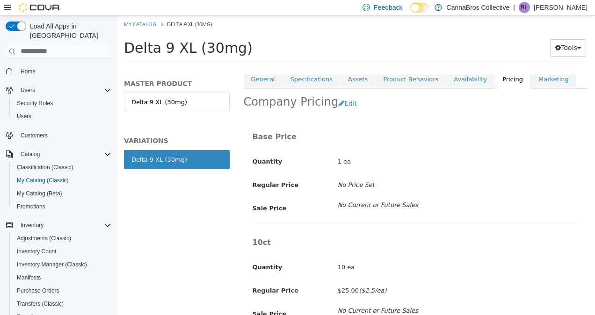
scroll to position [0, 0]
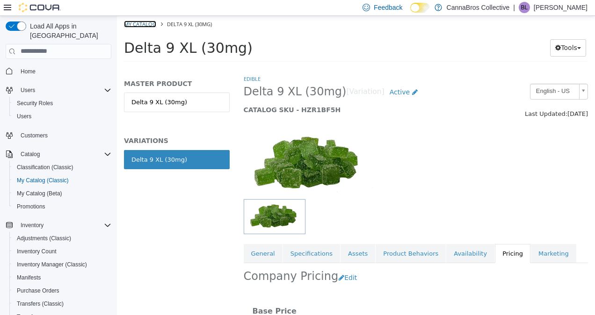
click at [146, 26] on link "My Catalog" at bounding box center [140, 23] width 32 height 7
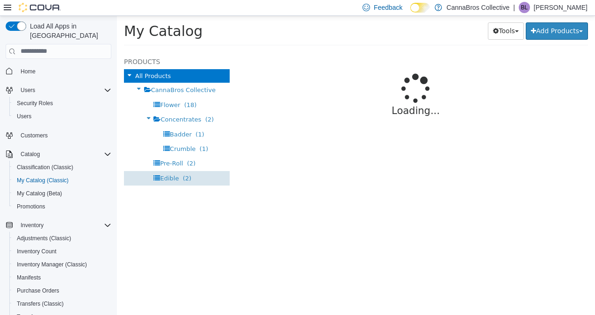
click at [183, 176] on span "(2)" at bounding box center [187, 178] width 8 height 7
select select "**********"
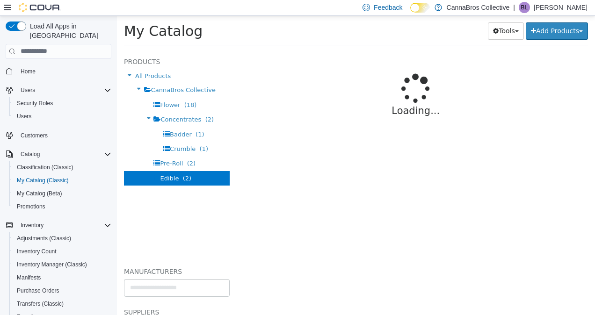
select select "**********"
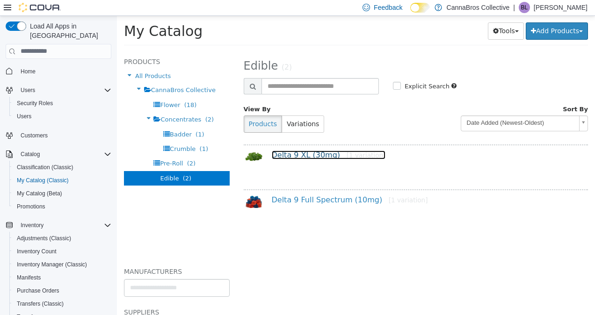
click at [316, 156] on link "Delta 9 XL (30mg) [1 variation]" at bounding box center [329, 154] width 114 height 9
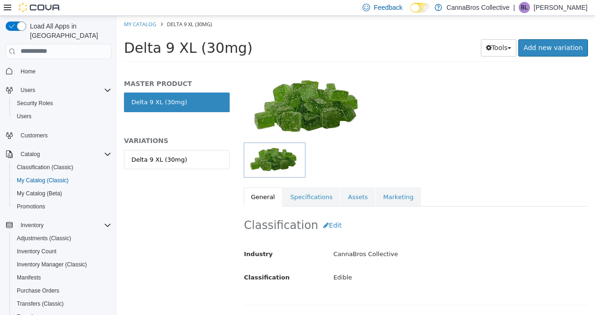
scroll to position [60, 0]
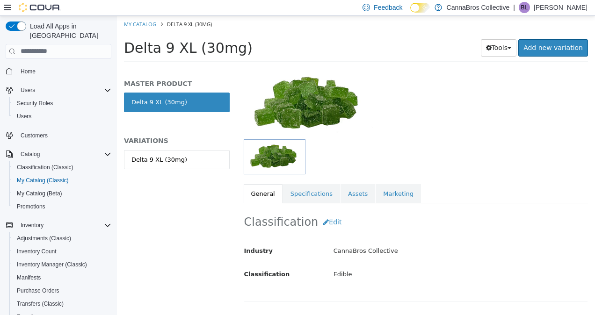
click at [183, 142] on h5 "VARIATIONS" at bounding box center [177, 140] width 106 height 8
click at [184, 156] on link "Delta 9 XL (30mg)" at bounding box center [177, 160] width 106 height 20
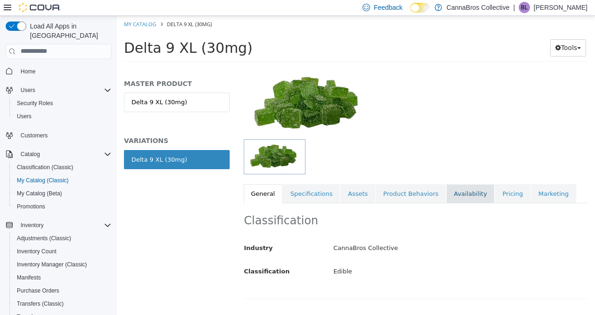
click at [471, 187] on li "Availability" at bounding box center [470, 194] width 49 height 20
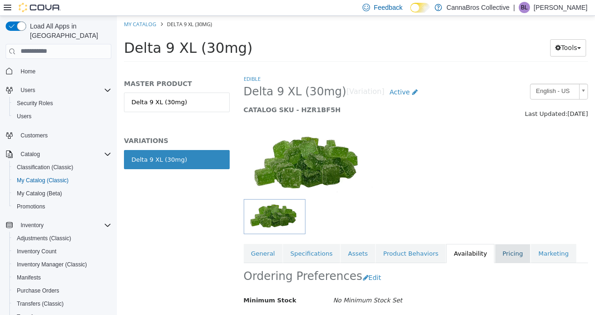
click at [495, 252] on link "Pricing" at bounding box center [513, 254] width 36 height 20
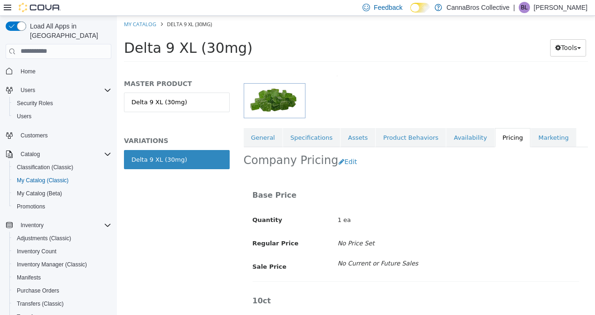
scroll to position [94, 0]
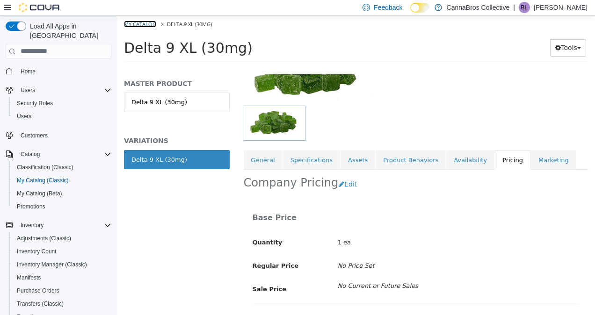
click at [140, 21] on link "My Catalog" at bounding box center [140, 23] width 32 height 7
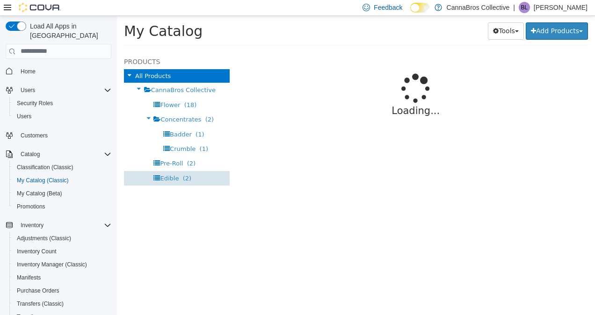
select select "**********"
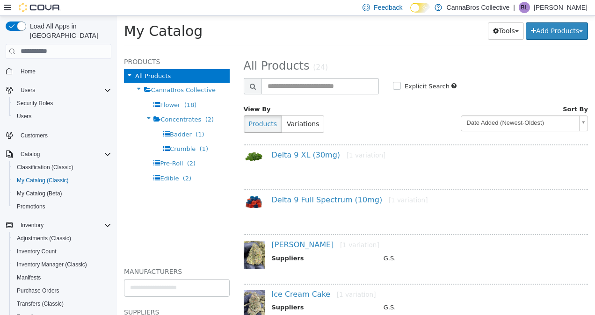
click at [172, 187] on div "All Products CannaBros Collective Flower (18) Concentrates (2) Badder (1) Crumb…" at bounding box center [177, 162] width 106 height 187
click at [173, 184] on div "Edible (2)" at bounding box center [177, 178] width 106 height 15
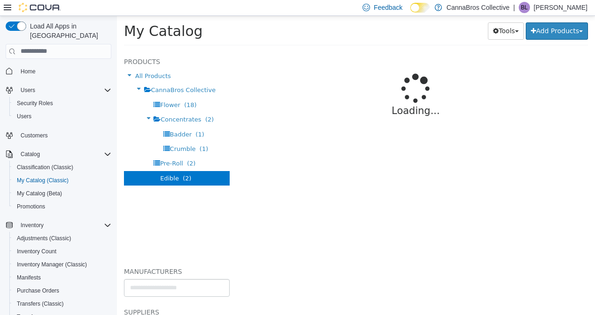
select select "**********"
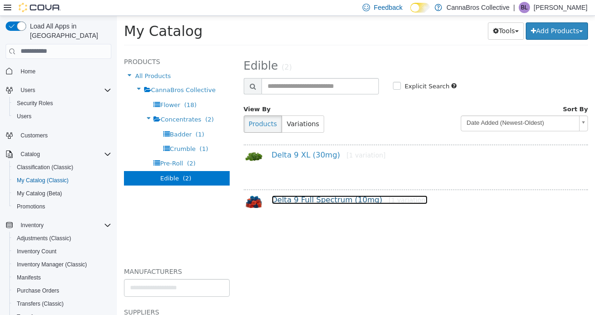
click at [310, 204] on link "Delta 9 Full Spectrum (10mg) [1 variation]" at bounding box center [350, 199] width 156 height 9
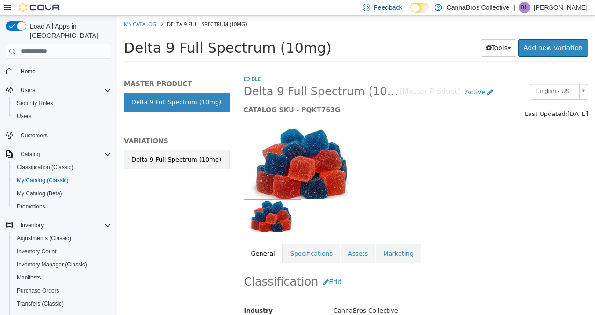
click at [196, 155] on div "Delta 9 Full Spectrum (10mg)" at bounding box center [176, 159] width 90 height 9
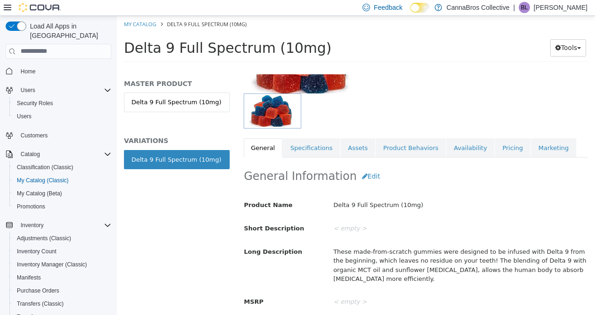
scroll to position [116, 0]
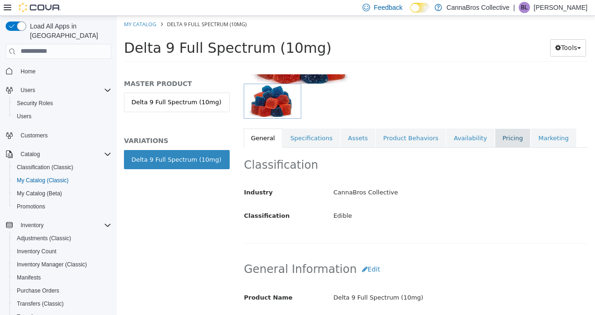
click at [495, 141] on link "Pricing" at bounding box center [513, 138] width 36 height 20
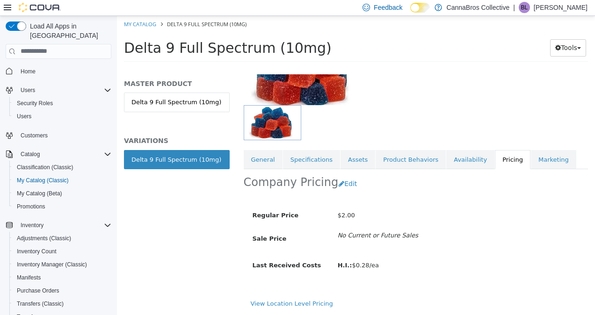
scroll to position [101, 0]
click at [340, 178] on button "Edit" at bounding box center [350, 183] width 24 height 17
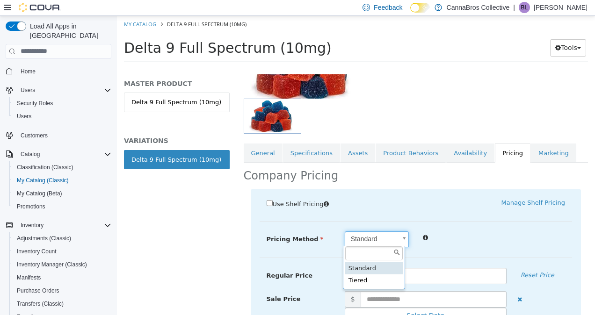
click at [392, 67] on body "Saving Bulk Changes... × Saved changes My Catalog Delta 9 Full Spectrum (10mg) …" at bounding box center [356, 41] width 478 height 52
click at [391, 67] on body "Saving Bulk Changes... × Saved changes My Catalog Delta 9 Full Spectrum (10mg) …" at bounding box center [356, 41] width 478 height 52
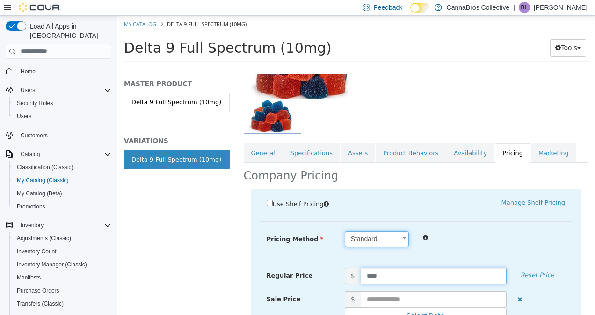
click at [389, 270] on input "****" at bounding box center [434, 276] width 146 height 16
type input "*"
click at [486, 203] on div "Manage Shelf Pricing" at bounding box center [494, 202] width 156 height 9
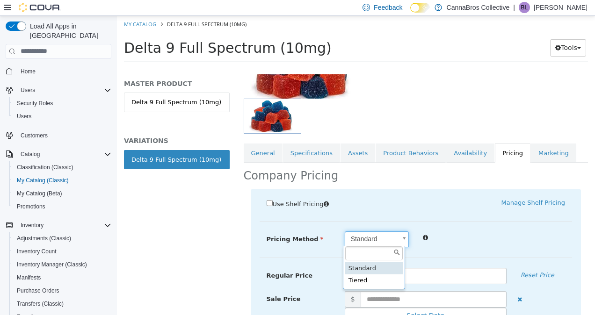
click at [353, 67] on body "Saving Bulk Changes... × Saved changes My Catalog Delta 9 Full Spectrum (10mg) …" at bounding box center [356, 41] width 478 height 52
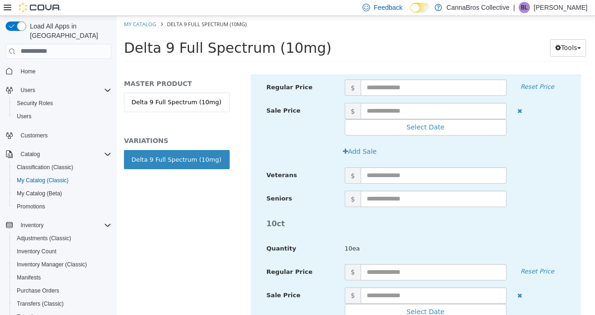
scroll to position [915, 0]
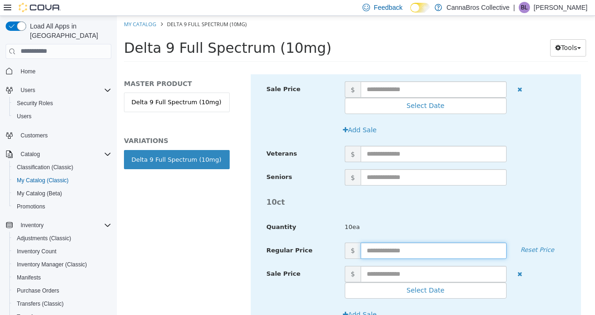
click at [388, 248] on input "text" at bounding box center [434, 250] width 146 height 16
type input "**"
click at [561, 206] on div "10ct" at bounding box center [416, 202] width 313 height 20
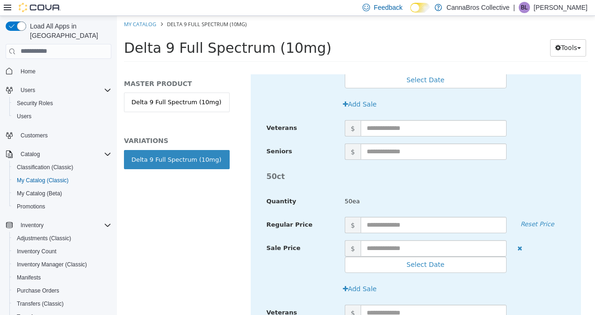
scroll to position [1495, 0]
click at [443, 216] on input "text" at bounding box center [434, 224] width 146 height 16
type input "**"
click at [506, 167] on div "50ct" at bounding box center [416, 176] width 313 height 20
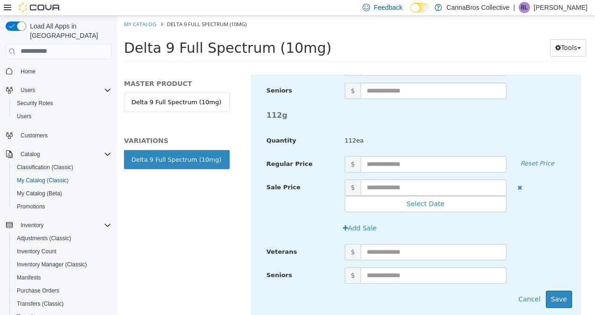
scroll to position [2140, 0]
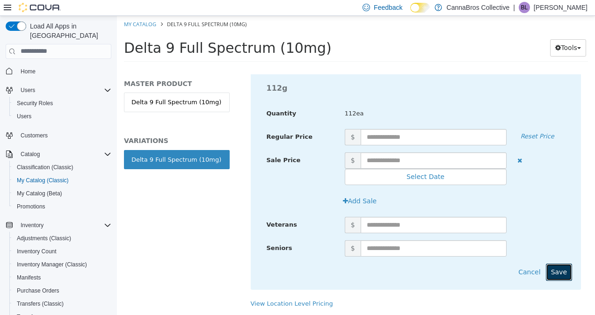
click at [556, 266] on button "Save" at bounding box center [559, 271] width 26 height 17
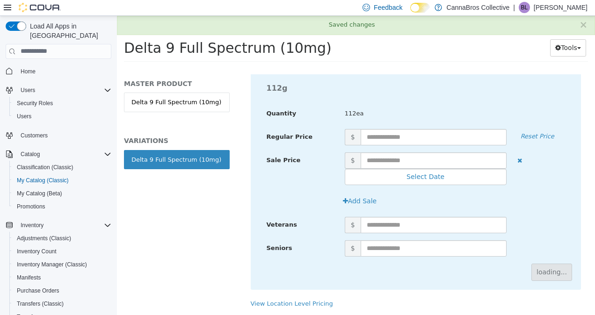
scroll to position [375, 0]
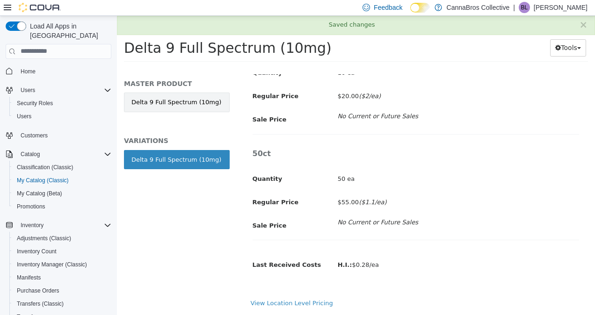
click at [201, 93] on link "Delta 9 Full Spectrum (10mg)" at bounding box center [177, 102] width 106 height 20
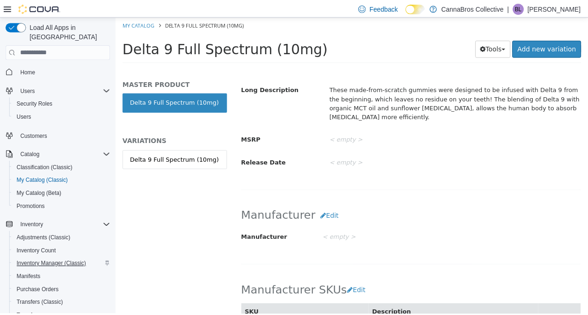
scroll to position [155, 0]
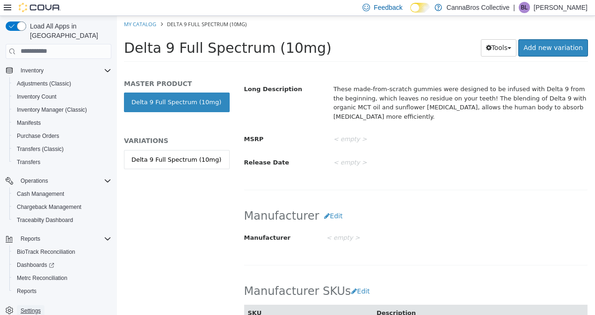
click at [29, 307] on span "Settings" at bounding box center [31, 310] width 20 height 7
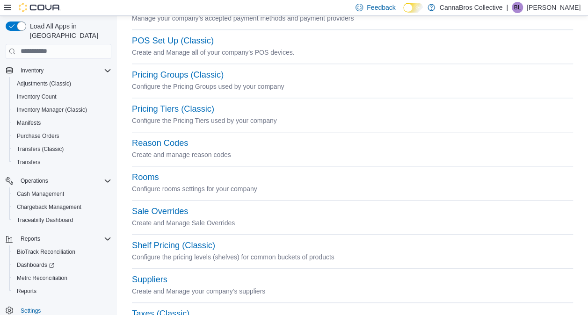
scroll to position [480, 0]
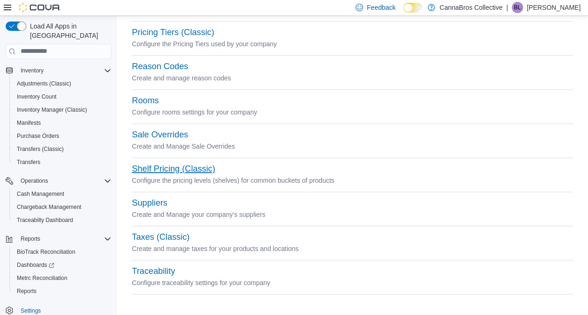
click at [200, 166] on button "Shelf Pricing (Classic)" at bounding box center [173, 169] width 83 height 10
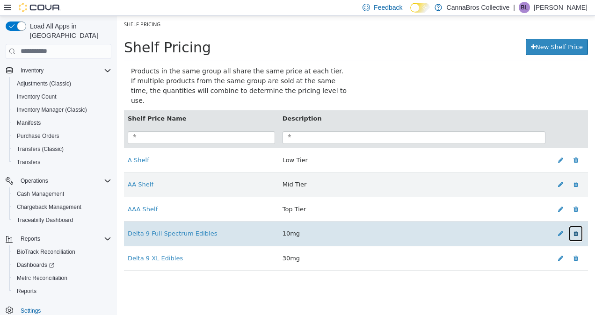
click at [577, 230] on icon at bounding box center [576, 233] width 5 height 6
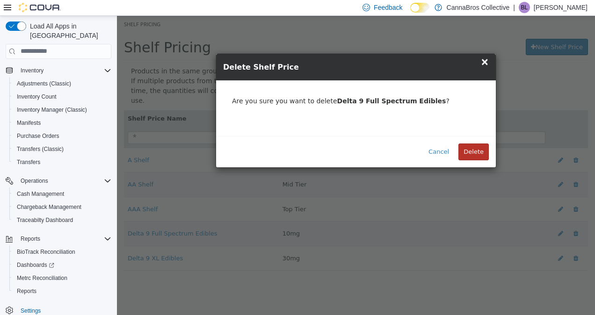
click at [482, 153] on button "Delete" at bounding box center [474, 151] width 30 height 17
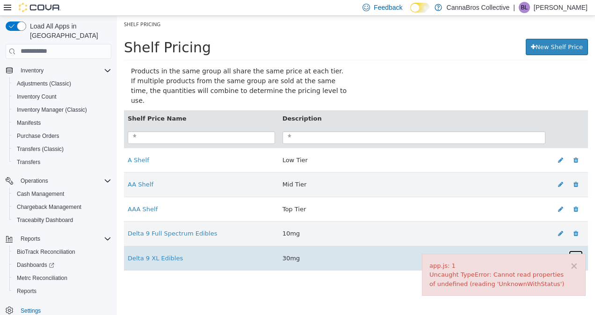
click at [578, 250] on button at bounding box center [576, 258] width 15 height 17
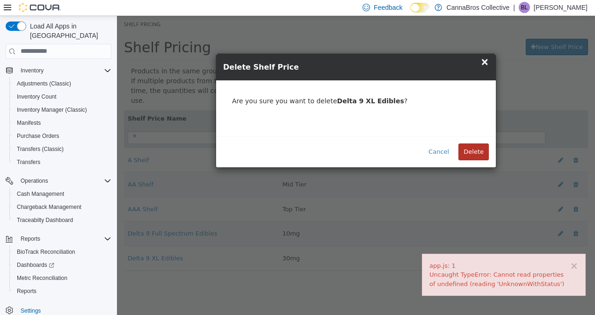
click at [478, 156] on button "Delete" at bounding box center [474, 151] width 30 height 17
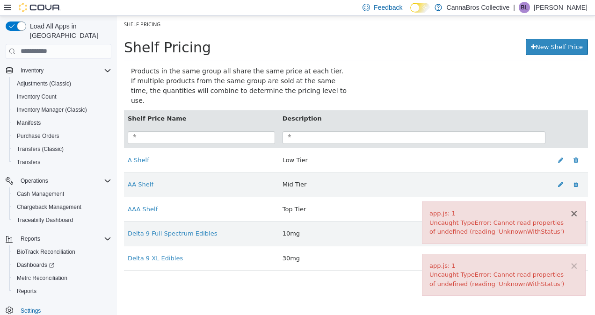
click at [574, 216] on button "×" at bounding box center [574, 214] width 8 height 10
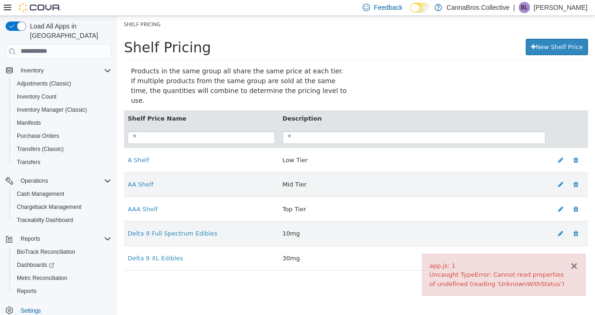
drag, startPoint x: 578, startPoint y: 267, endPoint x: 573, endPoint y: 266, distance: 5.2
click at [573, 266] on button "×" at bounding box center [574, 266] width 8 height 10
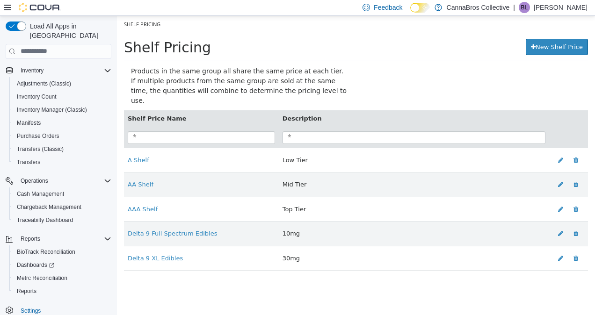
click at [573, 266] on div "Products in the same group all share the same price at each tier. If multiple p…" at bounding box center [356, 173] width 478 height 215
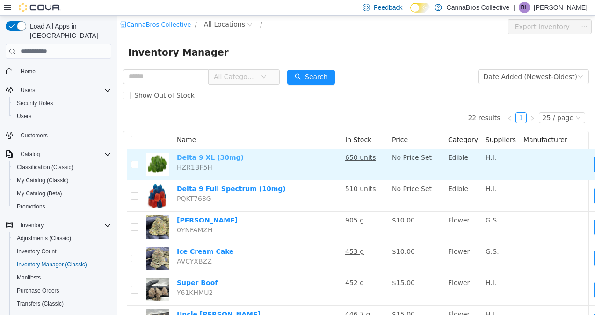
click at [213, 159] on link "Delta 9 XL (30mg)" at bounding box center [210, 156] width 67 height 7
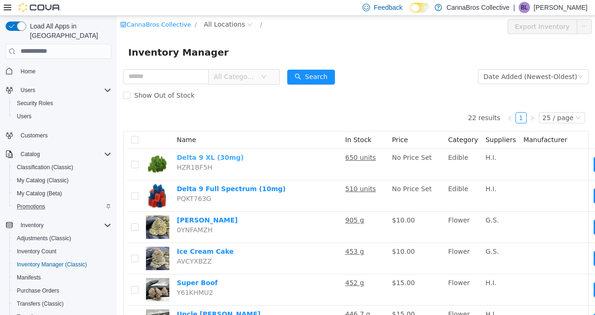
scroll to position [155, 0]
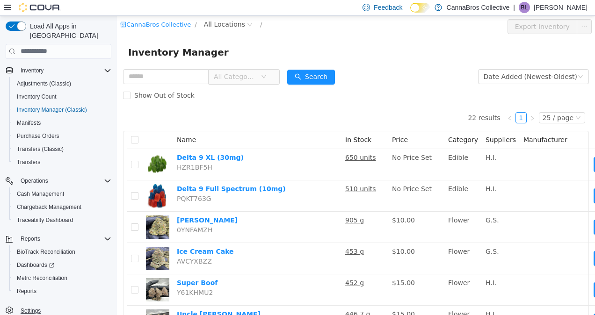
click at [36, 306] on span "Settings" at bounding box center [31, 311] width 20 height 11
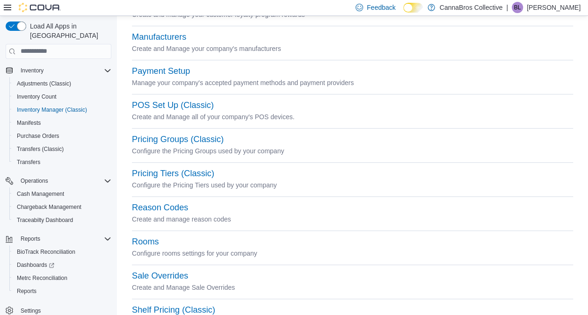
scroll to position [480, 0]
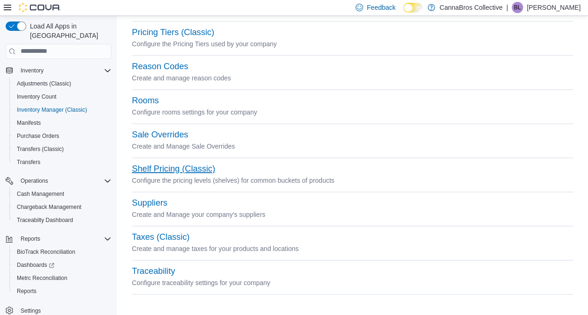
click at [188, 169] on button "Shelf Pricing (Classic)" at bounding box center [173, 169] width 83 height 10
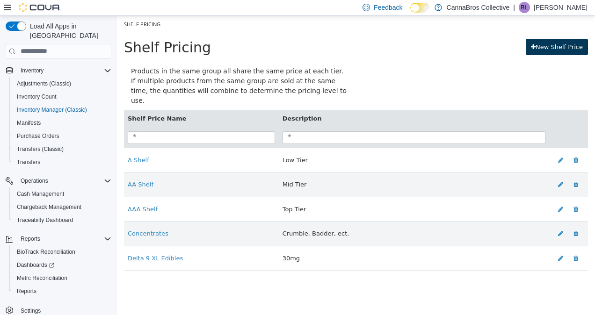
click at [561, 46] on link "New Shelf Price" at bounding box center [557, 46] width 62 height 17
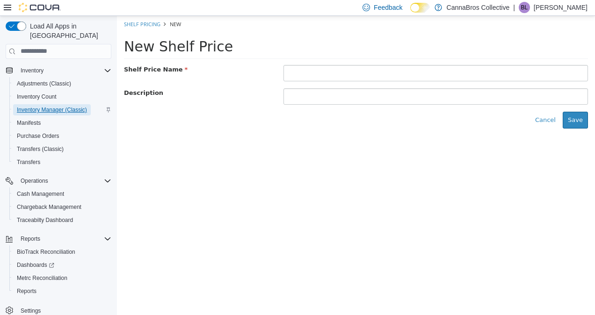
click at [65, 106] on span "Inventory Manager (Classic)" at bounding box center [52, 109] width 70 height 7
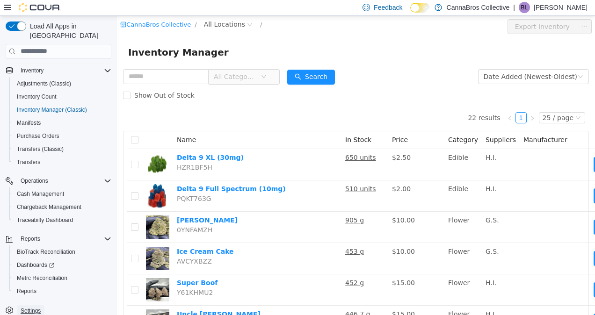
click at [30, 307] on span "Settings" at bounding box center [31, 310] width 20 height 7
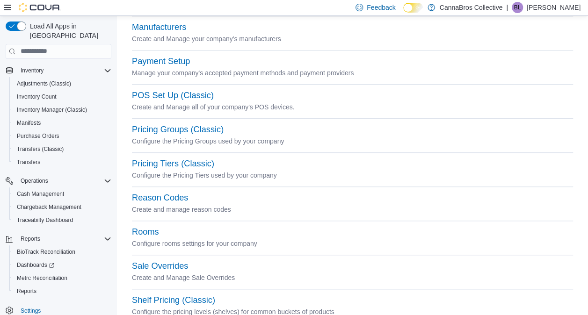
scroll to position [351, 0]
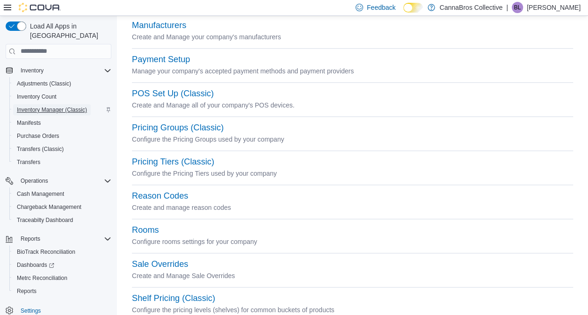
click at [82, 104] on span "Inventory Manager (Classic)" at bounding box center [52, 109] width 70 height 11
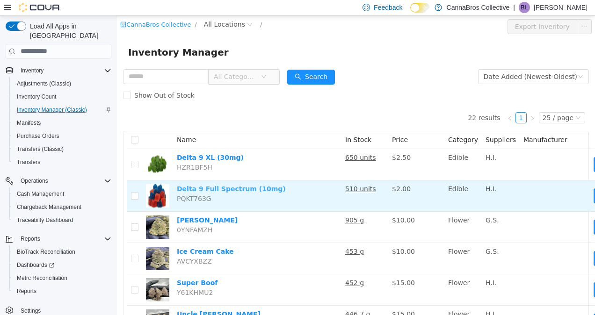
click at [214, 190] on link "Delta 9 Full Spectrum (10mg)" at bounding box center [231, 188] width 109 height 7
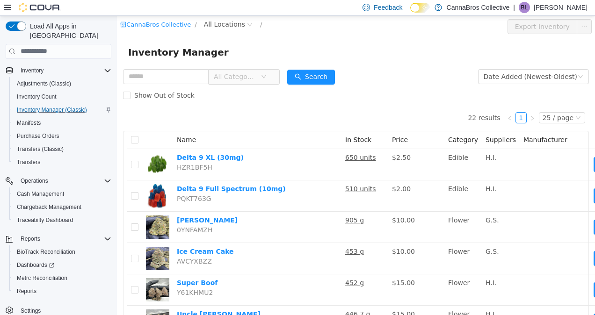
click at [51, 305] on span "Settings" at bounding box center [64, 311] width 95 height 12
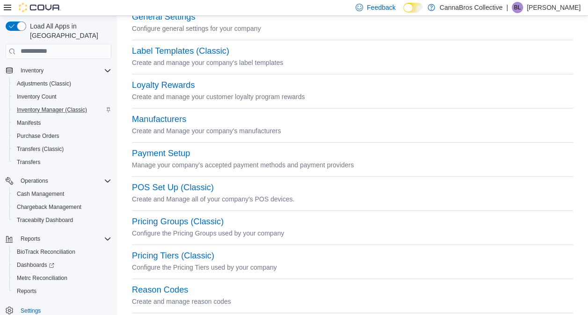
scroll to position [480, 0]
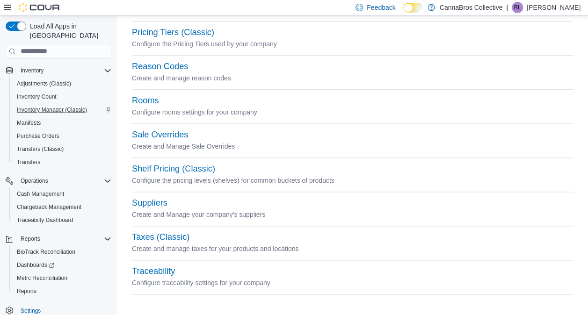
click at [190, 164] on div "Shelf Pricing (Classic)" at bounding box center [352, 169] width 441 height 11
click at [190, 168] on button "Shelf Pricing (Classic)" at bounding box center [173, 169] width 83 height 10
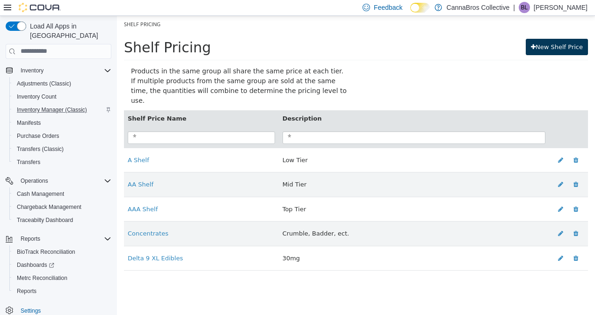
click at [572, 52] on link "New Shelf Price" at bounding box center [557, 46] width 62 height 17
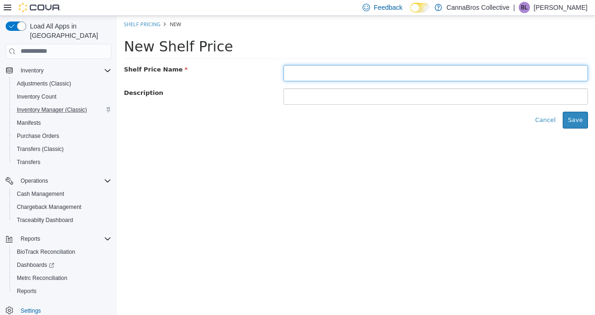
paste input "**********"
click at [331, 73] on input "**********" at bounding box center [436, 73] width 305 height 16
type input "**********"
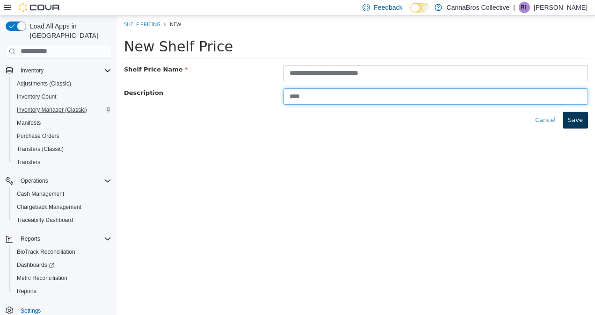
type input "****"
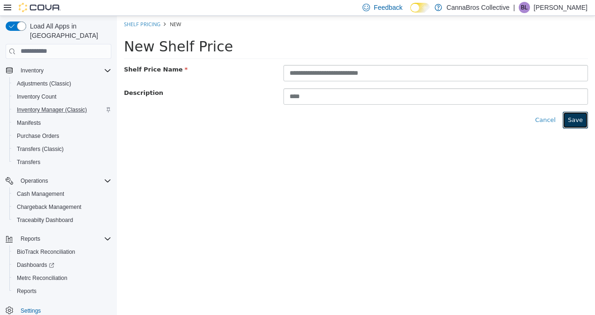
click at [575, 120] on button "Save" at bounding box center [575, 119] width 25 height 17
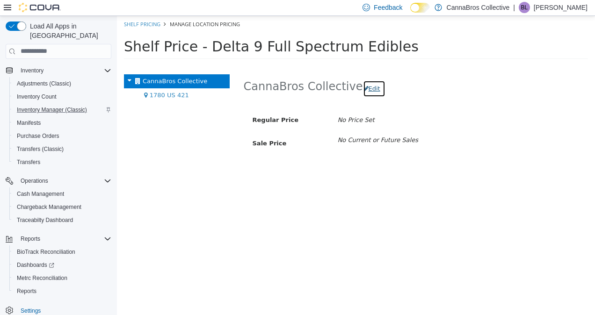
click at [363, 86] on button "Edit" at bounding box center [374, 88] width 22 height 17
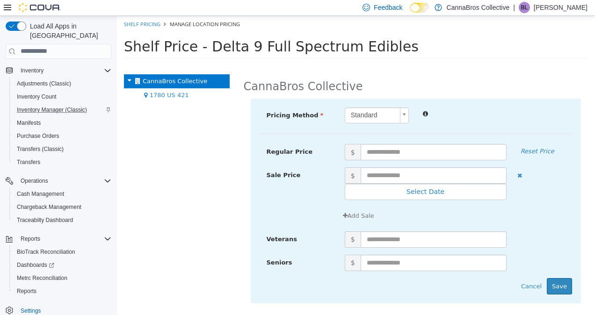
click at [405, 65] on body "× Save successful. Shelf Pricing Manage Location Pricing Shelf Price - Delta 9 …" at bounding box center [356, 39] width 478 height 49
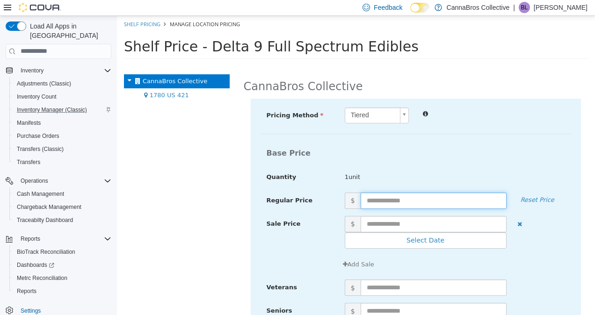
click at [400, 198] on input "text" at bounding box center [434, 200] width 146 height 16
type input "*"
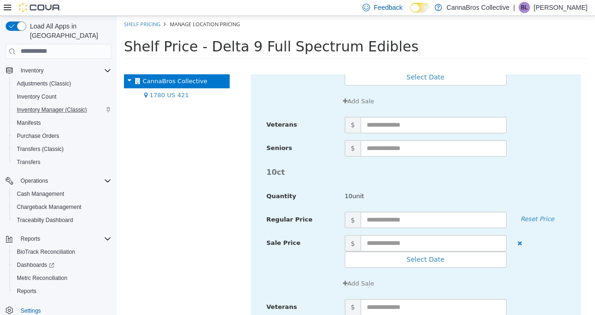
scroll to position [712, 0]
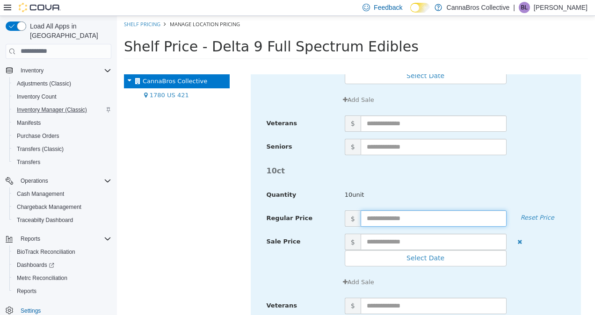
click at [400, 219] on input "text" at bounding box center [434, 218] width 146 height 16
type input "**"
click at [449, 182] on div "10ct Quantity 10unit" at bounding box center [416, 186] width 313 height 49
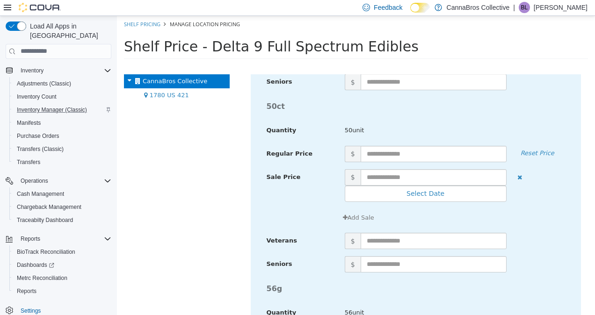
scroll to position [1321, 0]
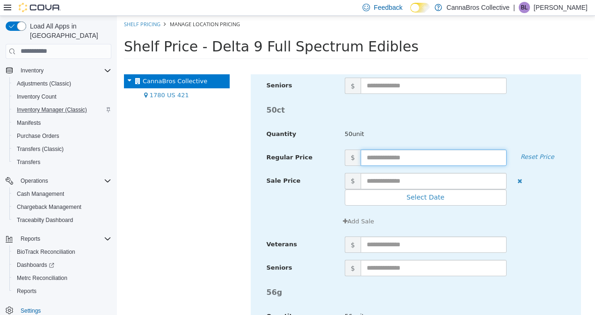
click at [426, 156] on input "text" at bounding box center [434, 157] width 146 height 16
type input "**"
click at [464, 129] on span "50unit" at bounding box center [426, 133] width 176 height 9
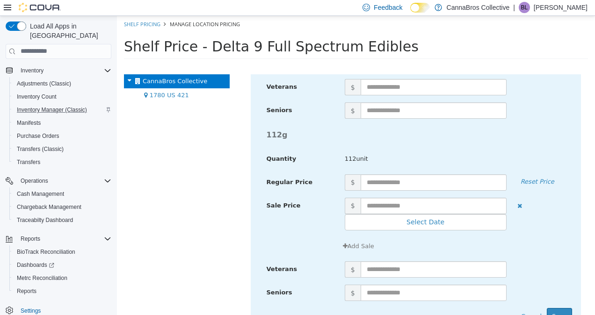
scroll to position [1868, 0]
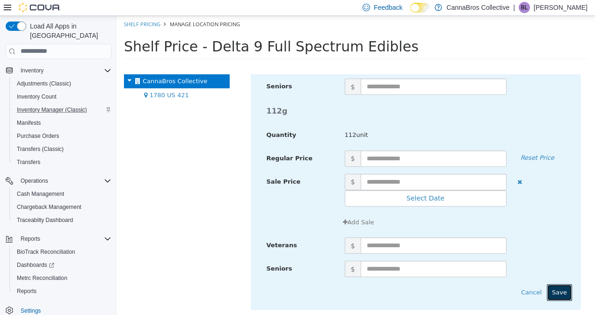
click at [552, 287] on button "Save" at bounding box center [559, 292] width 25 height 17
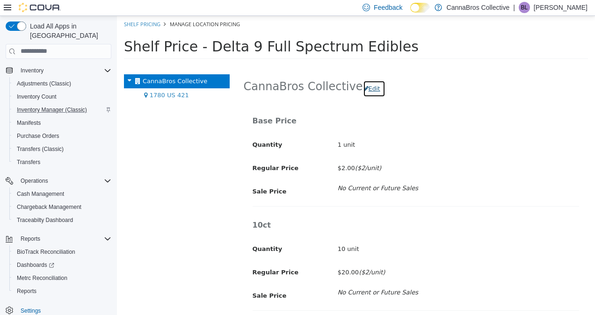
click at [363, 82] on button "Edit" at bounding box center [374, 88] width 22 height 17
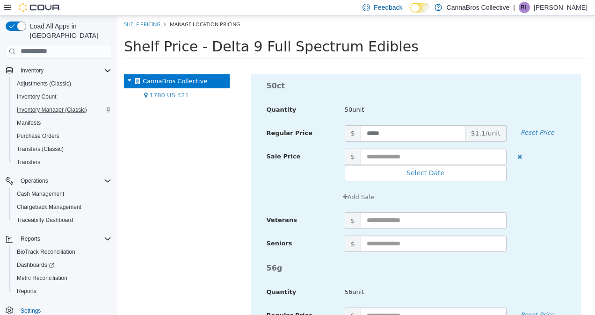
scroll to position [1364, 0]
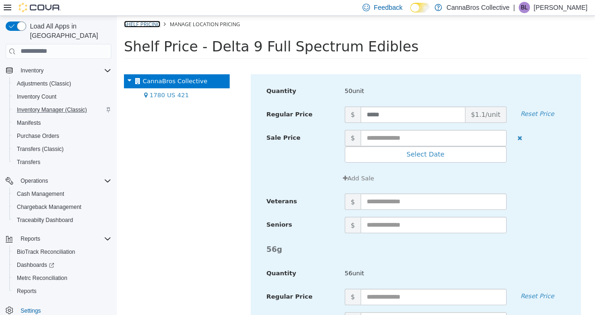
click at [152, 22] on link "Shelf Pricing" at bounding box center [142, 23] width 37 height 7
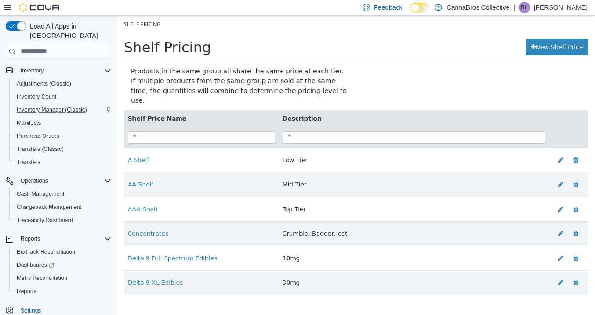
click at [70, 106] on button "Inventory Manager (Classic)" at bounding box center [62, 109] width 106 height 13
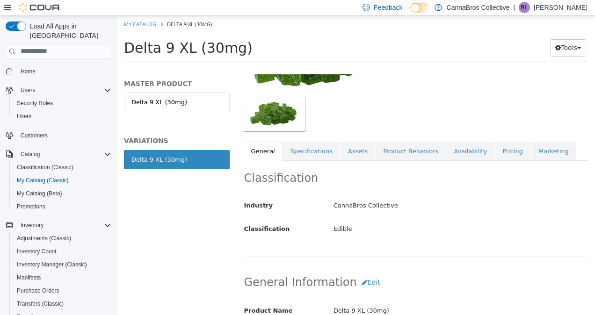
scroll to position [103, 0]
click at [495, 147] on link "Pricing" at bounding box center [513, 151] width 36 height 20
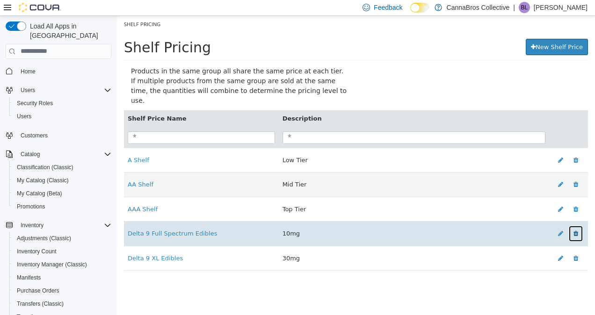
click at [575, 230] on icon at bounding box center [576, 233] width 5 height 6
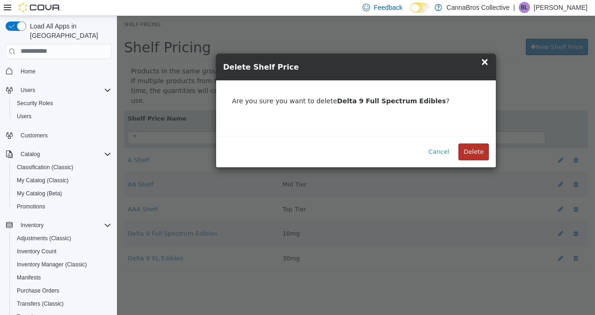
click at [475, 152] on button "Delete" at bounding box center [474, 151] width 30 height 17
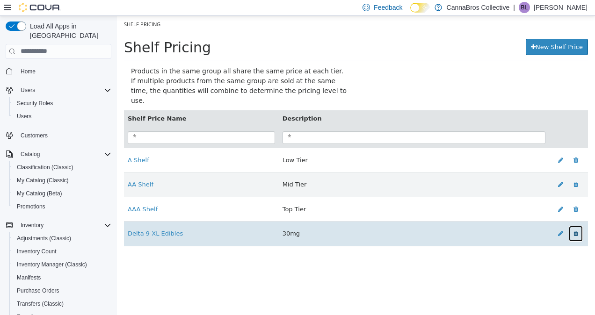
click at [575, 226] on button at bounding box center [576, 233] width 15 height 17
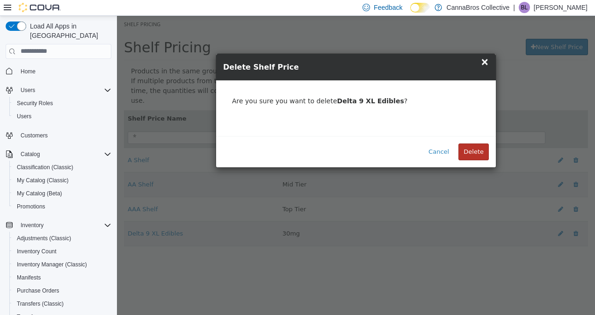
click at [484, 152] on button "Delete" at bounding box center [474, 151] width 30 height 17
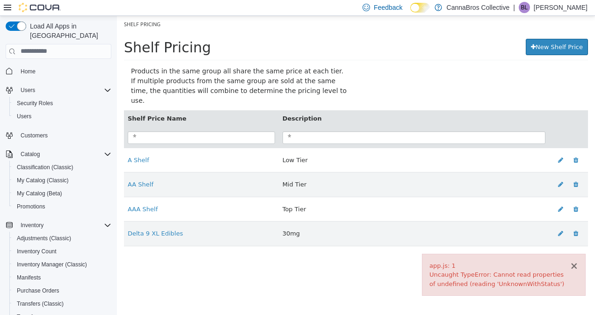
click at [578, 271] on button "×" at bounding box center [574, 266] width 8 height 10
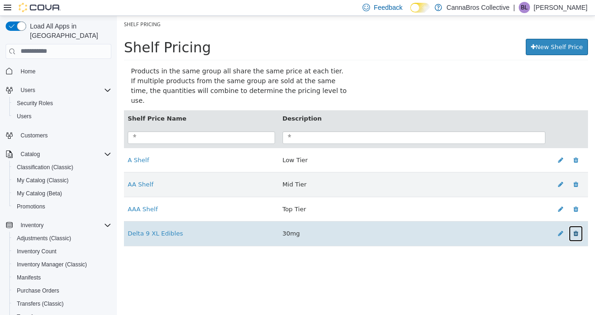
click at [577, 230] on icon at bounding box center [576, 233] width 5 height 6
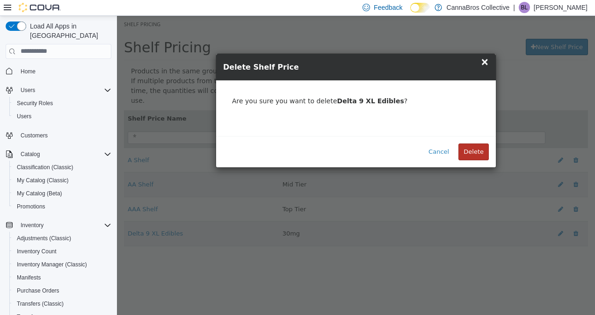
click at [475, 152] on button "Delete" at bounding box center [474, 151] width 30 height 17
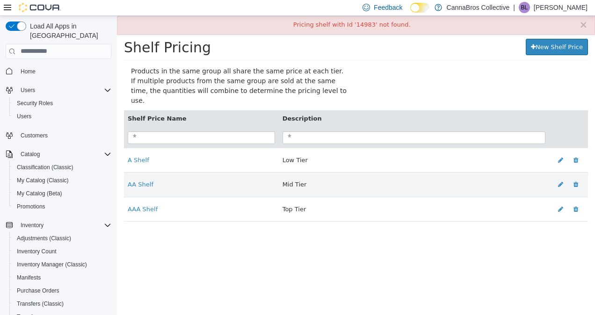
click at [588, 22] on div "× Pricing shelf with Id '14983' not found." at bounding box center [356, 24] width 478 height 19
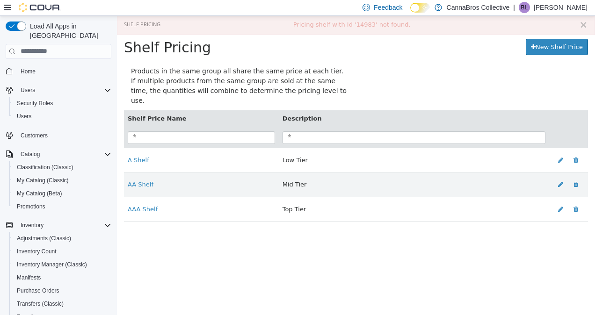
click at [584, 24] on button "×" at bounding box center [583, 25] width 8 height 10
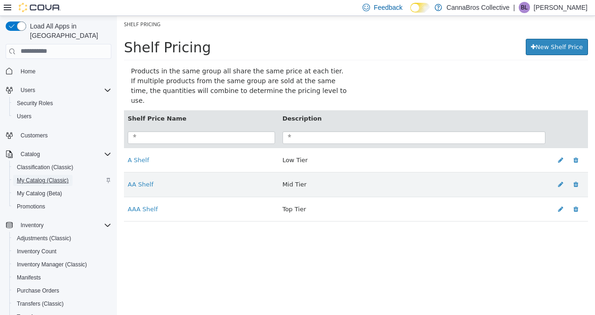
click at [54, 177] on span "My Catalog (Classic)" at bounding box center [43, 180] width 52 height 7
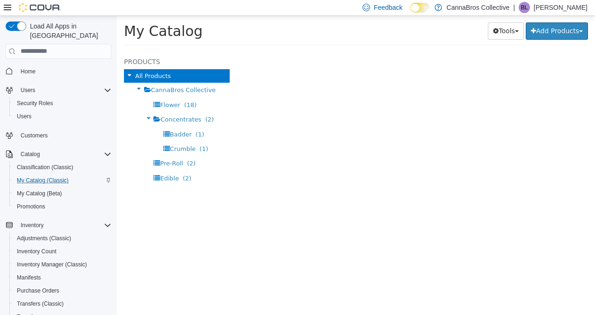
select select "**********"
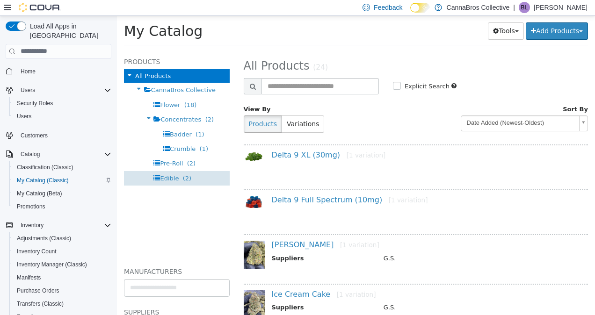
click at [190, 176] on div "Edible (2)" at bounding box center [177, 178] width 106 height 15
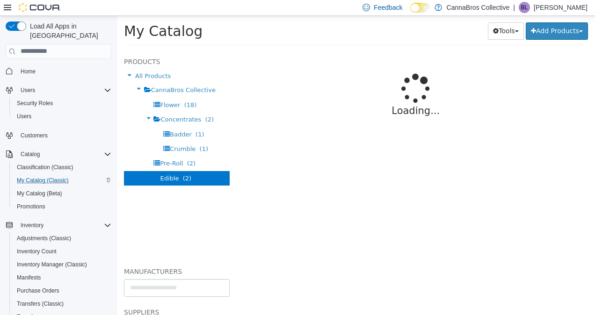
select select "**********"
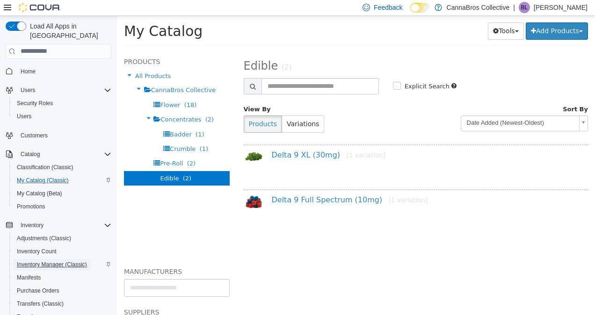
click at [64, 261] on span "Inventory Manager (Classic)" at bounding box center [52, 264] width 70 height 7
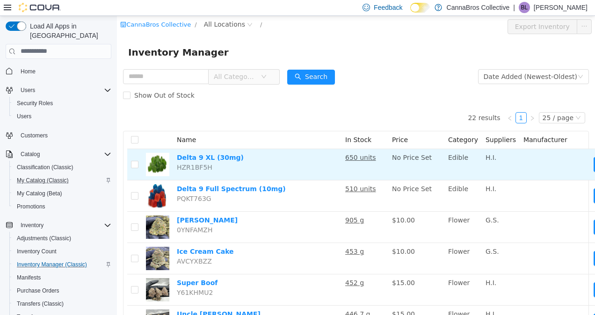
click at [209, 152] on td "Delta 9 XL (30mg) HZR1BF5H" at bounding box center [257, 164] width 168 height 31
click at [212, 160] on link "Delta 9 XL (30mg)" at bounding box center [210, 156] width 67 height 7
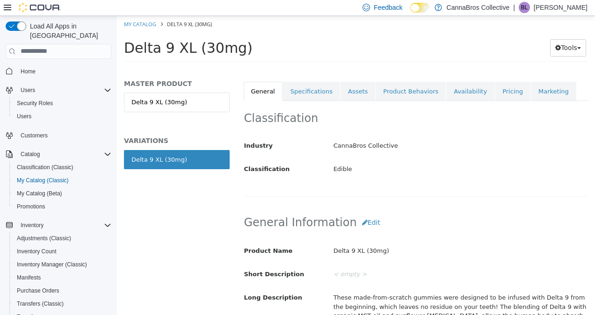
scroll to position [163, 0]
click at [495, 90] on link "Pricing" at bounding box center [513, 91] width 36 height 20
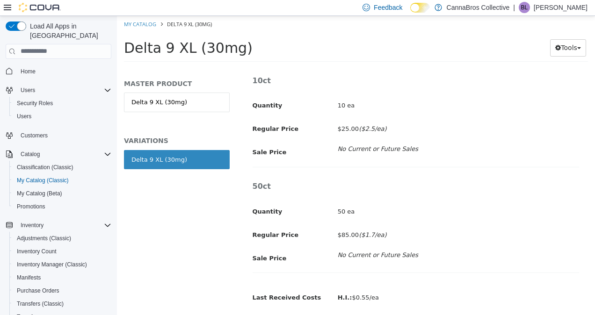
scroll to position [337, 0]
click at [393, 181] on h4 "50ct" at bounding box center [416, 186] width 341 height 10
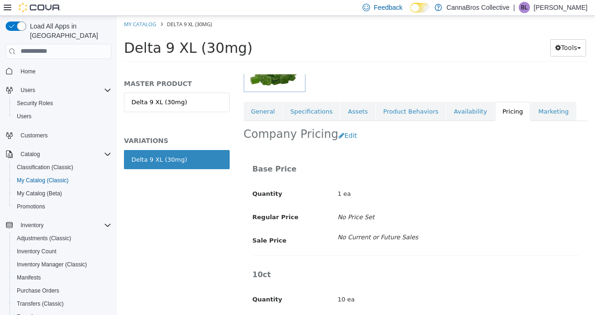
scroll to position [141, 0]
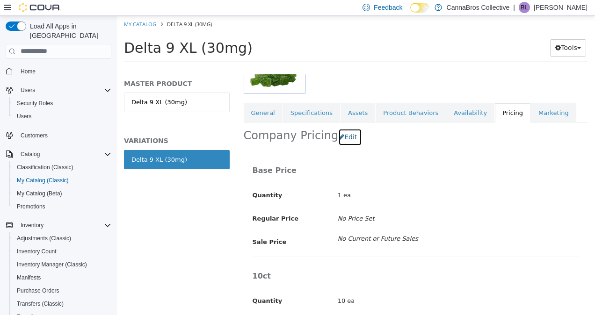
click at [344, 131] on button "Edit" at bounding box center [350, 136] width 24 height 17
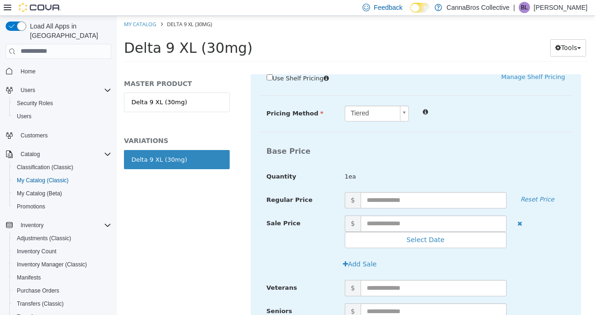
scroll to position [235, 0]
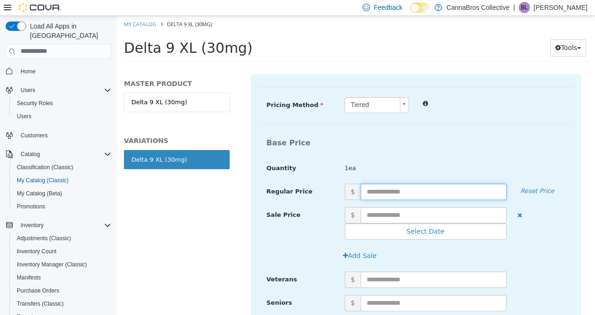
click at [405, 183] on input "text" at bounding box center [434, 191] width 146 height 16
type input "****"
click at [495, 158] on div "Base Price Quantity 1ea" at bounding box center [416, 158] width 313 height 50
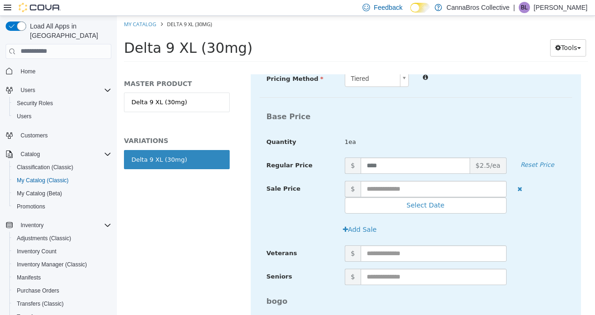
scroll to position [263, 0]
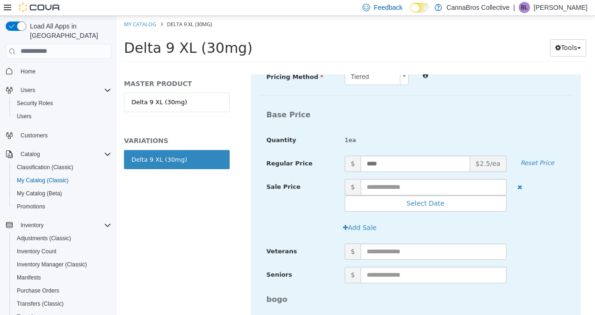
click at [495, 158] on span "$2.5/ea" at bounding box center [488, 163] width 37 height 16
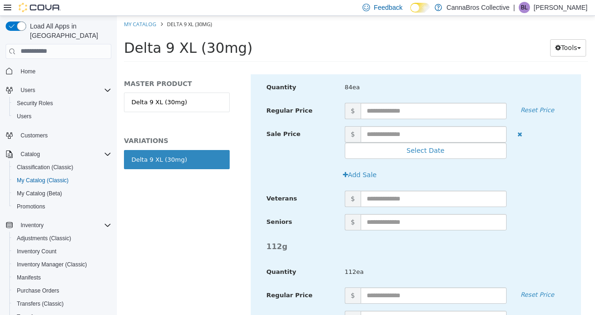
scroll to position [2140, 0]
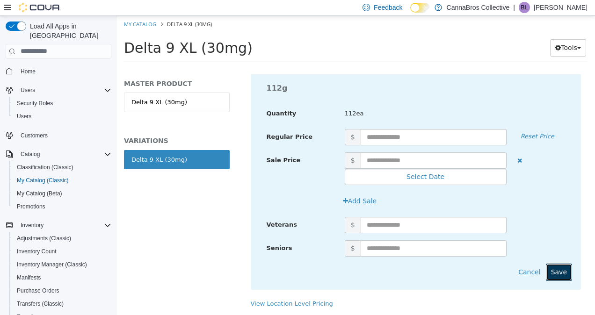
click at [560, 263] on button "Save" at bounding box center [559, 271] width 26 height 17
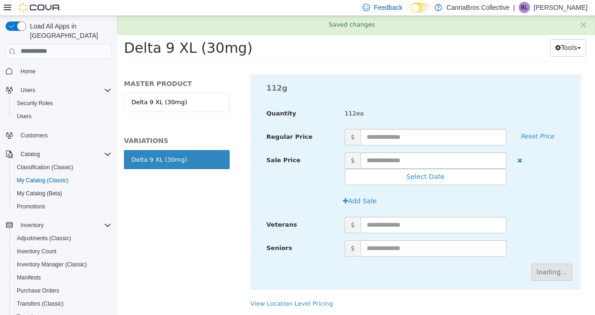
scroll to position [375, 0]
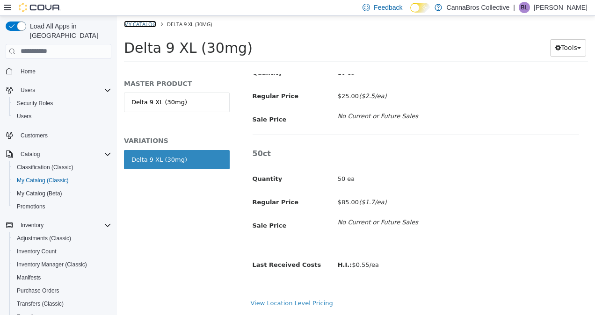
click at [149, 20] on link "My Catalog" at bounding box center [140, 23] width 32 height 7
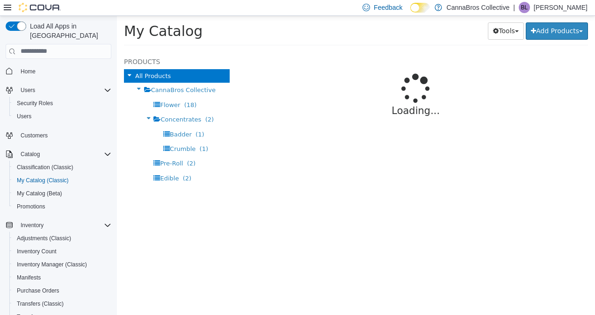
select select "**********"
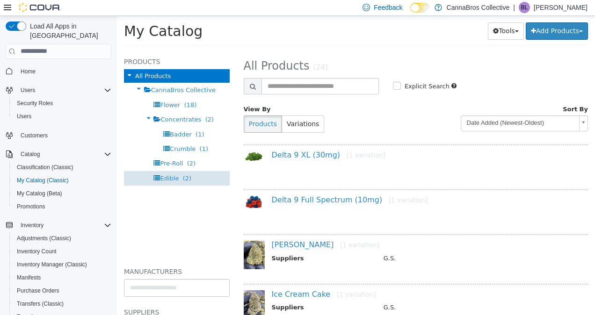
click at [175, 180] on span "Edible" at bounding box center [169, 178] width 19 height 7
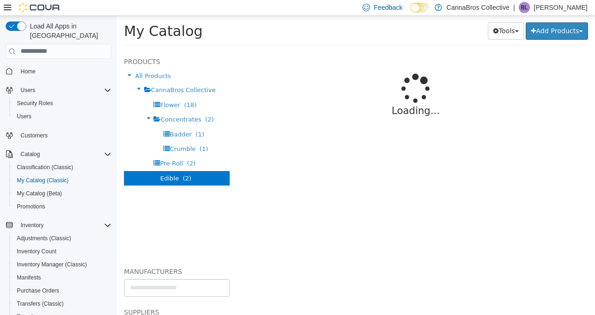
select select "**********"
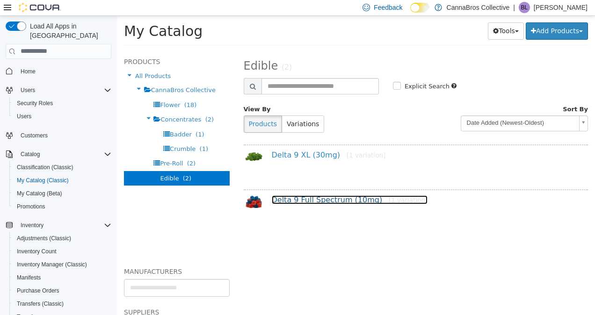
click at [338, 201] on link "Delta 9 Full Spectrum (10mg) [1 variation]" at bounding box center [350, 199] width 156 height 9
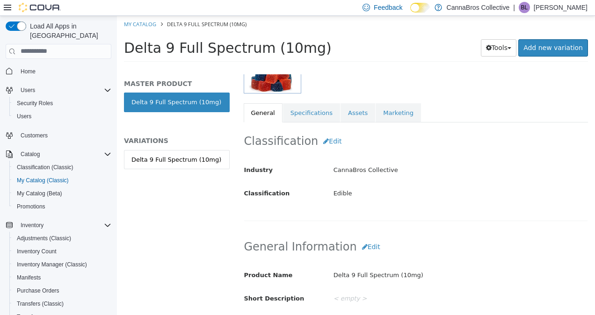
scroll to position [142, 0]
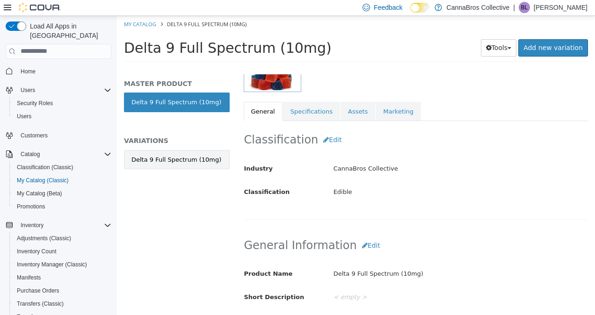
click at [213, 160] on link "Delta 9 Full Spectrum (10mg)" at bounding box center [177, 160] width 106 height 20
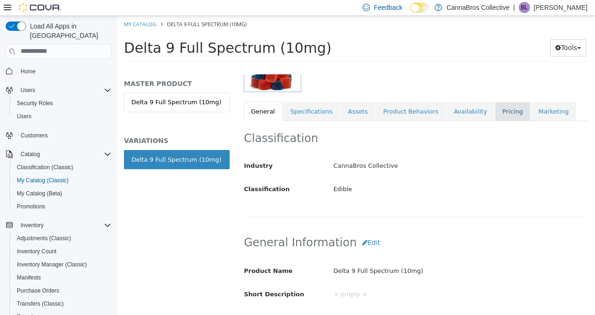
click at [498, 109] on link "Pricing" at bounding box center [513, 112] width 36 height 20
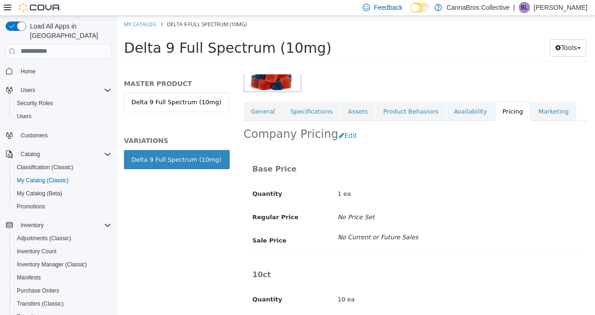
scroll to position [192, 0]
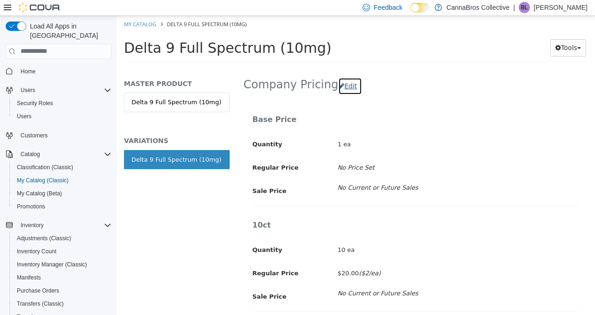
click at [345, 86] on button "Edit" at bounding box center [350, 85] width 24 height 17
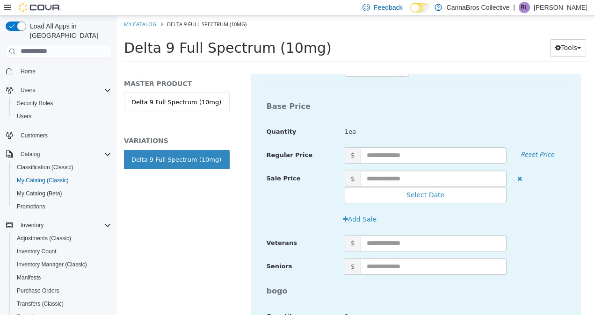
scroll to position [271, 0]
click at [413, 147] on input "text" at bounding box center [434, 155] width 146 height 16
type input "****"
click at [440, 127] on span "1ea" at bounding box center [426, 131] width 176 height 9
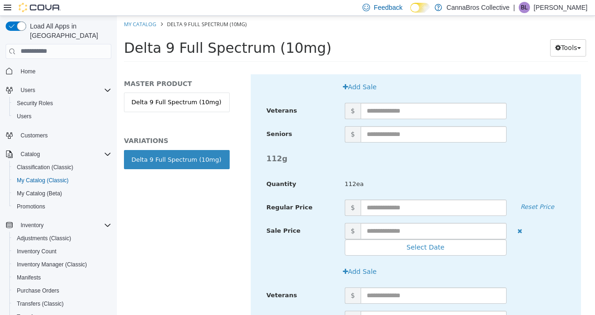
scroll to position [2099, 0]
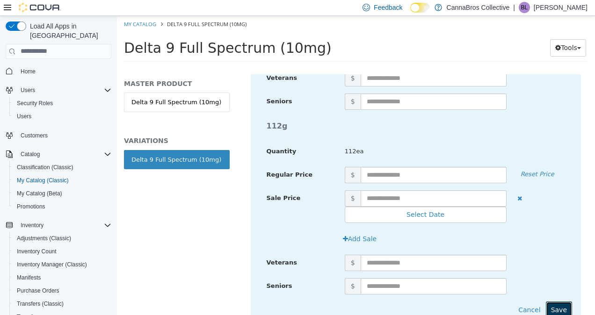
click at [558, 303] on button "Save" at bounding box center [559, 309] width 26 height 17
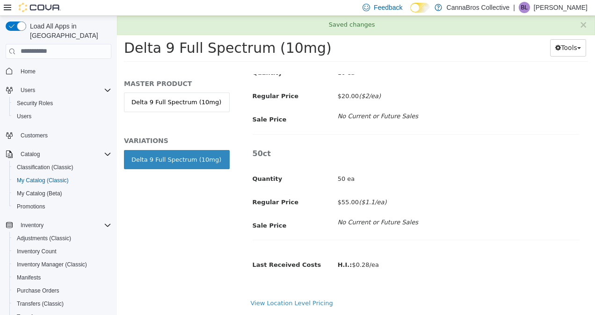
scroll to position [375, 0]
click at [186, 98] on link "Delta 9 Full Spectrum (10mg)" at bounding box center [177, 102] width 106 height 20
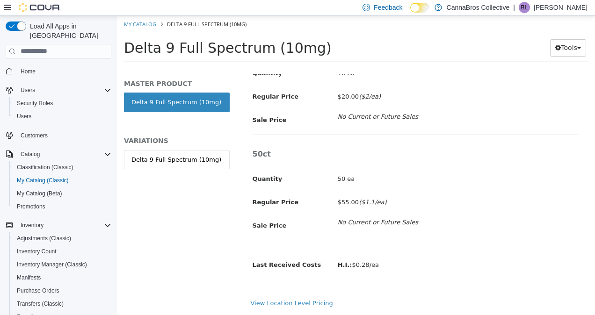
scroll to position [374, 0]
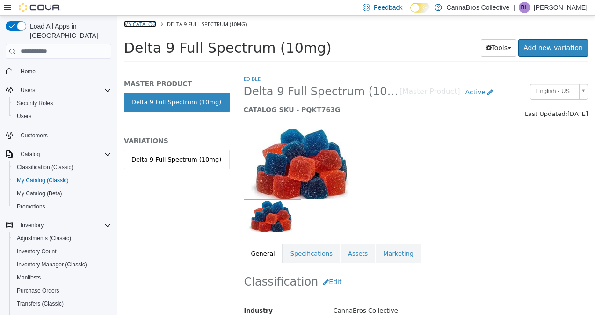
click at [140, 26] on link "My Catalog" at bounding box center [140, 23] width 32 height 7
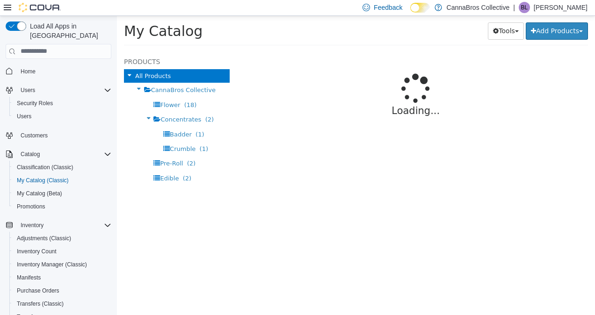
select select "**********"
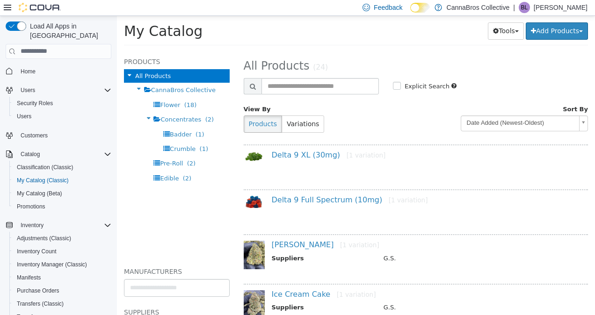
click at [140, 26] on span "My Catalog" at bounding box center [163, 30] width 79 height 16
click at [206, 128] on div "Badder (1)" at bounding box center [177, 134] width 106 height 15
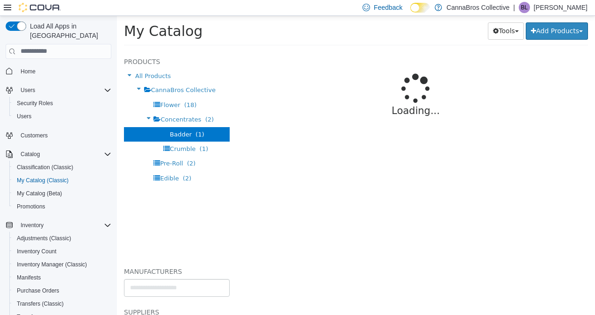
select select "**********"
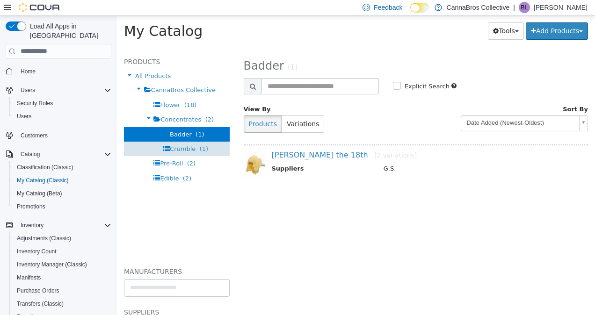
click at [190, 147] on span "Crumble" at bounding box center [183, 148] width 26 height 7
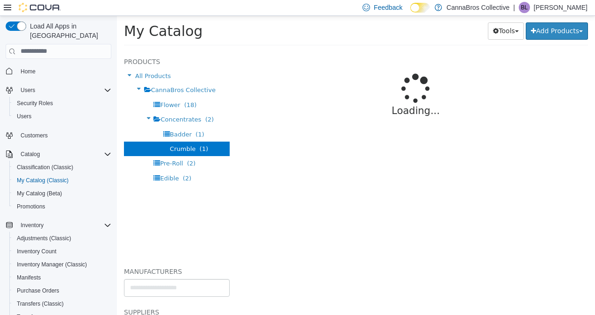
select select "**********"
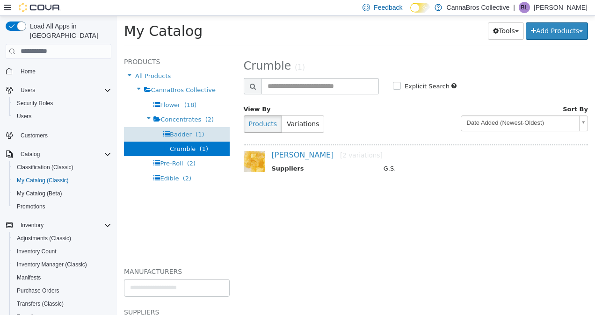
click at [197, 127] on div "Badder (1)" at bounding box center [177, 134] width 106 height 15
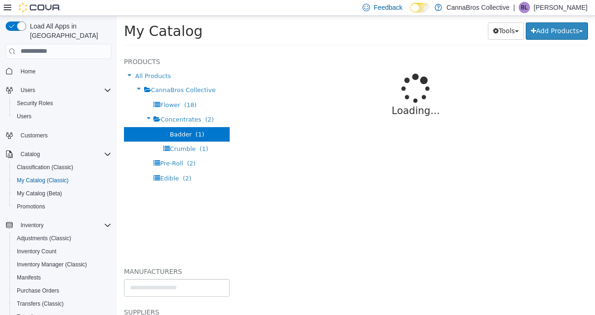
select select "**********"
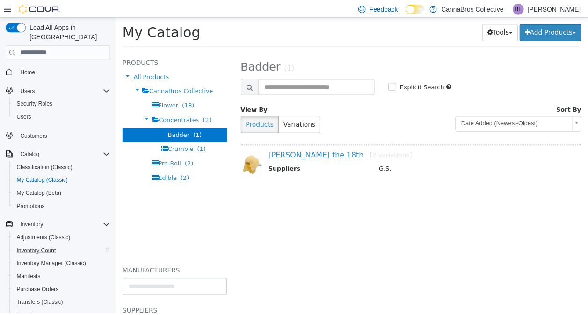
scroll to position [155, 0]
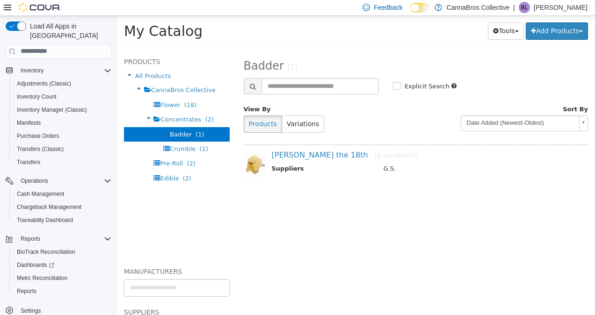
click at [36, 304] on button "Settings" at bounding box center [58, 311] width 113 height 14
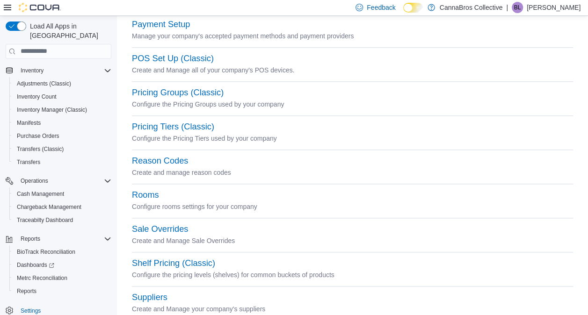
scroll to position [420, 0]
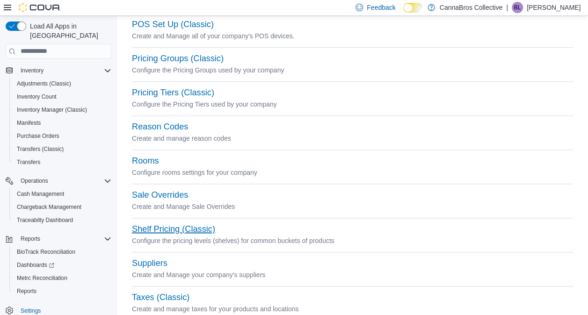
click at [192, 226] on button "Shelf Pricing (Classic)" at bounding box center [173, 230] width 83 height 10
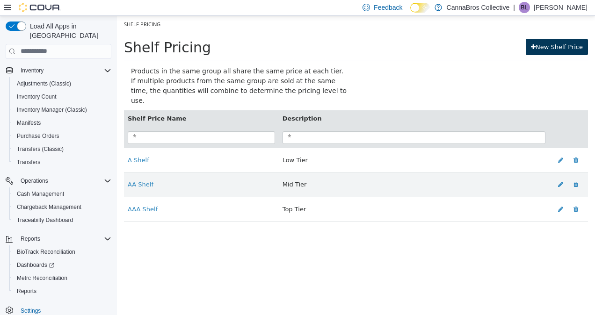
click at [566, 46] on link "New Shelf Price" at bounding box center [557, 46] width 62 height 17
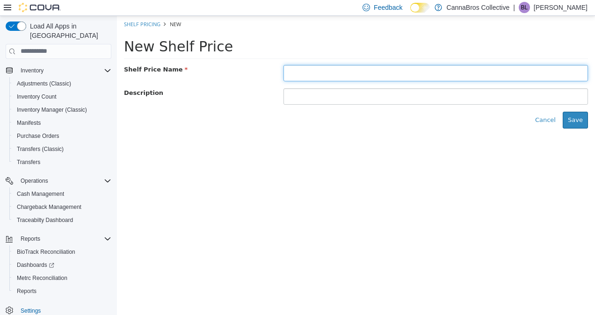
click at [528, 67] on input "text" at bounding box center [436, 73] width 305 height 16
type input "**********"
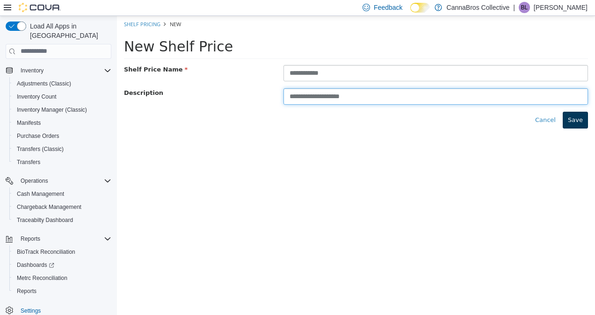
type input "**********"
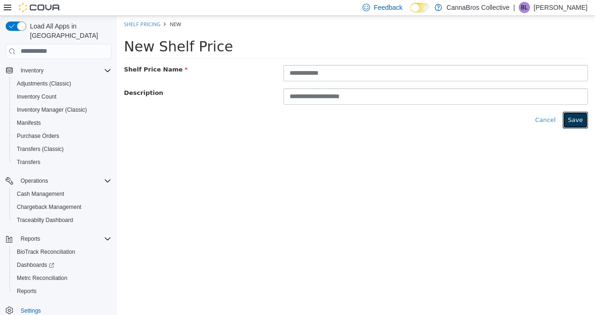
click at [580, 123] on button "Save" at bounding box center [575, 119] width 25 height 17
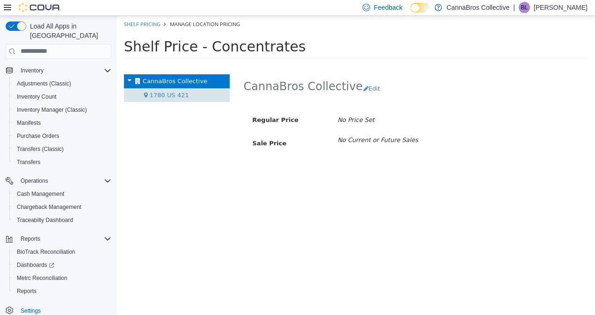
click at [210, 93] on div "1780 US 421" at bounding box center [177, 95] width 106 height 14
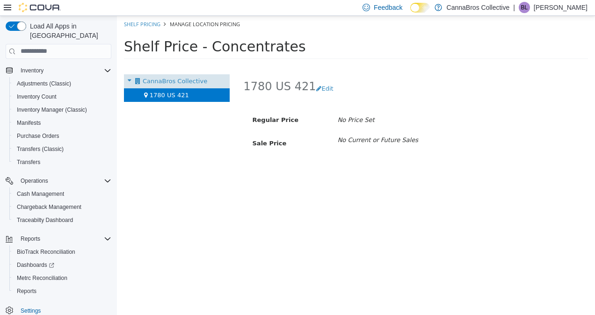
click at [213, 76] on div "CannaBros Collective" at bounding box center [177, 81] width 106 height 14
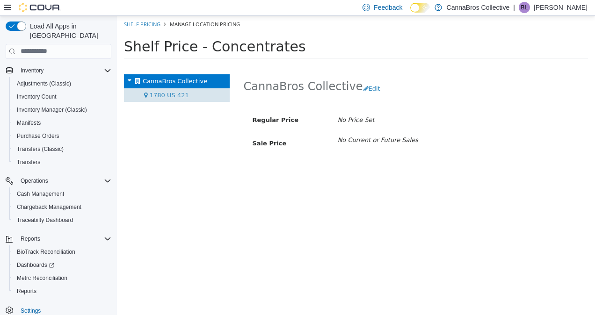
click at [189, 95] on div "1780 US 421" at bounding box center [177, 95] width 106 height 14
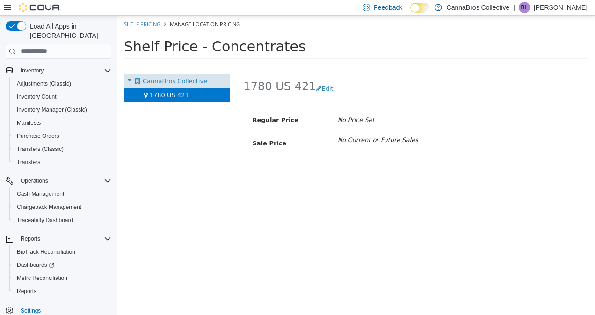
click at [181, 78] on span "CannaBros Collective" at bounding box center [175, 80] width 65 height 7
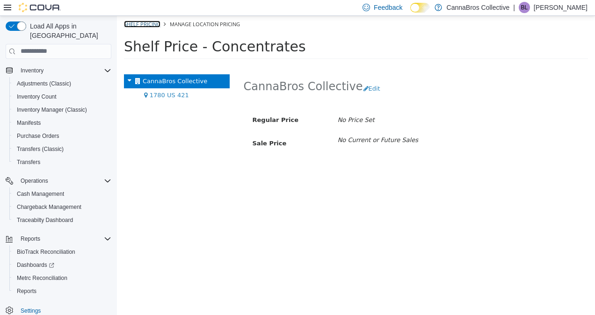
click at [153, 21] on link "Shelf Pricing" at bounding box center [142, 23] width 37 height 7
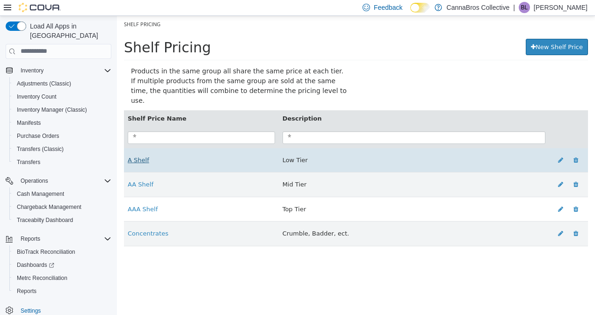
click at [142, 156] on link "A Shelf" at bounding box center [139, 159] width 22 height 7
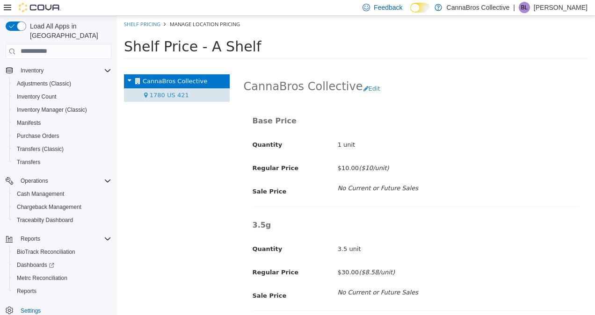
click at [167, 97] on span "1780 US 421" at bounding box center [169, 94] width 39 height 7
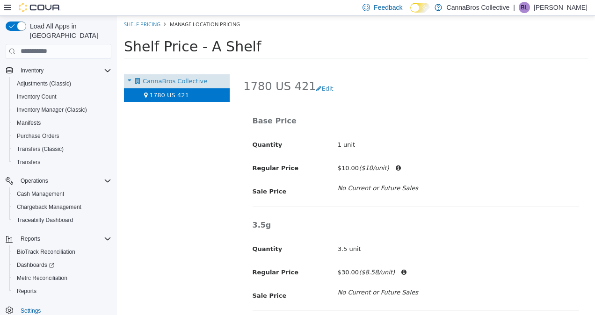
click at [170, 81] on span "CannaBros Collective" at bounding box center [175, 80] width 65 height 7
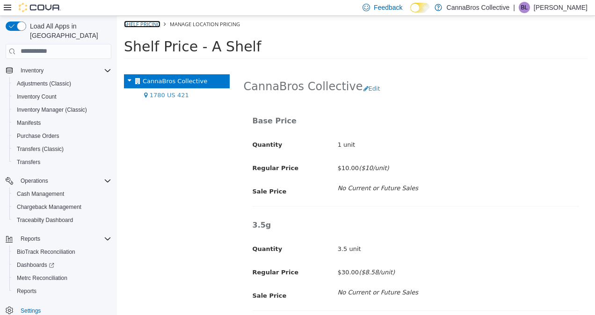
click at [140, 23] on link "Shelf Pricing" at bounding box center [142, 23] width 37 height 7
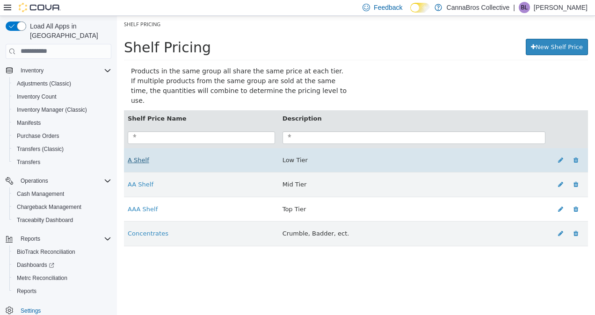
click at [144, 156] on link "A Shelf" at bounding box center [139, 159] width 22 height 7
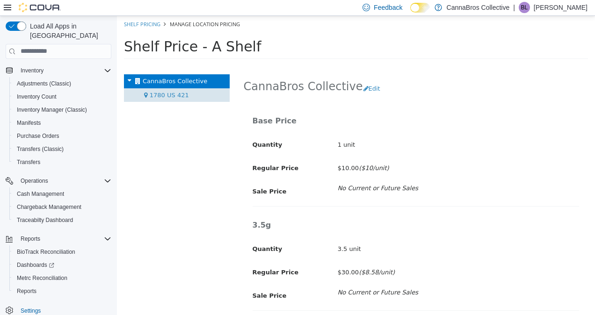
click at [173, 96] on span "1780 US 421" at bounding box center [169, 94] width 39 height 7
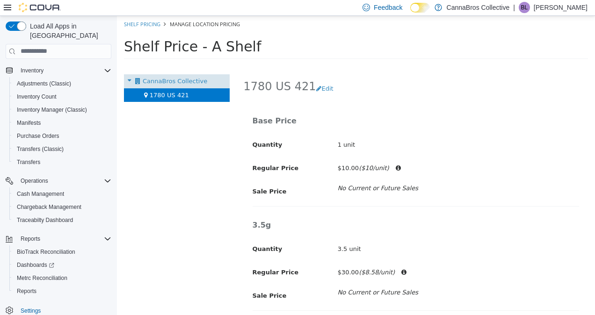
click at [169, 83] on span "CannaBros Collective" at bounding box center [175, 80] width 65 height 7
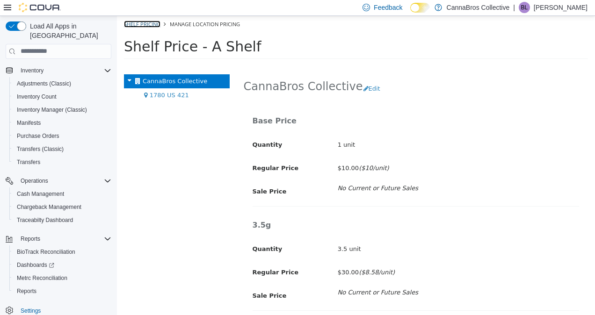
click at [146, 22] on link "Shelf Pricing" at bounding box center [142, 23] width 37 height 7
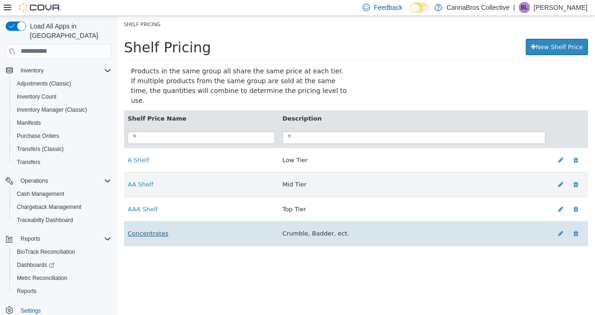
click at [152, 230] on link "Concentrates" at bounding box center [148, 233] width 41 height 7
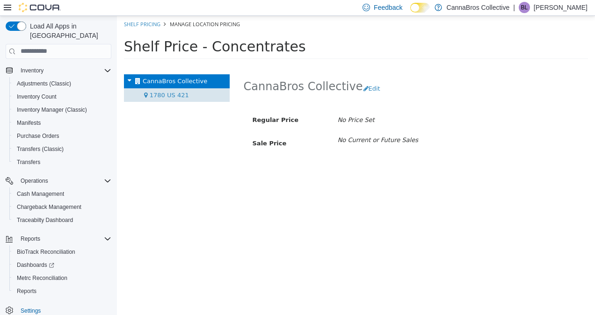
click at [208, 96] on div "1780 US 421" at bounding box center [177, 95] width 106 height 14
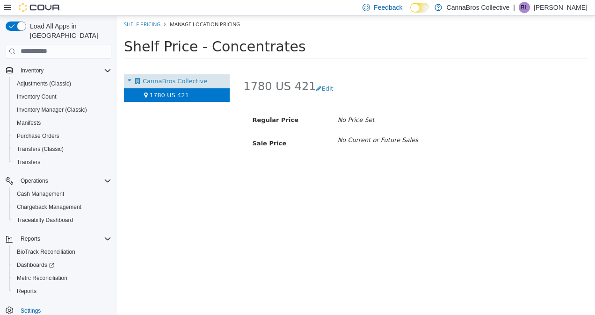
click at [199, 84] on span "CannaBros Collective" at bounding box center [175, 80] width 65 height 7
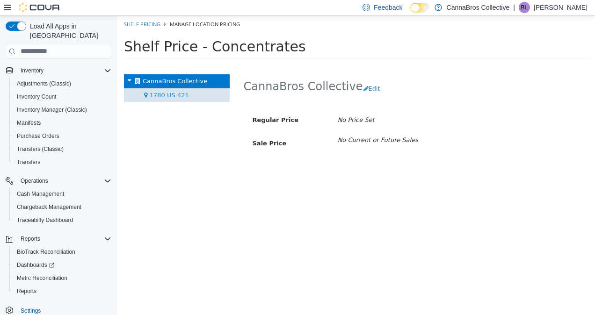
click at [199, 90] on div "1780 US 421" at bounding box center [177, 95] width 106 height 14
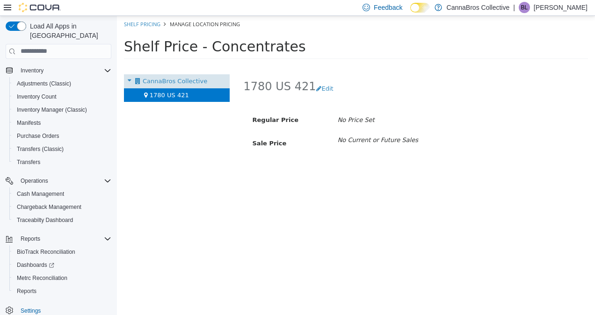
click at [203, 79] on div "CannaBros Collective" at bounding box center [177, 81] width 106 height 14
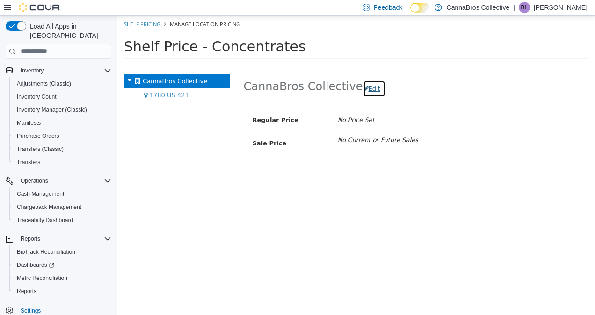
click at [363, 88] on button "Edit" at bounding box center [374, 88] width 22 height 17
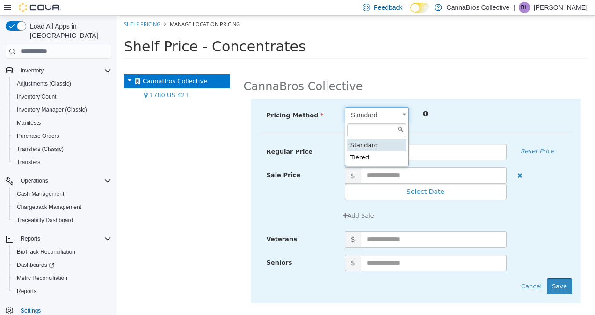
click at [380, 65] on body "× Save successful. Shelf Pricing Manage Location Pricing Shelf Price - Concentr…" at bounding box center [356, 39] width 478 height 49
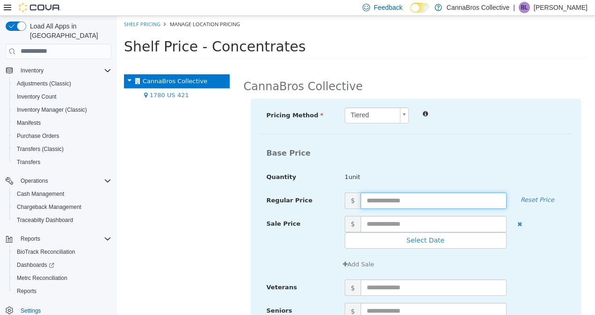
click at [404, 196] on input "text" at bounding box center [434, 200] width 146 height 16
type input "*****"
click at [419, 201] on input "*****" at bounding box center [411, 200] width 101 height 16
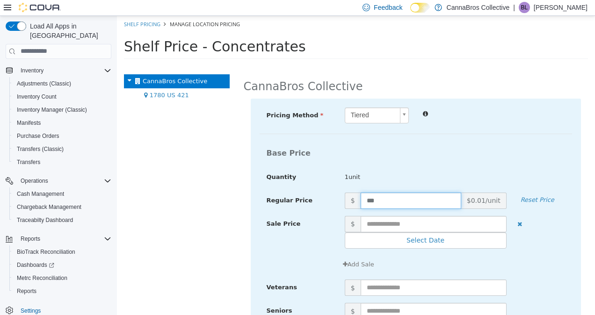
type input "**"
click at [504, 114] on div at bounding box center [494, 112] width 156 height 11
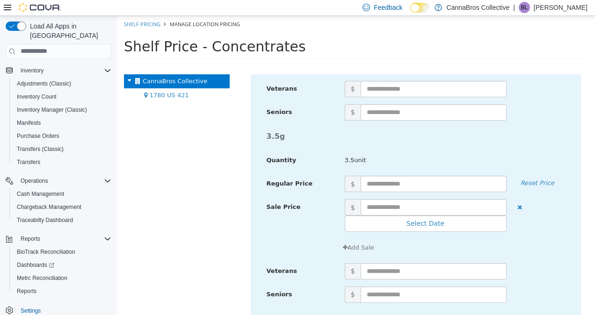
scroll to position [387, 0]
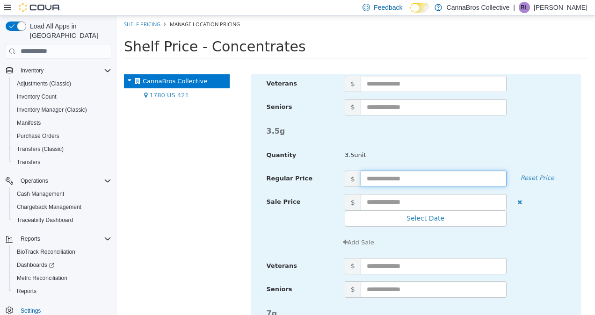
click at [430, 177] on input "text" at bounding box center [434, 178] width 146 height 16
type input "**"
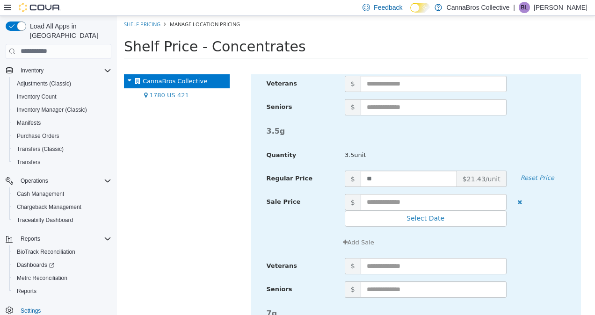
click at [326, 137] on div "3.5g" at bounding box center [416, 131] width 313 height 18
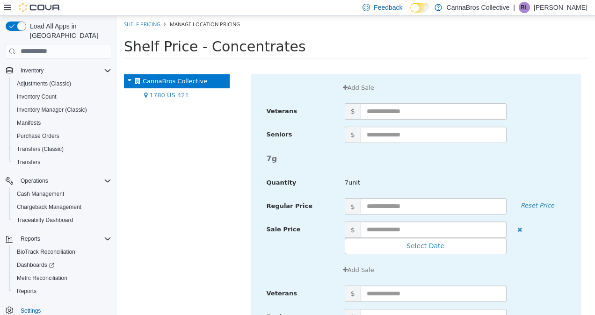
scroll to position [542, 0]
click at [398, 209] on input "text" at bounding box center [434, 205] width 146 height 16
type input "***"
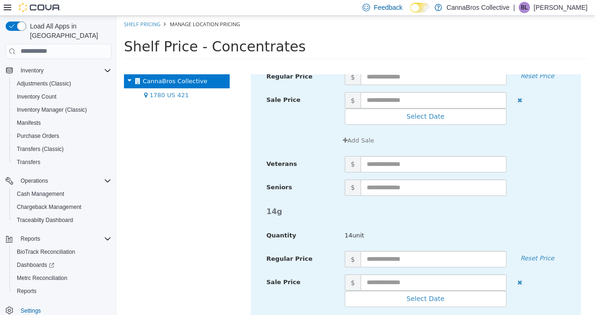
scroll to position [855, 0]
click at [395, 258] on input "text" at bounding box center [434, 258] width 146 height 16
type input "***"
click at [322, 238] on div "Quantity 14unit" at bounding box center [416, 235] width 313 height 16
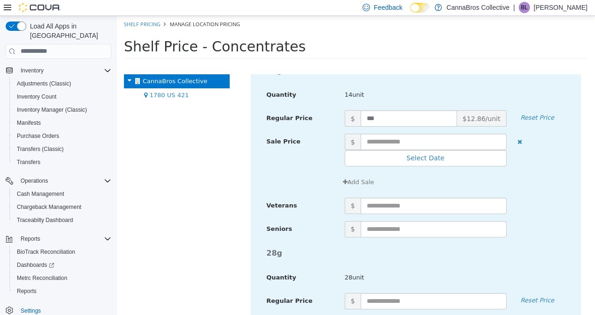
scroll to position [996, 0]
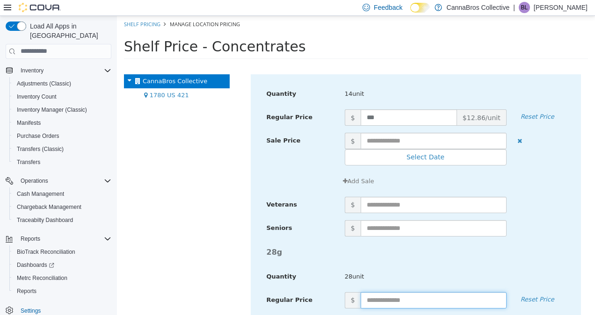
click at [386, 300] on input "text" at bounding box center [434, 300] width 146 height 16
type input "***"
click at [286, 183] on div "Add Sale" at bounding box center [416, 181] width 313 height 17
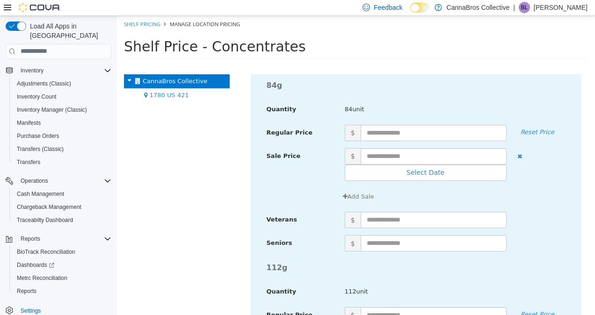
scroll to position [1868, 0]
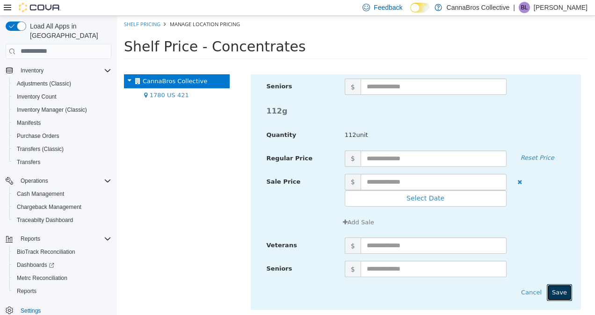
click at [551, 293] on button "Save" at bounding box center [559, 292] width 25 height 17
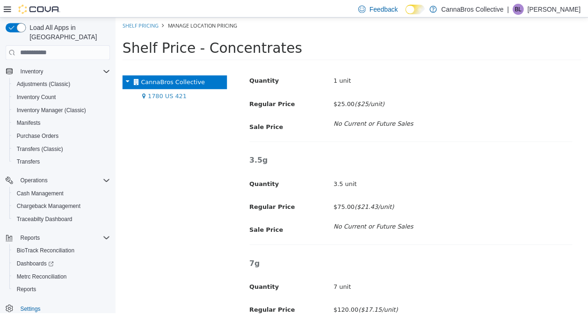
scroll to position [0, 0]
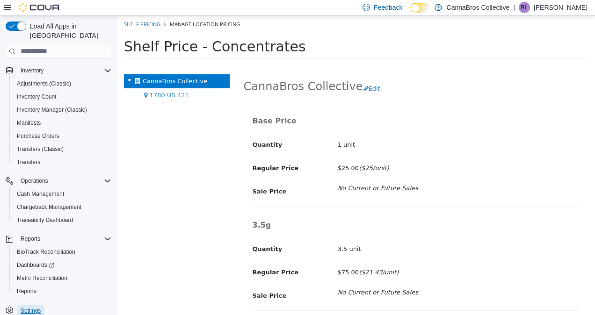
click at [38, 307] on span "Settings" at bounding box center [31, 310] width 20 height 7
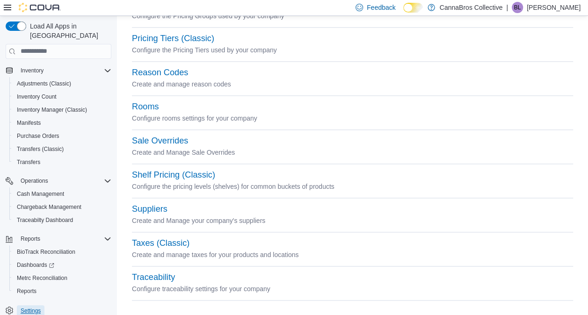
scroll to position [480, 0]
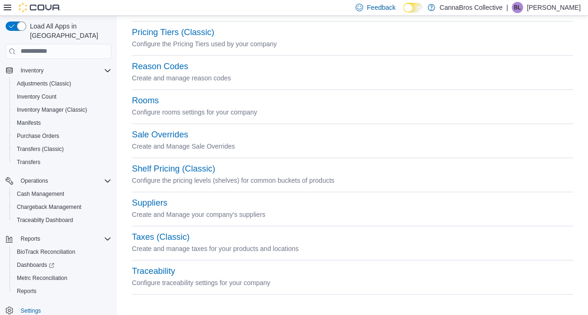
click at [184, 174] on div "Shelf Pricing (Classic)" at bounding box center [352, 169] width 441 height 11
click at [197, 169] on button "Shelf Pricing (Classic)" at bounding box center [173, 169] width 83 height 10
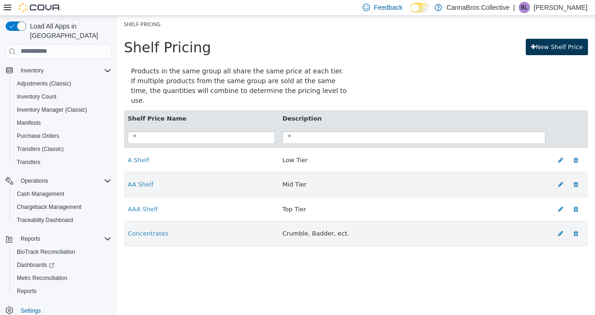
click at [567, 50] on link "New Shelf Price" at bounding box center [557, 46] width 62 height 17
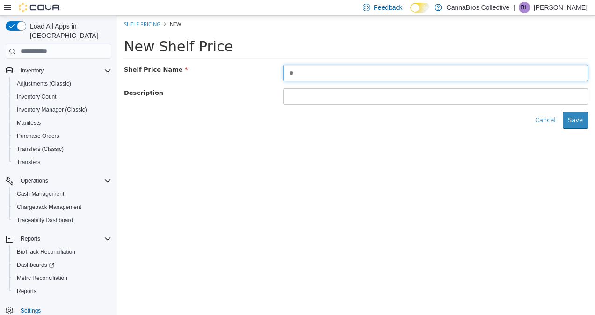
click at [536, 70] on input "*" at bounding box center [436, 73] width 305 height 16
type input "*"
type input "**********"
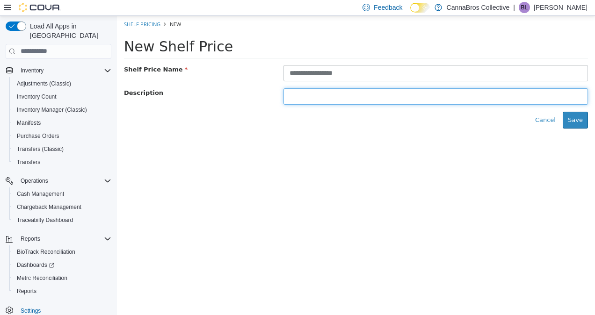
click at [508, 100] on input "text" at bounding box center [436, 96] width 305 height 16
type input "****"
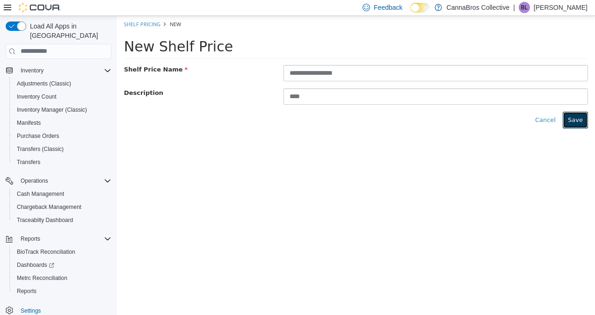
click at [577, 124] on button "Save" at bounding box center [575, 119] width 25 height 17
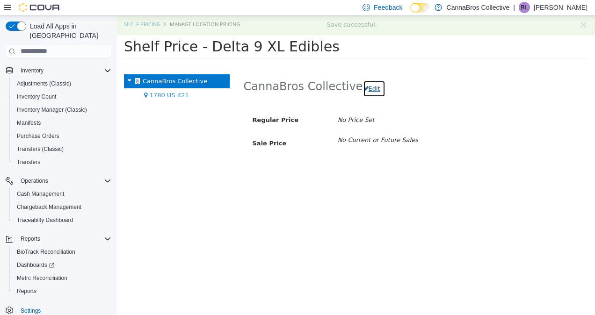
click at [368, 89] on button "Edit" at bounding box center [374, 88] width 22 height 17
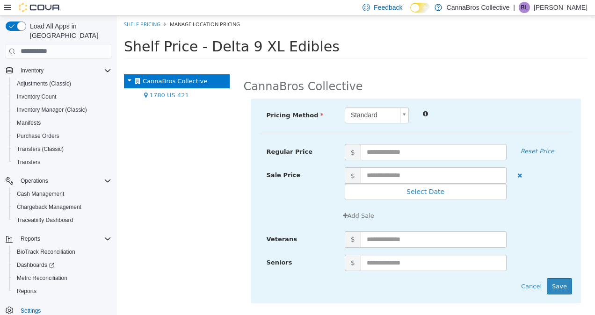
click at [380, 65] on body "× Save successful. Shelf Pricing Manage Location Pricing Shelf Price - Delta 9 …" at bounding box center [356, 39] width 478 height 49
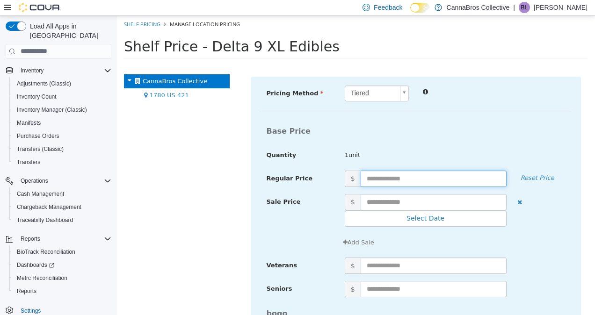
scroll to position [22, 0]
click at [377, 177] on input "text" at bounding box center [434, 178] width 146 height 16
type input "***"
click at [524, 112] on div "Pricing Method Tiered * Base Price Quantity 1unit Regular Price $ *** Reset Pri…" at bounding box center [416, 155] width 313 height 140
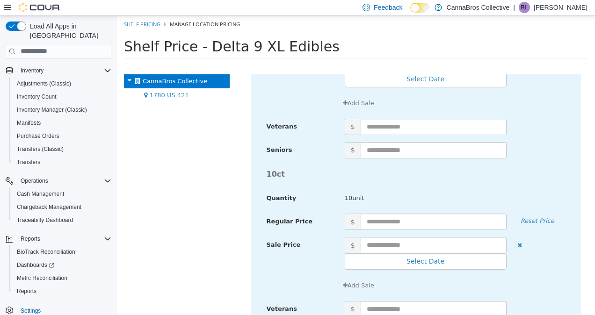
scroll to position [709, 0]
click at [419, 218] on input "text" at bounding box center [434, 221] width 146 height 16
type input "**"
click at [507, 178] on div "10ct" at bounding box center [416, 174] width 313 height 18
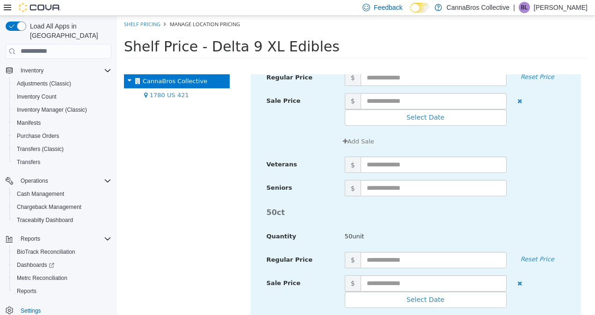
scroll to position [1212, 0]
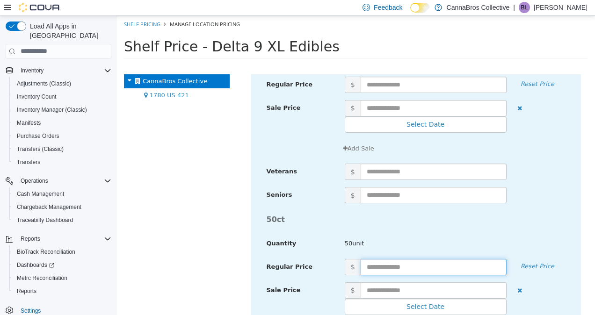
click at [421, 263] on input "text" at bounding box center [434, 267] width 146 height 16
type input "**"
click at [548, 181] on div "Veterans $" at bounding box center [416, 174] width 313 height 23
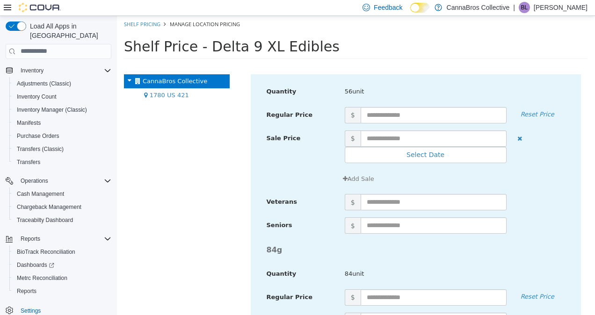
scroll to position [1868, 0]
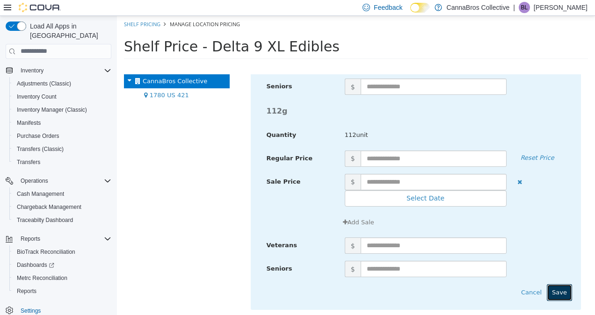
click at [555, 287] on button "Save" at bounding box center [559, 292] width 25 height 17
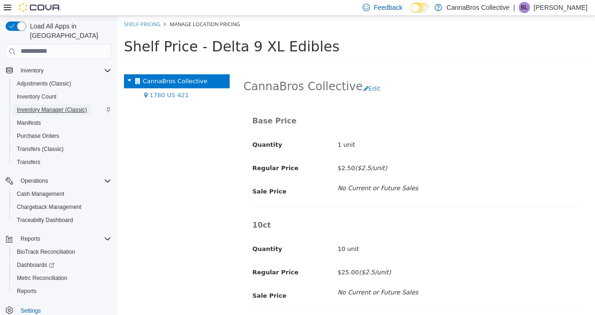
click at [71, 106] on span "Inventory Manager (Classic)" at bounding box center [52, 109] width 70 height 7
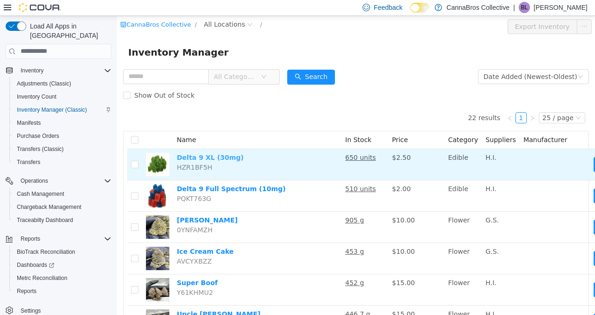
click at [205, 160] on link "Delta 9 XL (30mg)" at bounding box center [210, 156] width 67 height 7
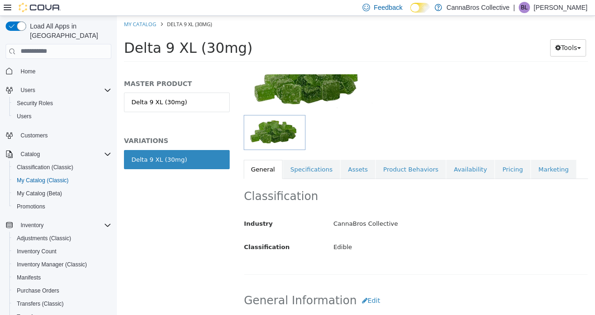
scroll to position [87, 0]
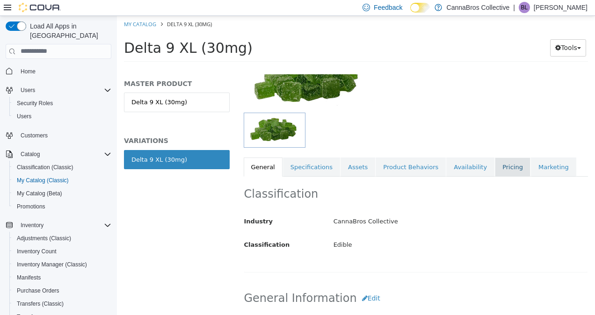
click at [495, 174] on link "Pricing" at bounding box center [513, 167] width 36 height 20
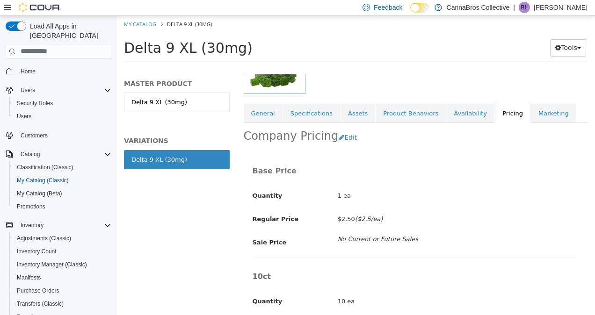
scroll to position [127, 4]
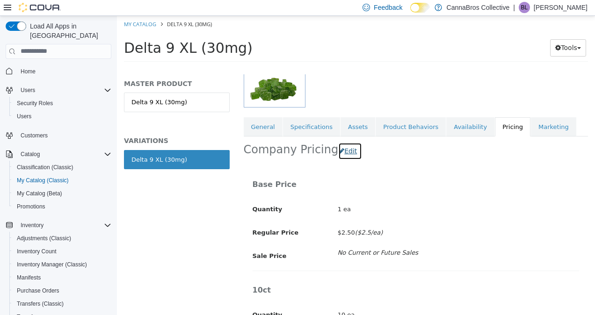
click at [341, 151] on button "Edit" at bounding box center [350, 150] width 24 height 17
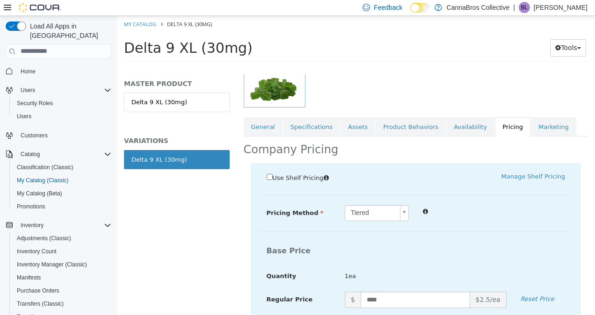
click at [291, 178] on span "Use Shelf Pricing" at bounding box center [298, 177] width 51 height 7
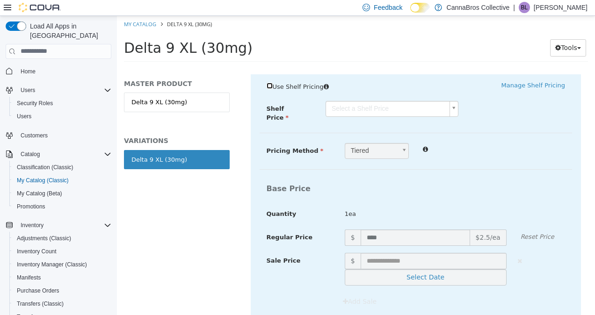
scroll to position [220, 4]
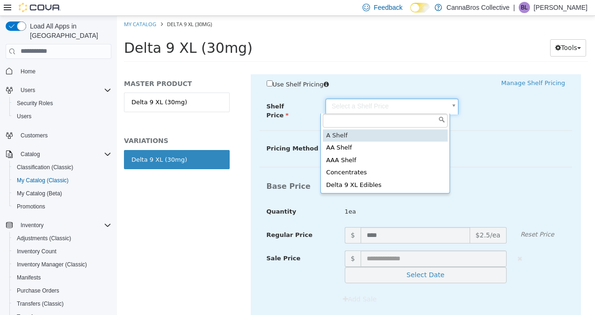
click at [431, 67] on body "Saving Bulk Changes... × My Catalog Delta 9 XL (30mg) Delta 9 XL (30mg) Tools M…" at bounding box center [356, 41] width 478 height 52
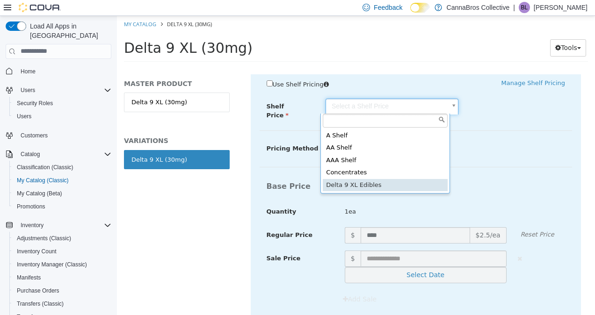
type input "*****"
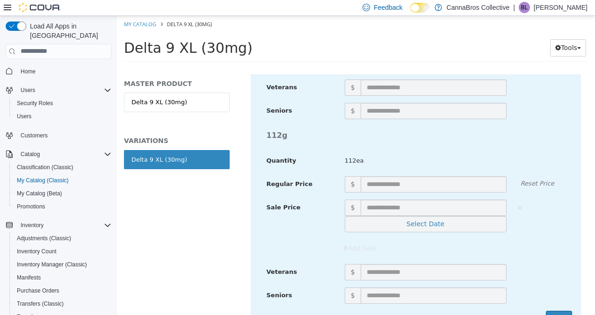
scroll to position [2163, 4]
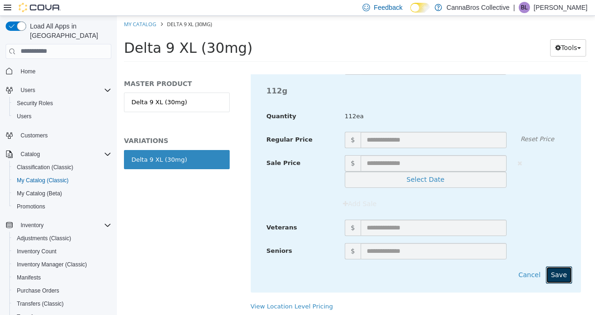
click at [551, 266] on button "Save" at bounding box center [559, 274] width 26 height 17
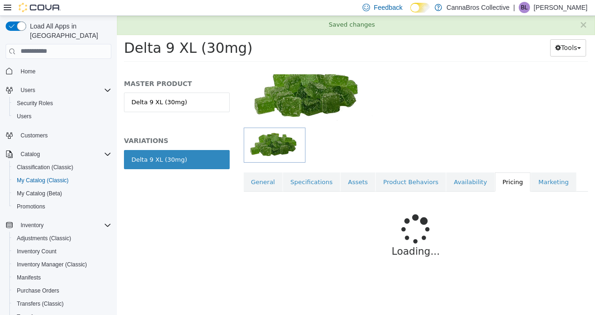
scroll to position [144, 4]
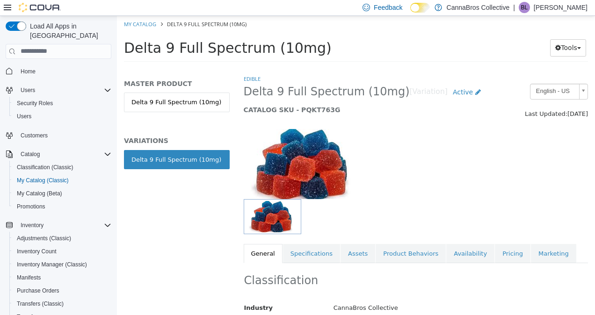
drag, startPoint x: 122, startPoint y: 42, endPoint x: 253, endPoint y: 52, distance: 131.4
click at [253, 52] on div "Delta 9 Full Spectrum (10mg) Tools Move Variations Print Labels" at bounding box center [356, 50] width 478 height 36
copy span "Delta 9 Full Spectrum"
click at [407, 194] on div at bounding box center [416, 159] width 359 height 80
click at [468, 258] on link "Availability" at bounding box center [470, 254] width 48 height 20
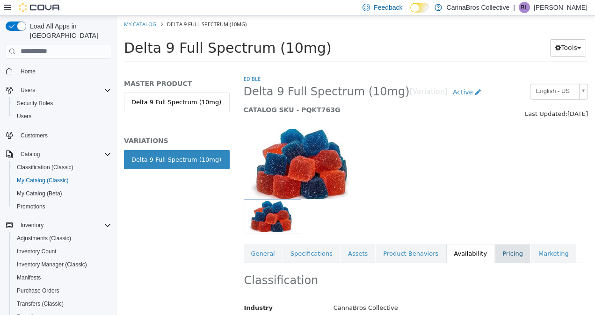
click at [495, 256] on link "Pricing" at bounding box center [513, 254] width 36 height 20
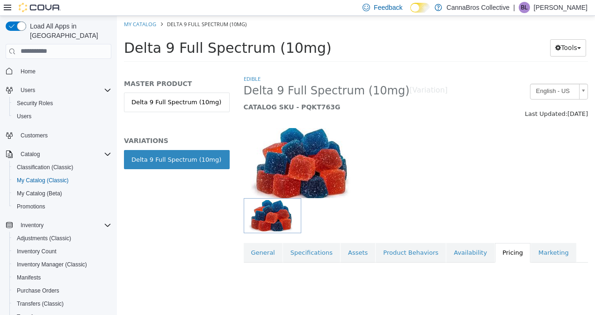
click at [495, 256] on link "Pricing" at bounding box center [513, 253] width 36 height 20
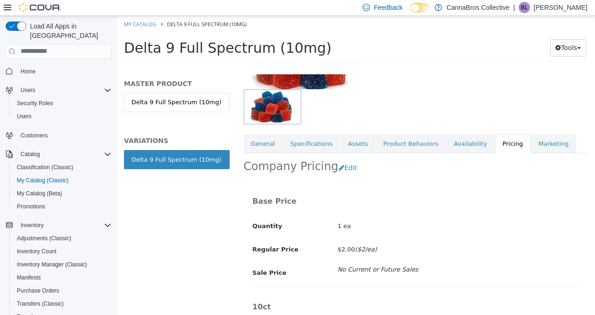
scroll to position [110, 0]
click at [338, 164] on button "Edit" at bounding box center [350, 167] width 24 height 17
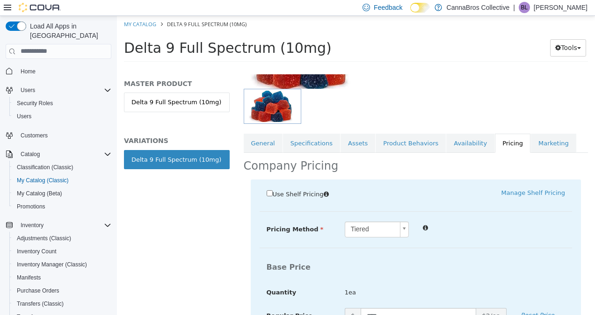
click at [308, 195] on span "Use Shelf Pricing" at bounding box center [298, 193] width 51 height 7
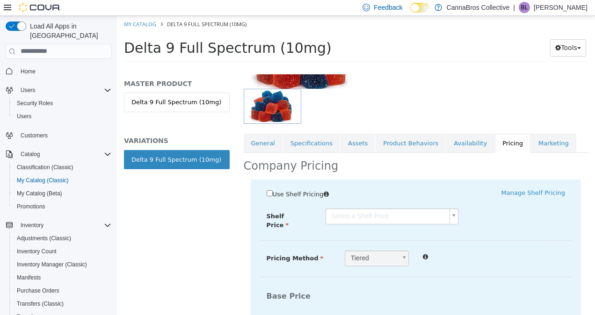
click at [355, 67] on body "Saving Bulk Changes... × My Catalog Delta 9 Full Spectrum (10mg) Delta 9 Full S…" at bounding box center [356, 41] width 478 height 52
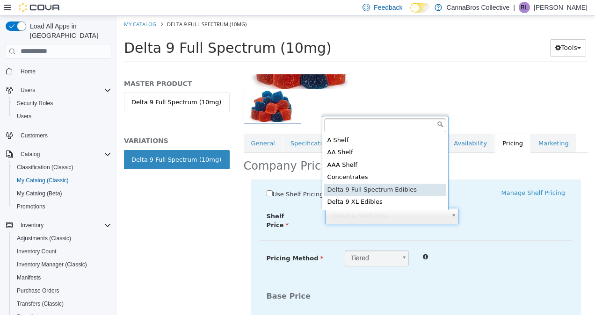
type input "*****"
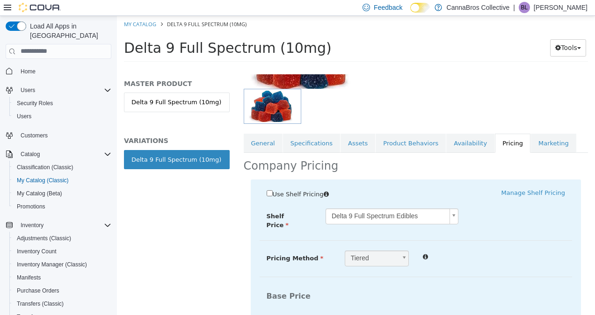
click at [469, 199] on div "Use Shelf Pricing    Manage Shelf Pricing" at bounding box center [416, 194] width 327 height 13
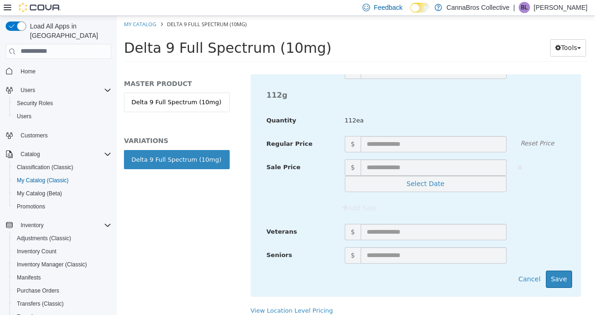
scroll to position [2163, 0]
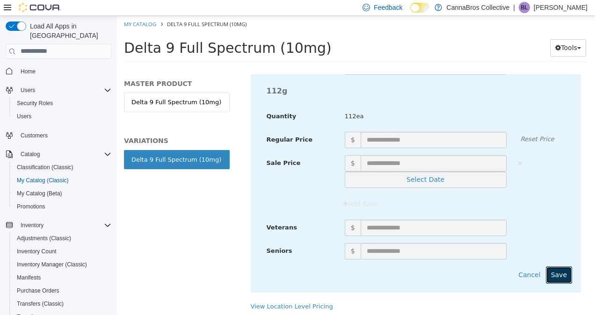
click at [559, 266] on button "Save" at bounding box center [559, 274] width 26 height 17
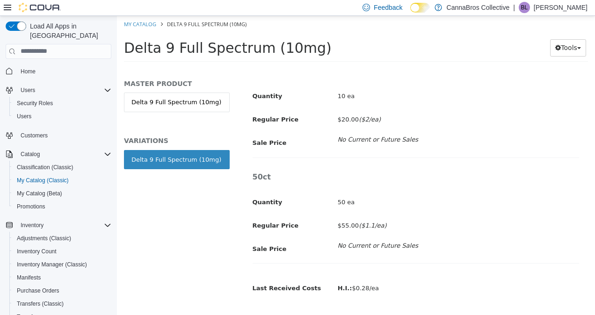
scroll to position [393, 0]
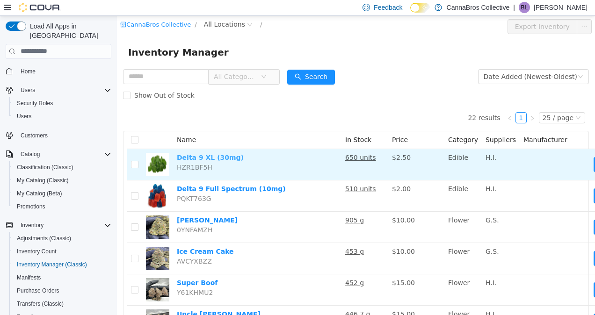
click at [200, 159] on link "Delta 9 XL (30mg)" at bounding box center [210, 156] width 67 height 7
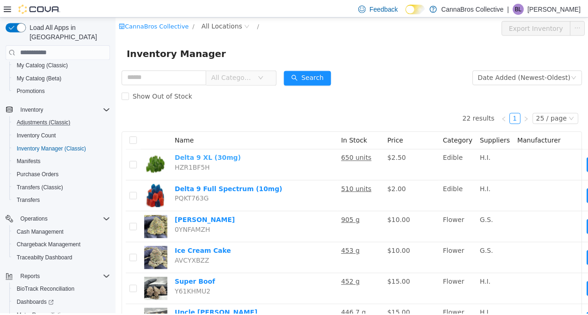
scroll to position [155, 0]
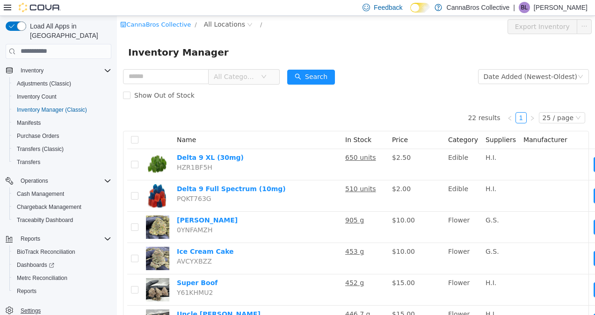
click at [27, 306] on span "Settings" at bounding box center [31, 311] width 20 height 11
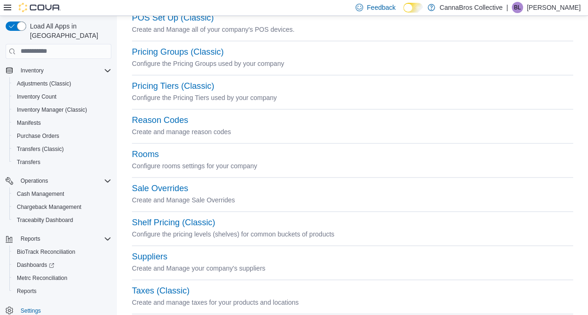
scroll to position [480, 0]
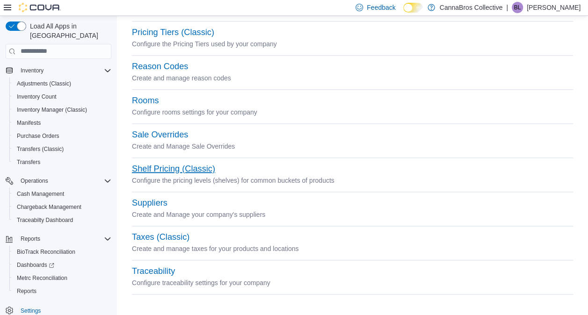
click at [194, 166] on button "Shelf Pricing (Classic)" at bounding box center [173, 169] width 83 height 10
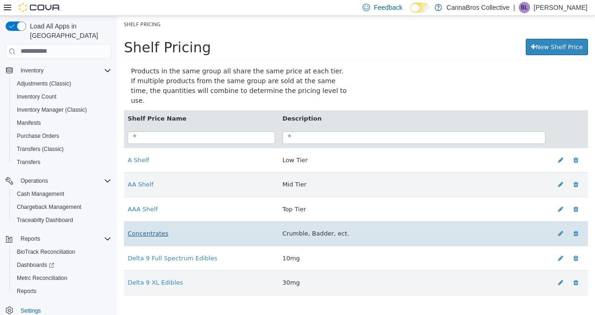
click at [149, 230] on link "Concentrates" at bounding box center [148, 233] width 41 height 7
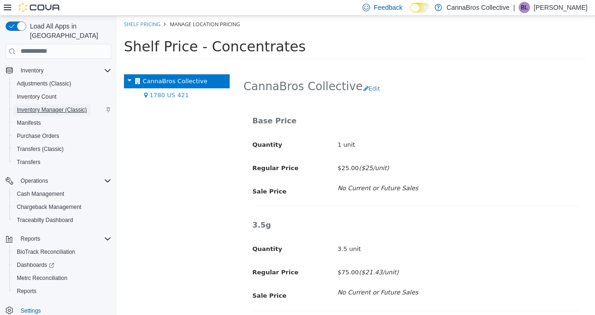
click at [68, 106] on span "Inventory Manager (Classic)" at bounding box center [52, 109] width 70 height 7
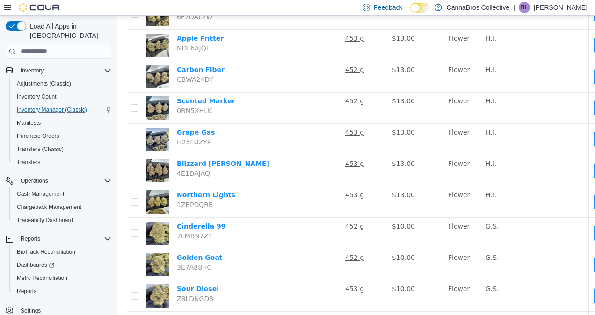
scroll to position [554, 0]
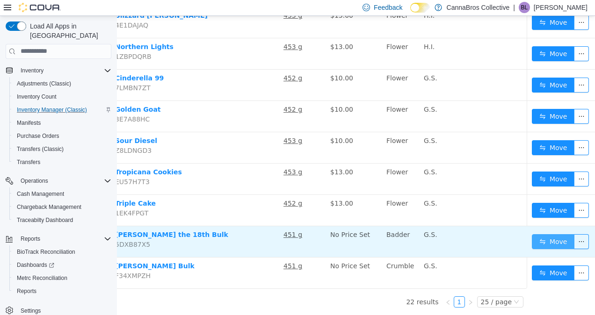
click at [555, 238] on button "Move" at bounding box center [553, 241] width 43 height 15
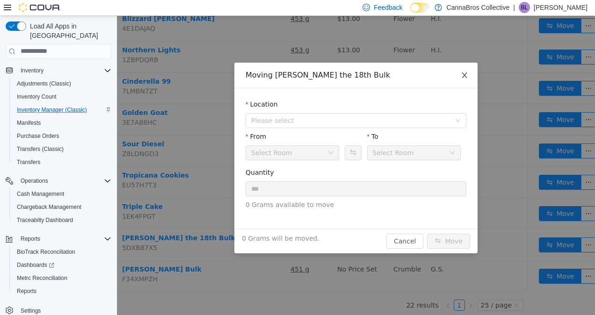
click at [464, 72] on icon "icon: close" at bounding box center [464, 74] width 7 height 7
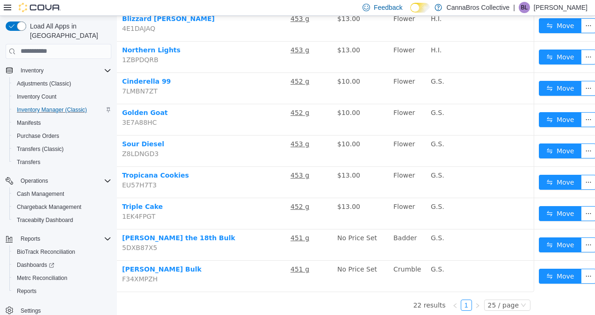
click at [465, 73] on td at bounding box center [500, 88] width 70 height 31
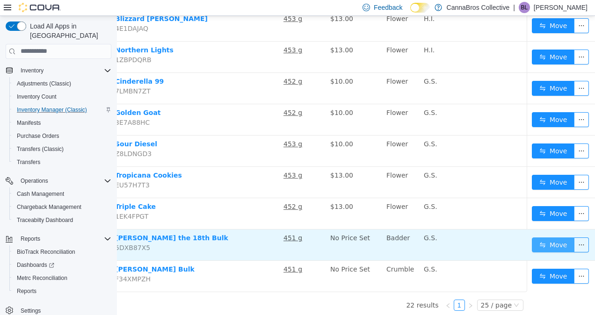
click at [537, 241] on button "Move" at bounding box center [553, 244] width 43 height 15
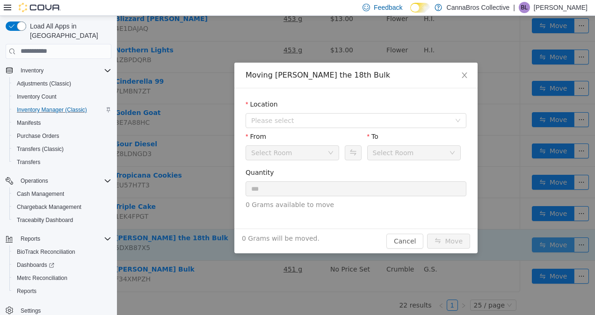
scroll to position [547, 55]
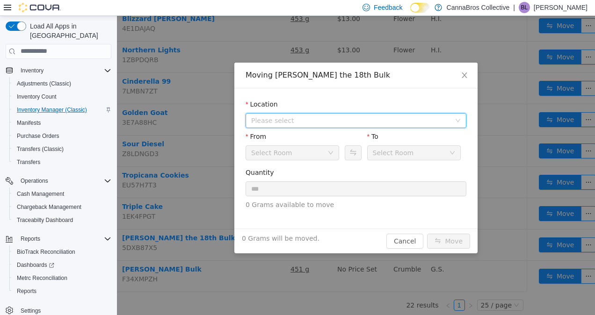
click at [352, 125] on span "Please select" at bounding box center [353, 120] width 204 height 14
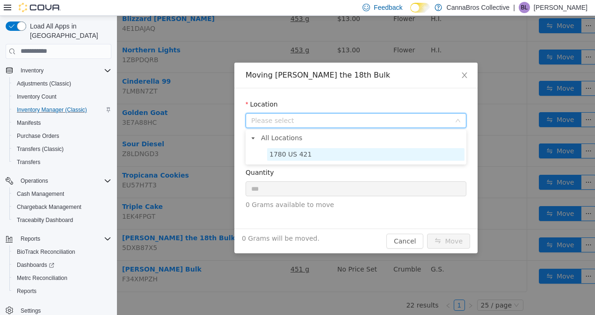
click at [337, 149] on span "1780 US 421" at bounding box center [365, 154] width 197 height 13
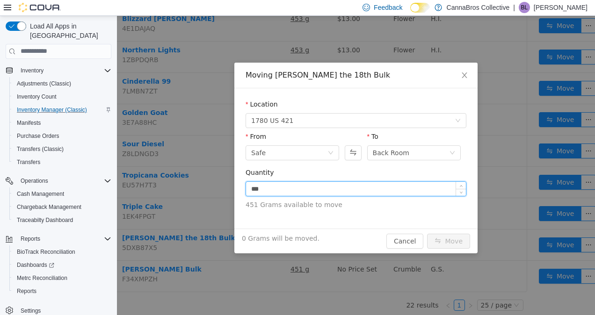
click at [310, 186] on input "***" at bounding box center [356, 189] width 220 height 14
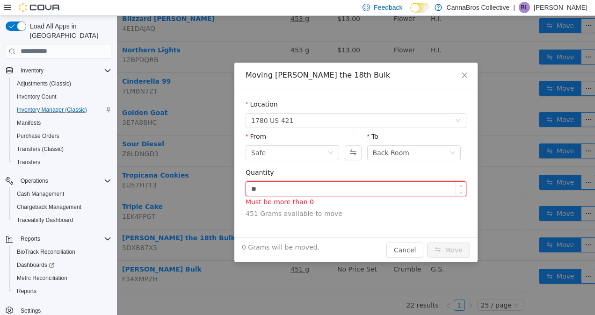
type input "*"
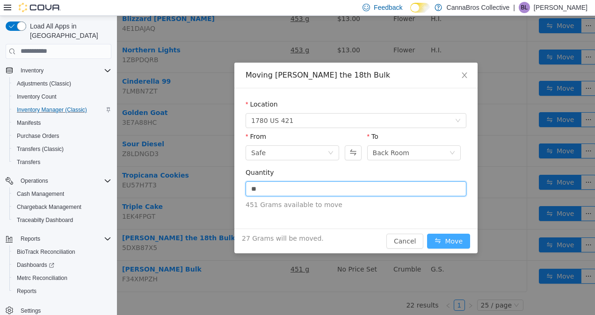
type input "****"
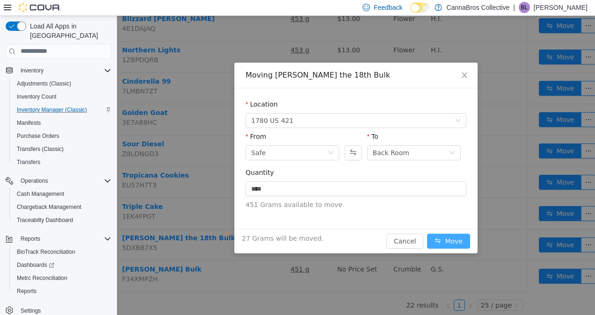
click at [446, 241] on button "Move" at bounding box center [448, 241] width 43 height 15
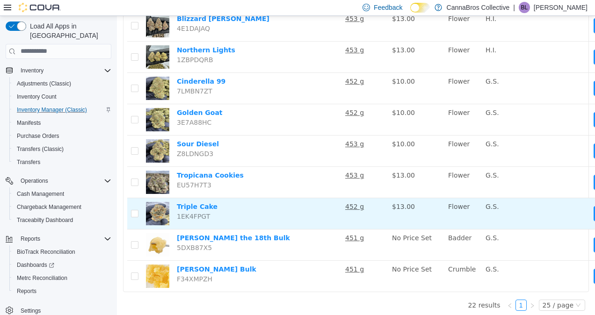
scroll to position [554, 0]
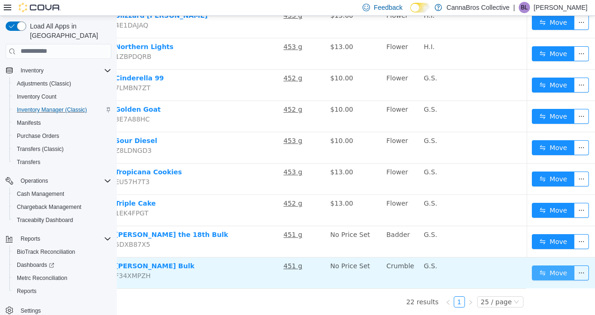
click at [544, 265] on button "Move" at bounding box center [553, 272] width 43 height 15
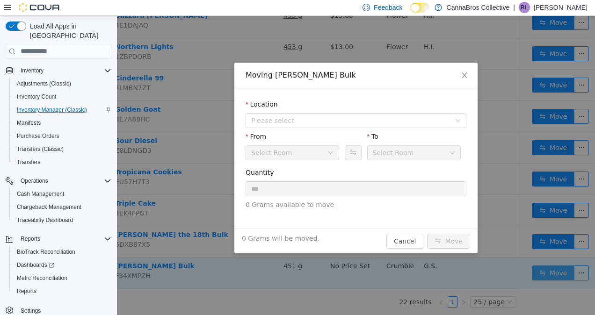
scroll to position [547, 55]
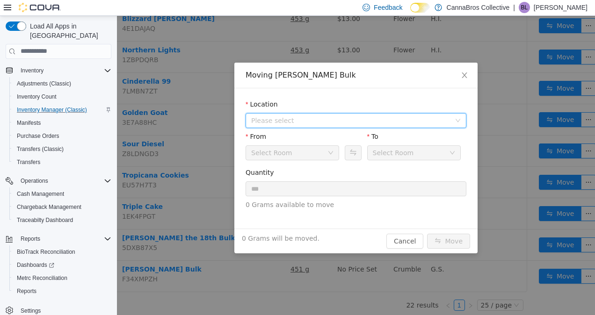
click at [339, 116] on span "Please select" at bounding box center [350, 120] width 199 height 9
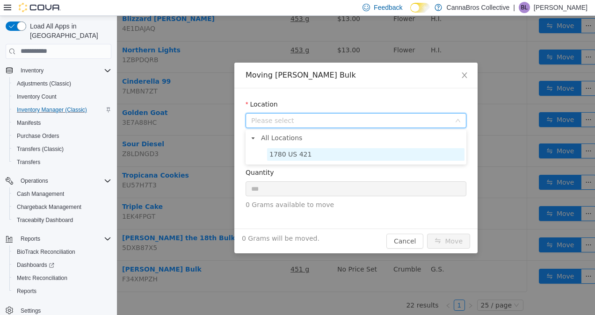
click at [328, 150] on span "1780 US 421" at bounding box center [365, 154] width 197 height 13
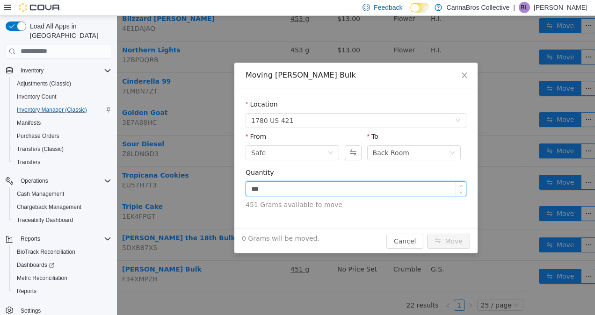
click at [354, 190] on input "***" at bounding box center [356, 189] width 220 height 14
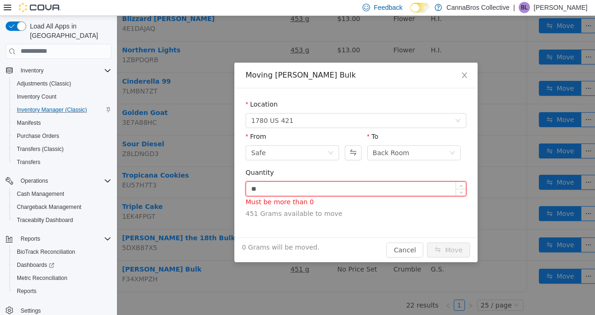
type input "*"
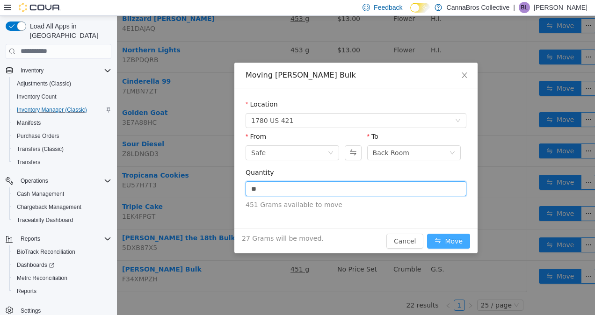
type input "****"
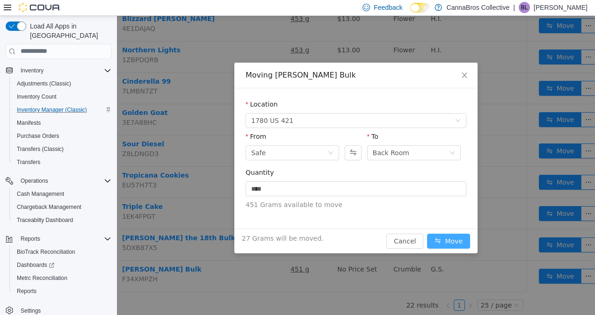
click at [452, 241] on button "Move" at bounding box center [448, 241] width 43 height 15
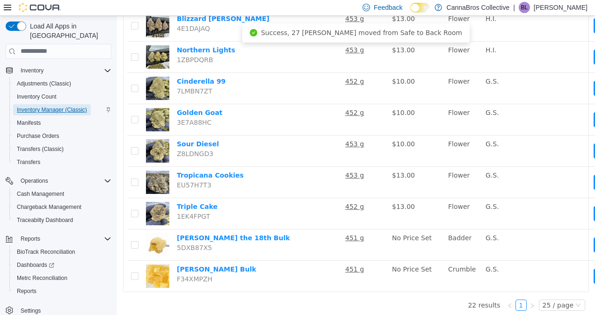
click at [44, 104] on span "Inventory Manager (Classic)" at bounding box center [52, 109] width 70 height 11
click at [47, 106] on span "Inventory Manager (Classic)" at bounding box center [52, 109] width 70 height 7
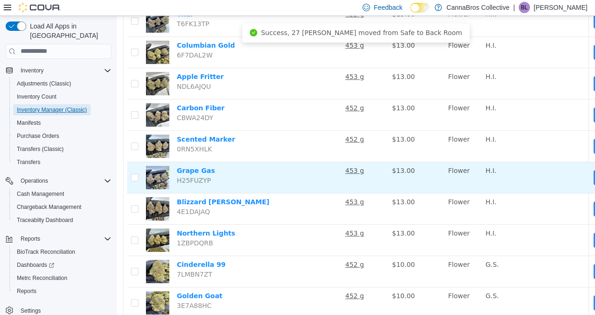
scroll to position [554, 0]
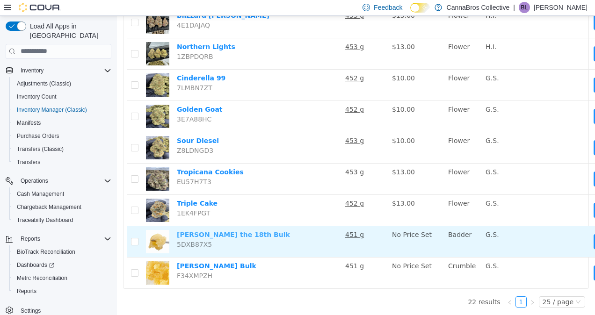
click at [208, 231] on link "King Louie the 18th Bulk" at bounding box center [233, 234] width 113 height 7
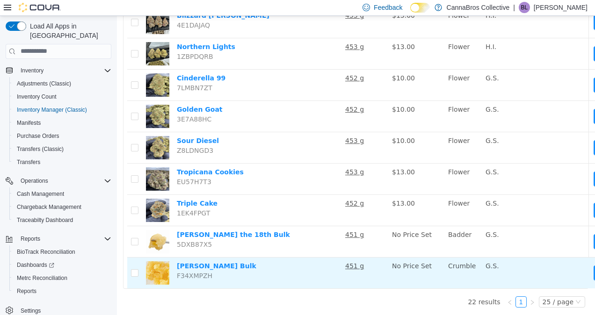
click at [200, 272] on span "F34XMPZH" at bounding box center [195, 275] width 36 height 7
click at [205, 262] on link "Dante Gelato Bulk" at bounding box center [217, 265] width 80 height 7
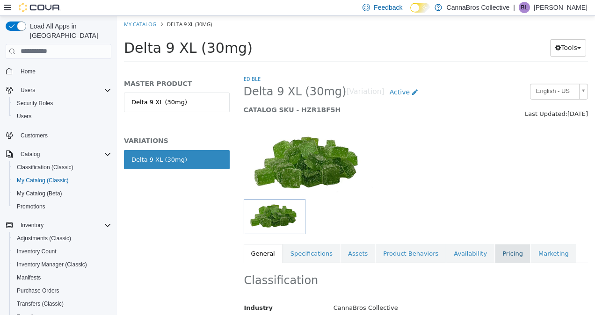
click at [495, 252] on link "Pricing" at bounding box center [513, 254] width 36 height 20
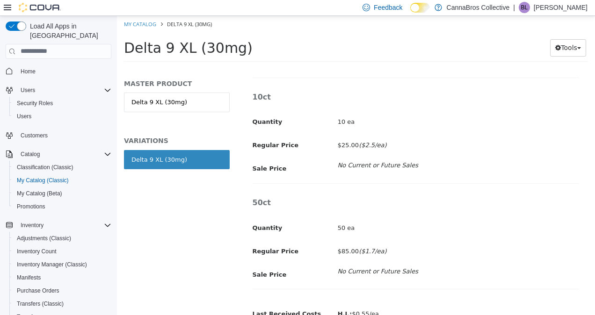
scroll to position [365, 0]
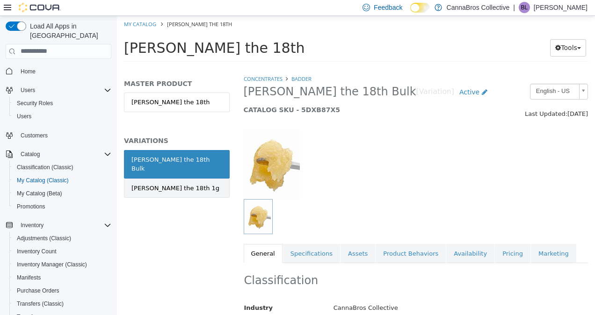
click at [185, 183] on div "[PERSON_NAME] the 18th 1g" at bounding box center [175, 187] width 88 height 9
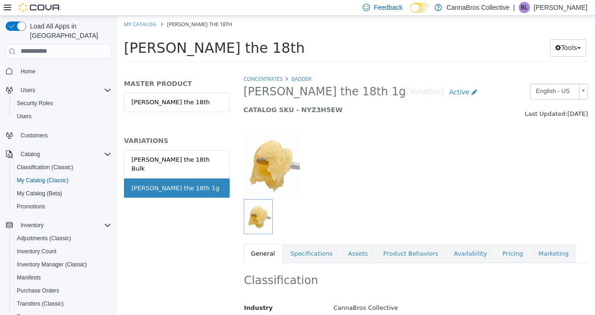
scroll to position [6, 0]
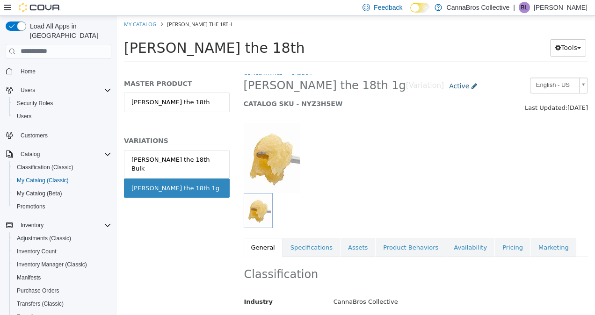
click at [449, 85] on span "Active" at bounding box center [459, 85] width 20 height 7
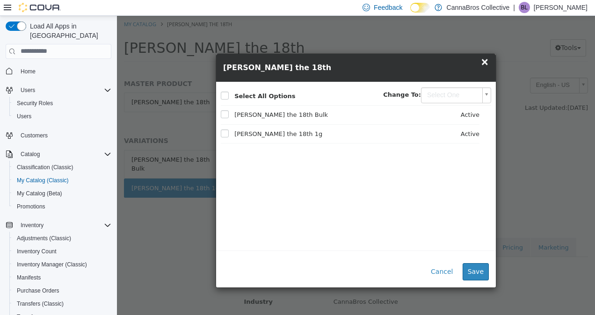
click at [461, 67] on body "Saving Bulk Changes... × My Catalog [PERSON_NAME] the 18th [PERSON_NAME] the 18…" at bounding box center [356, 41] width 478 height 52
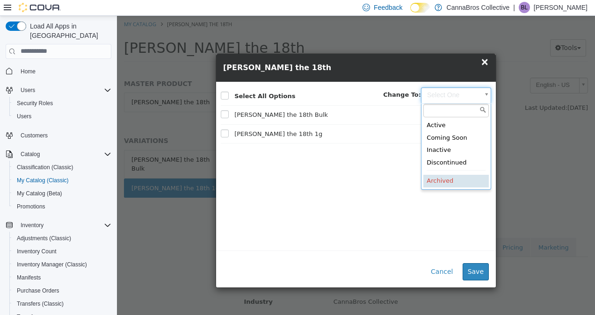
type input "********"
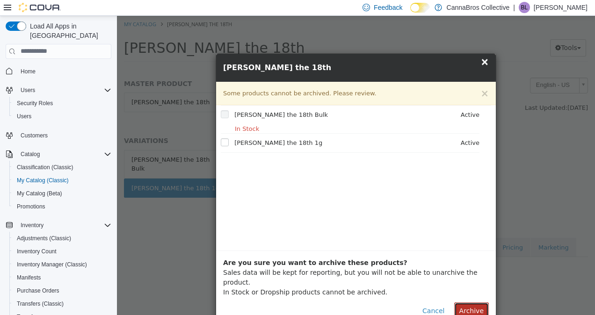
click at [473, 303] on button "Archive" at bounding box center [471, 310] width 35 height 17
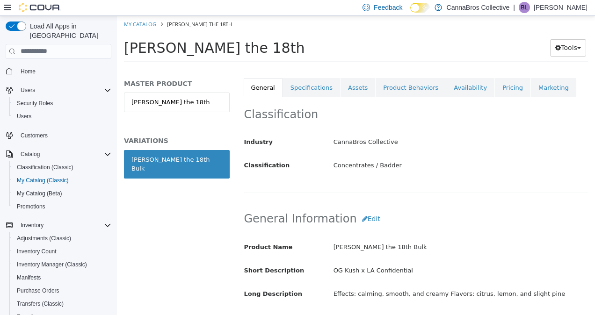
scroll to position [179, 0]
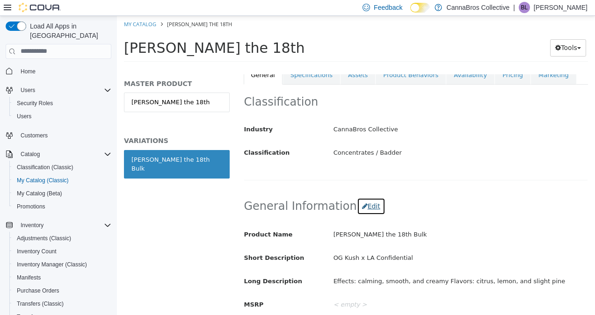
click at [361, 199] on button "Edit" at bounding box center [371, 205] width 29 height 17
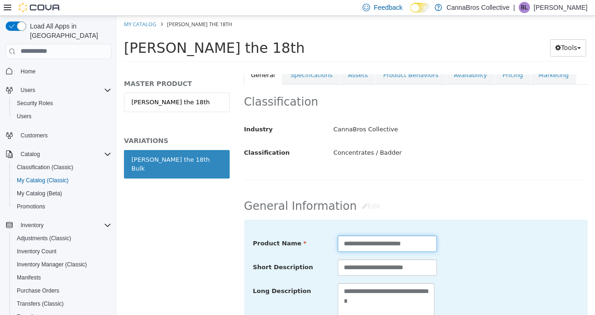
click at [427, 244] on input "**********" at bounding box center [387, 243] width 99 height 16
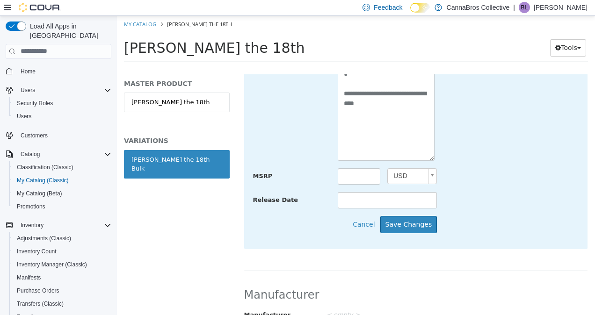
scroll to position [410, 0]
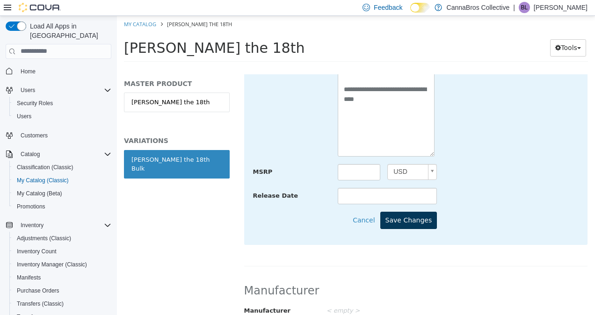
type input "**********"
click at [416, 219] on button "Save Changes" at bounding box center [408, 220] width 57 height 17
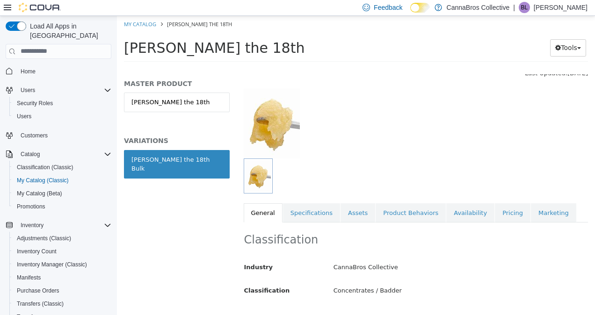
scroll to position [37, 0]
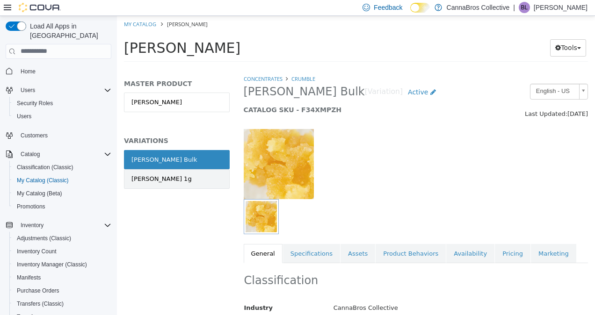
click at [197, 177] on link "[PERSON_NAME] 1g" at bounding box center [177, 179] width 106 height 20
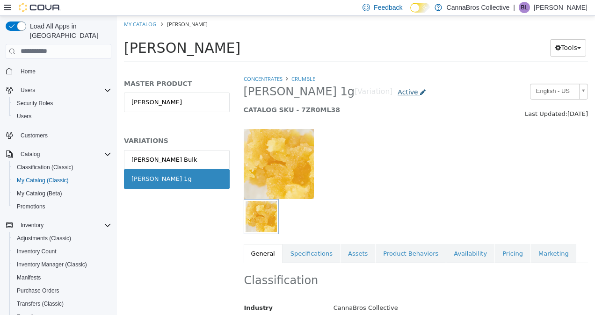
click at [420, 89] on icon at bounding box center [423, 91] width 6 height 7
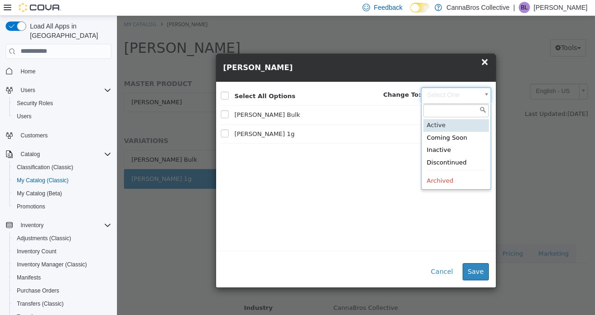
click at [472, 67] on body "Saving Bulk Changes... × My Catalog [PERSON_NAME] [PERSON_NAME] Tools Move Vari…" at bounding box center [356, 41] width 478 height 52
type input "********"
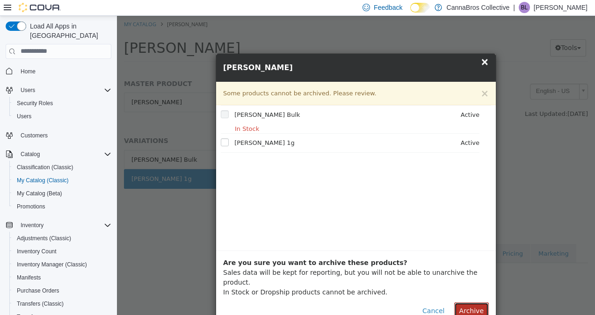
click at [475, 302] on button "Archive" at bounding box center [471, 310] width 35 height 17
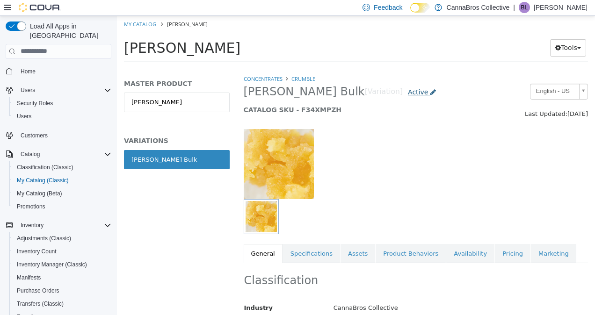
click at [408, 92] on span "Active" at bounding box center [418, 91] width 20 height 7
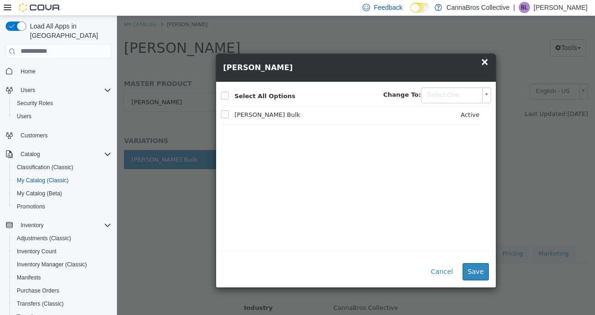
click at [489, 63] on span "×" at bounding box center [485, 61] width 8 height 11
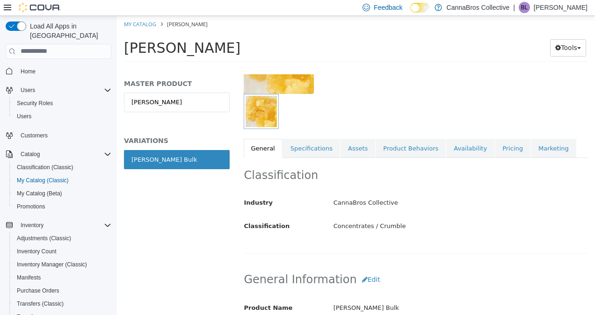
scroll to position [146, 0]
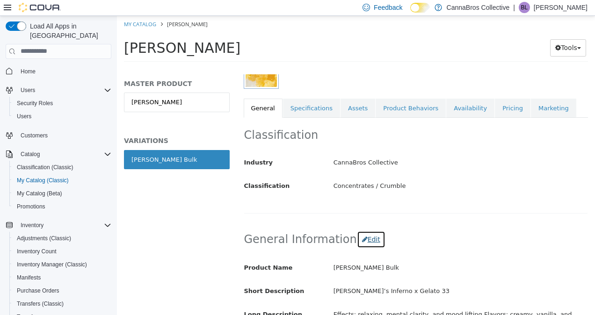
click at [363, 234] on button "Edit" at bounding box center [371, 239] width 29 height 17
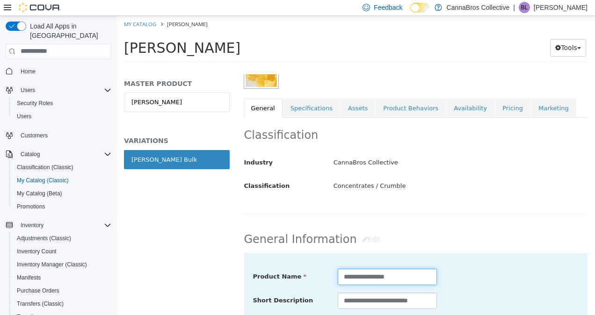
click at [408, 276] on input "**********" at bounding box center [387, 277] width 99 height 16
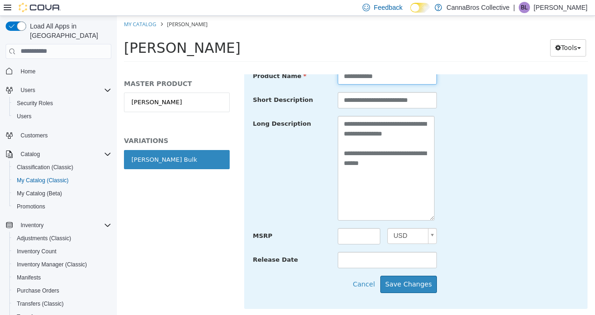
scroll to position [357, 0]
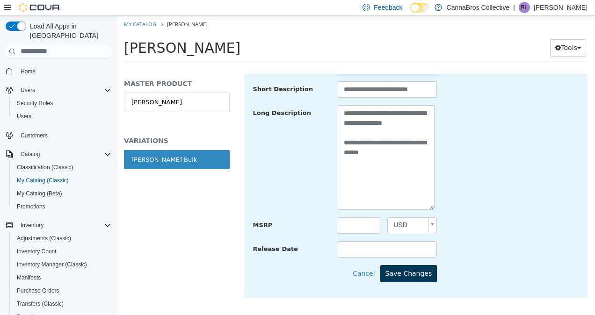
type input "**********"
click at [417, 273] on button "Save Changes" at bounding box center [408, 273] width 57 height 17
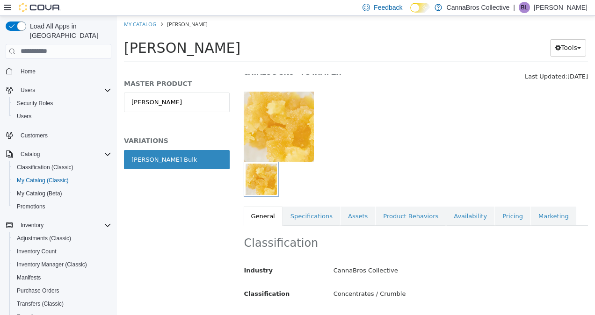
scroll to position [0, 0]
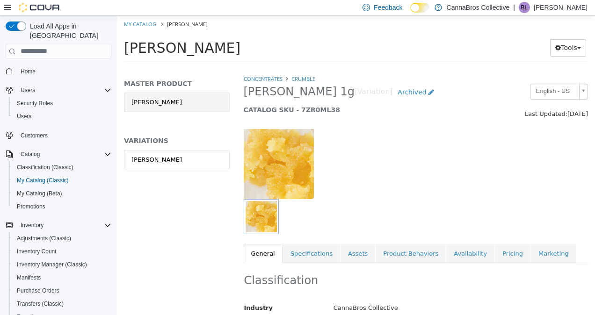
click at [195, 96] on link "[PERSON_NAME]" at bounding box center [177, 102] width 106 height 20
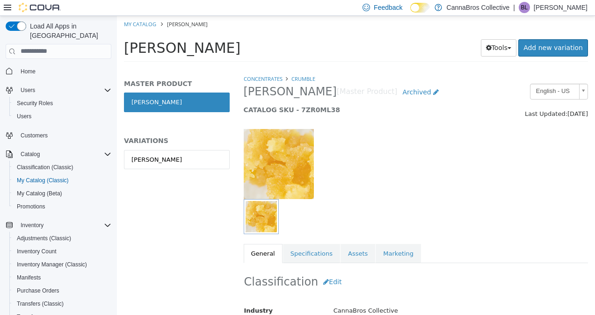
click at [188, 159] on link "[PERSON_NAME]" at bounding box center [177, 160] width 106 height 20
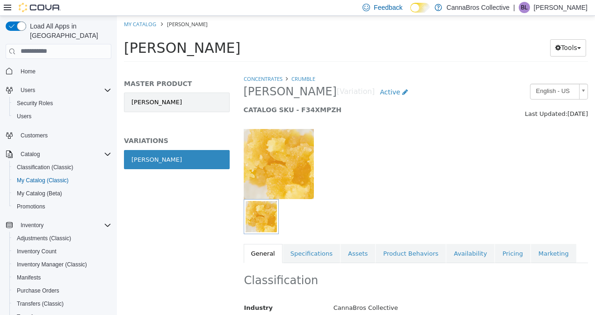
click at [197, 97] on link "[PERSON_NAME]" at bounding box center [177, 102] width 106 height 20
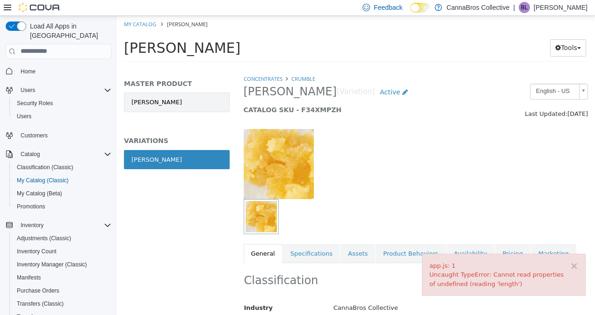
click at [199, 93] on link "[PERSON_NAME]" at bounding box center [177, 102] width 106 height 20
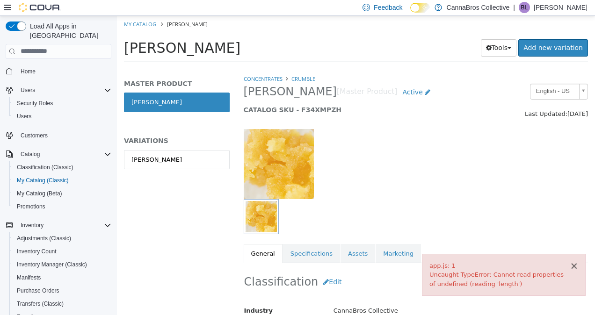
click at [573, 261] on button "×" at bounding box center [574, 266] width 8 height 10
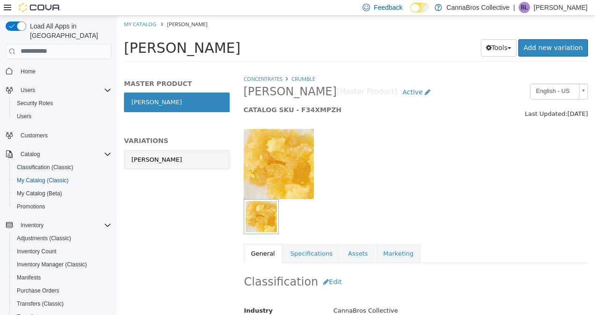
click at [184, 155] on link "[PERSON_NAME]" at bounding box center [177, 160] width 106 height 20
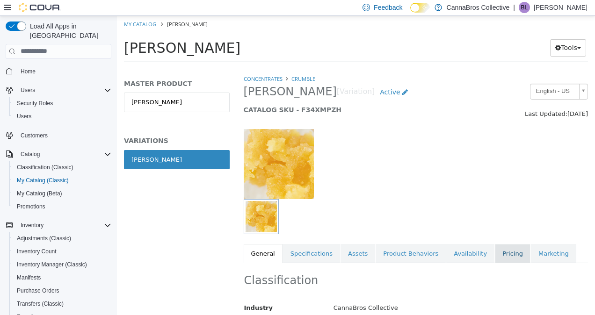
click at [495, 258] on link "Pricing" at bounding box center [513, 254] width 36 height 20
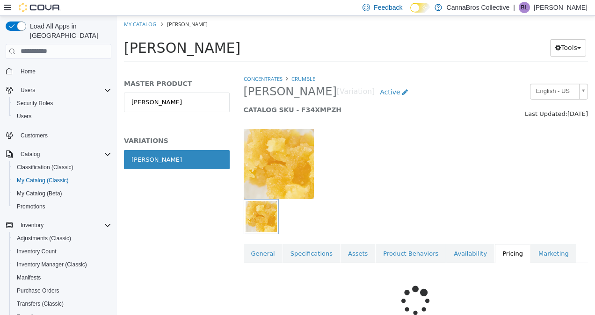
scroll to position [101, 0]
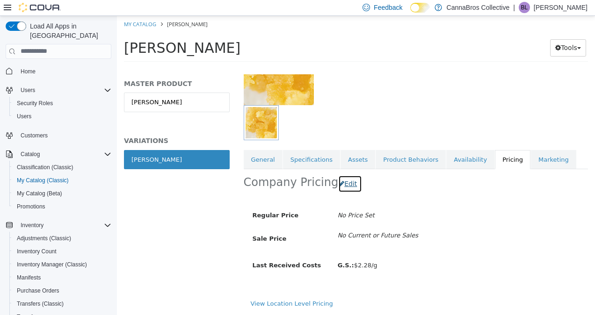
click at [338, 175] on button "Edit" at bounding box center [350, 183] width 24 height 17
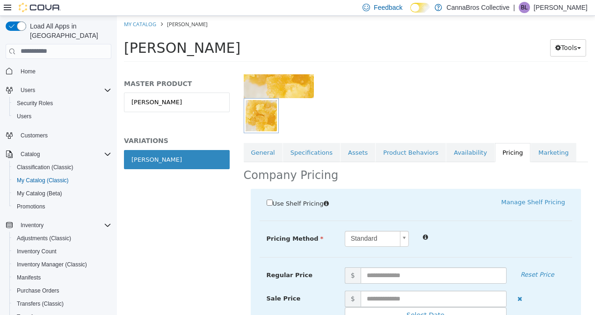
click at [273, 205] on span "Use Shelf Pricing" at bounding box center [298, 203] width 51 height 7
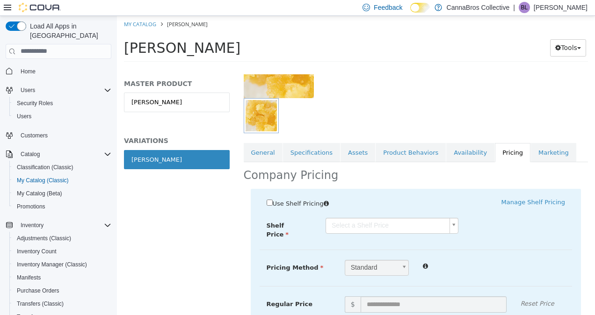
click at [401, 67] on body "Saving Bulk Changes... × My Catalog [PERSON_NAME] [PERSON_NAME] Tools Move Vari…" at bounding box center [356, 41] width 478 height 52
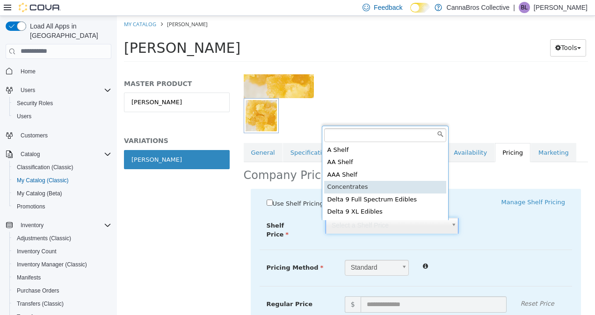
type input "*****"
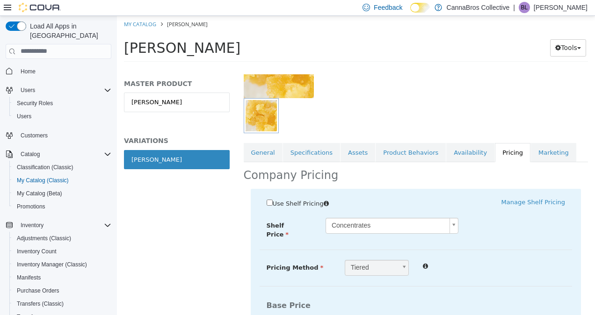
click at [461, 180] on div "Concentrates [PERSON_NAME] [Variation] Active CATALOG SKU - F34XMPZH English - …" at bounding box center [416, 194] width 359 height 241
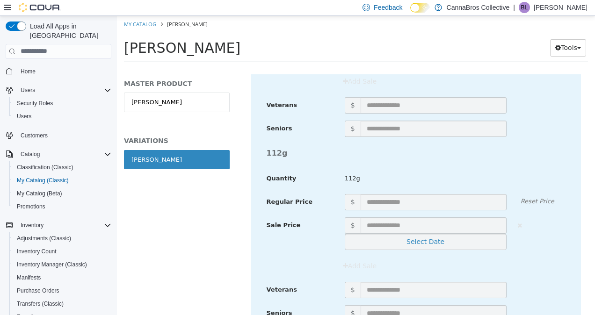
scroll to position [2164, 0]
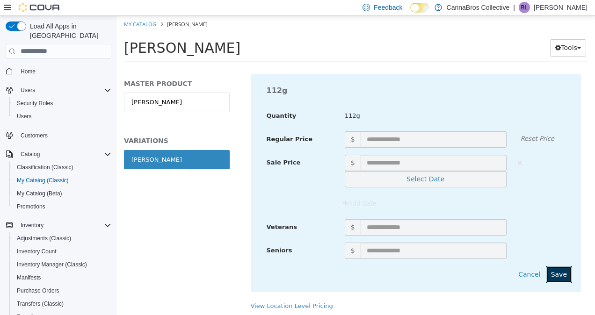
click at [551, 266] on button "Save" at bounding box center [559, 274] width 26 height 17
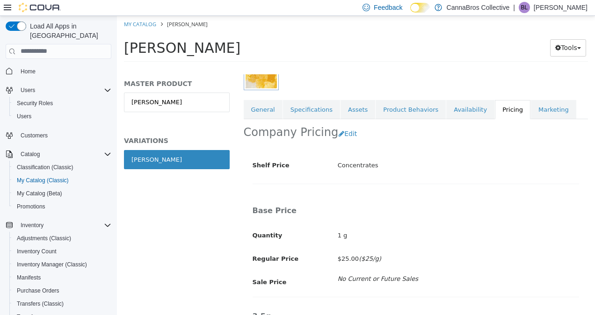
click at [551, 263] on div "$25.00 ($25/g)" at bounding box center [459, 259] width 256 height 16
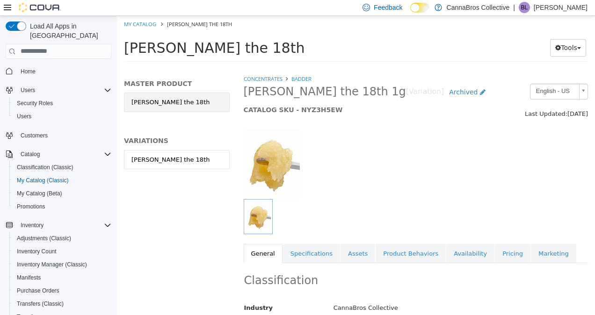
click at [162, 105] on link "[PERSON_NAME] the 18th" at bounding box center [177, 102] width 106 height 20
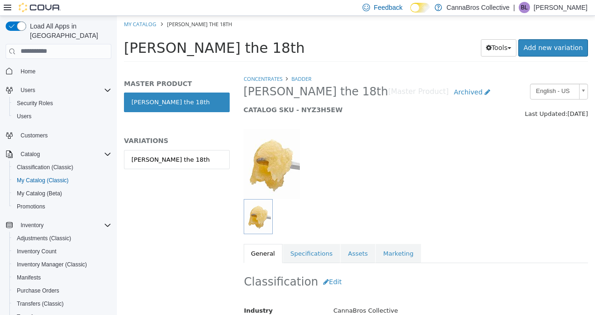
click at [170, 163] on link "[PERSON_NAME] the 18th" at bounding box center [177, 160] width 106 height 20
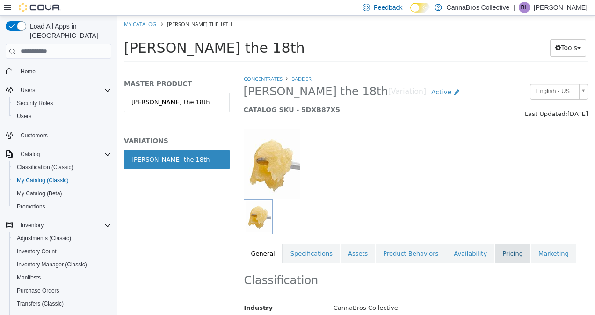
drag, startPoint x: 497, startPoint y: 237, endPoint x: 487, endPoint y: 245, distance: 12.6
click at [487, 245] on div "Concentrates Badder King Louie the 18th [Variation] Active CATALOG SKU - 5DXB87…" at bounding box center [416, 168] width 345 height 189
click at [495, 245] on link "Pricing" at bounding box center [513, 254] width 36 height 20
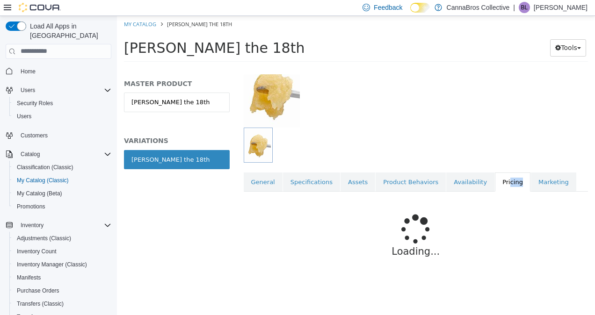
scroll to position [101, 0]
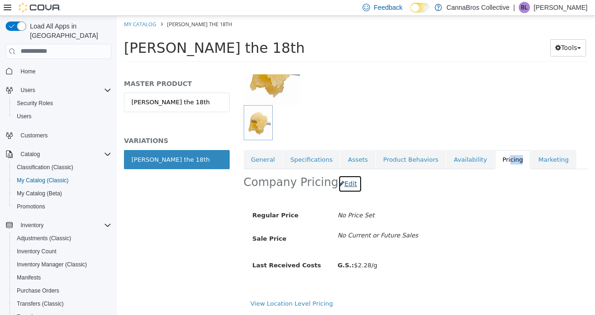
click at [347, 175] on button "Edit" at bounding box center [350, 183] width 24 height 17
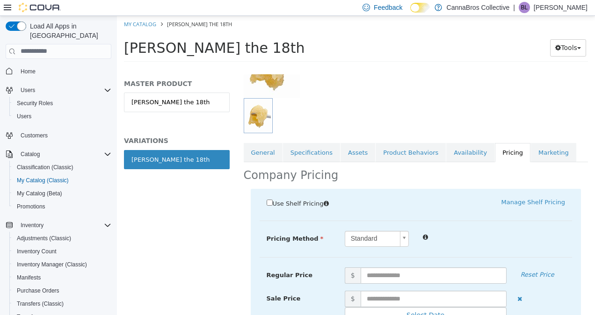
click at [298, 198] on label "Use Shelf Pricing" at bounding box center [301, 202] width 68 height 11
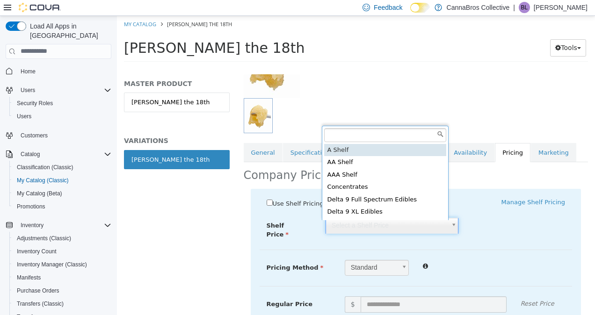
click at [387, 67] on body "Saving Bulk Changes... × My Catalog King Louie the 18th King Louie the 18th Too…" at bounding box center [356, 41] width 478 height 52
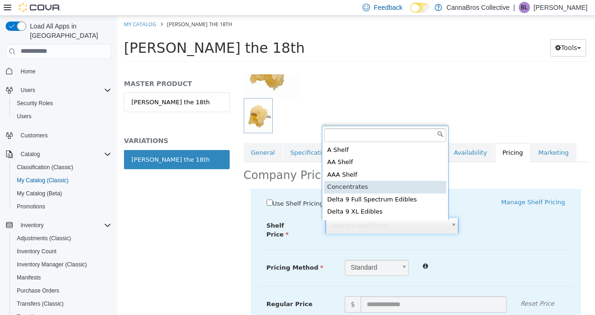
type input "*****"
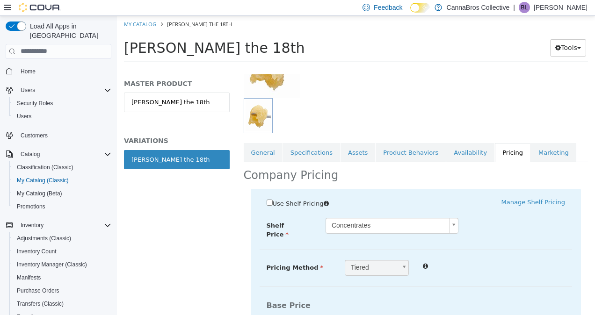
click at [455, 206] on div "Manage Shelf Pricing" at bounding box center [494, 201] width 156 height 9
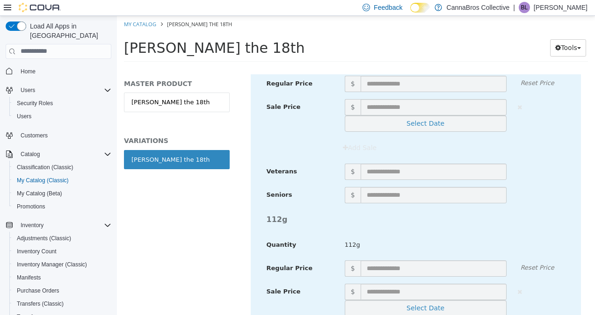
scroll to position [2164, 0]
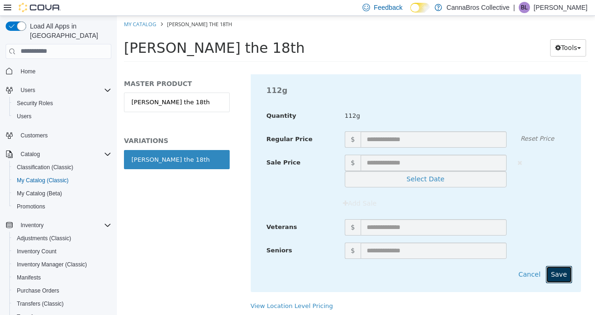
click at [559, 268] on button "Save" at bounding box center [559, 274] width 26 height 17
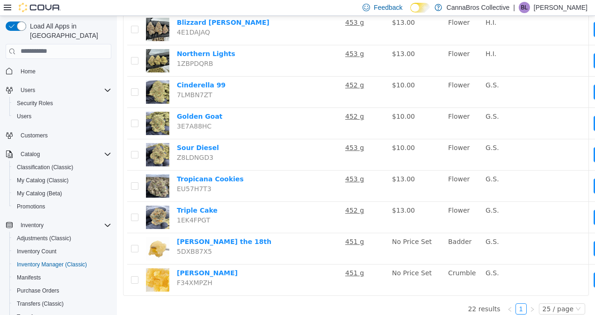
scroll to position [554, 0]
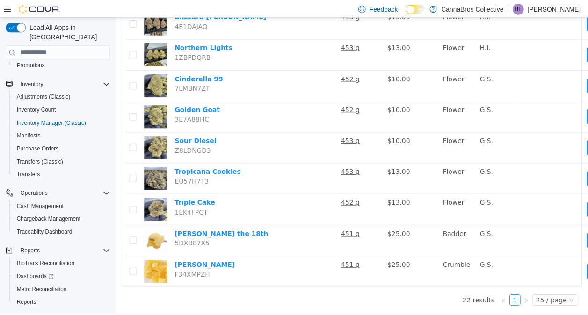
scroll to position [155, 0]
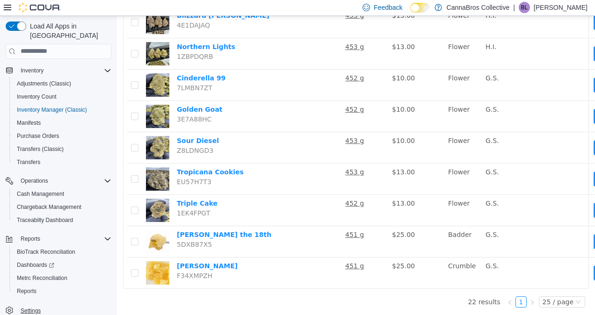
click at [38, 307] on span "Settings" at bounding box center [31, 310] width 20 height 7
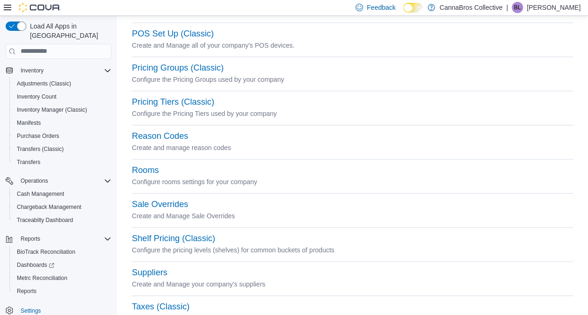
scroll to position [423, 0]
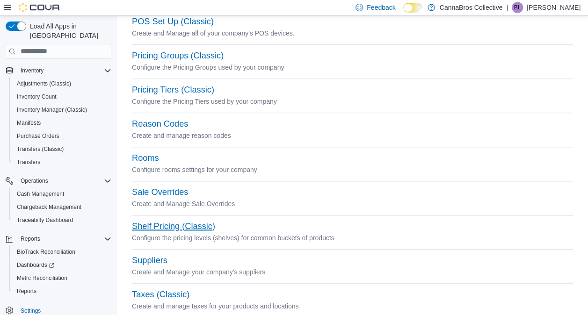
click at [176, 225] on button "Shelf Pricing (Classic)" at bounding box center [173, 227] width 83 height 10
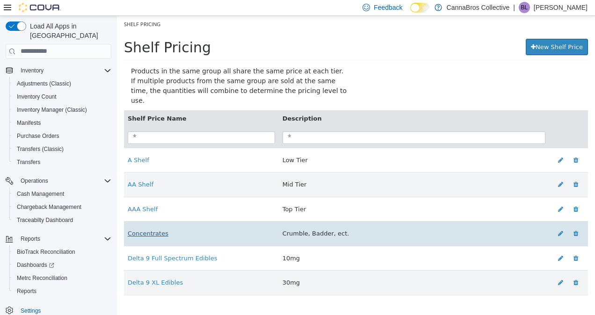
click at [156, 230] on link "Concentrates" at bounding box center [148, 233] width 41 height 7
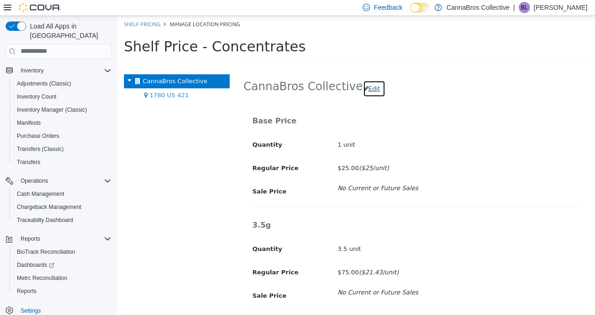
click at [363, 91] on button "Edit" at bounding box center [374, 88] width 22 height 17
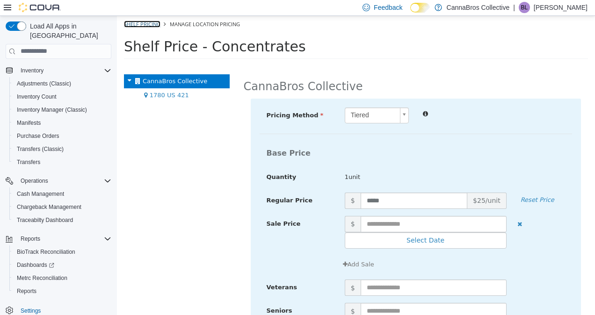
click at [140, 26] on link "Shelf Pricing" at bounding box center [142, 23] width 37 height 7
